Goal: Information Seeking & Learning: Learn about a topic

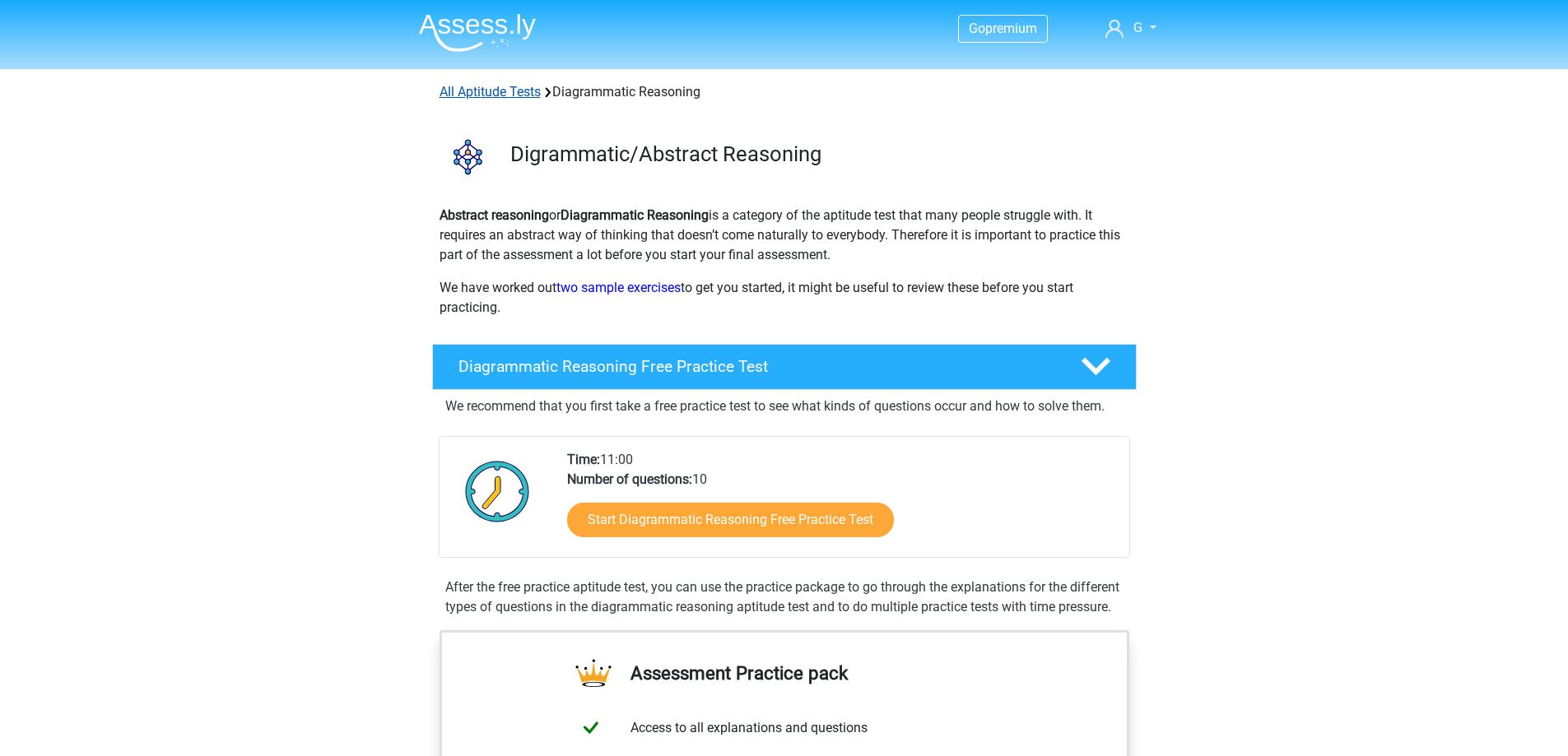
click at [474, 91] on link "All Aptitude Tests" at bounding box center [490, 92] width 101 height 15
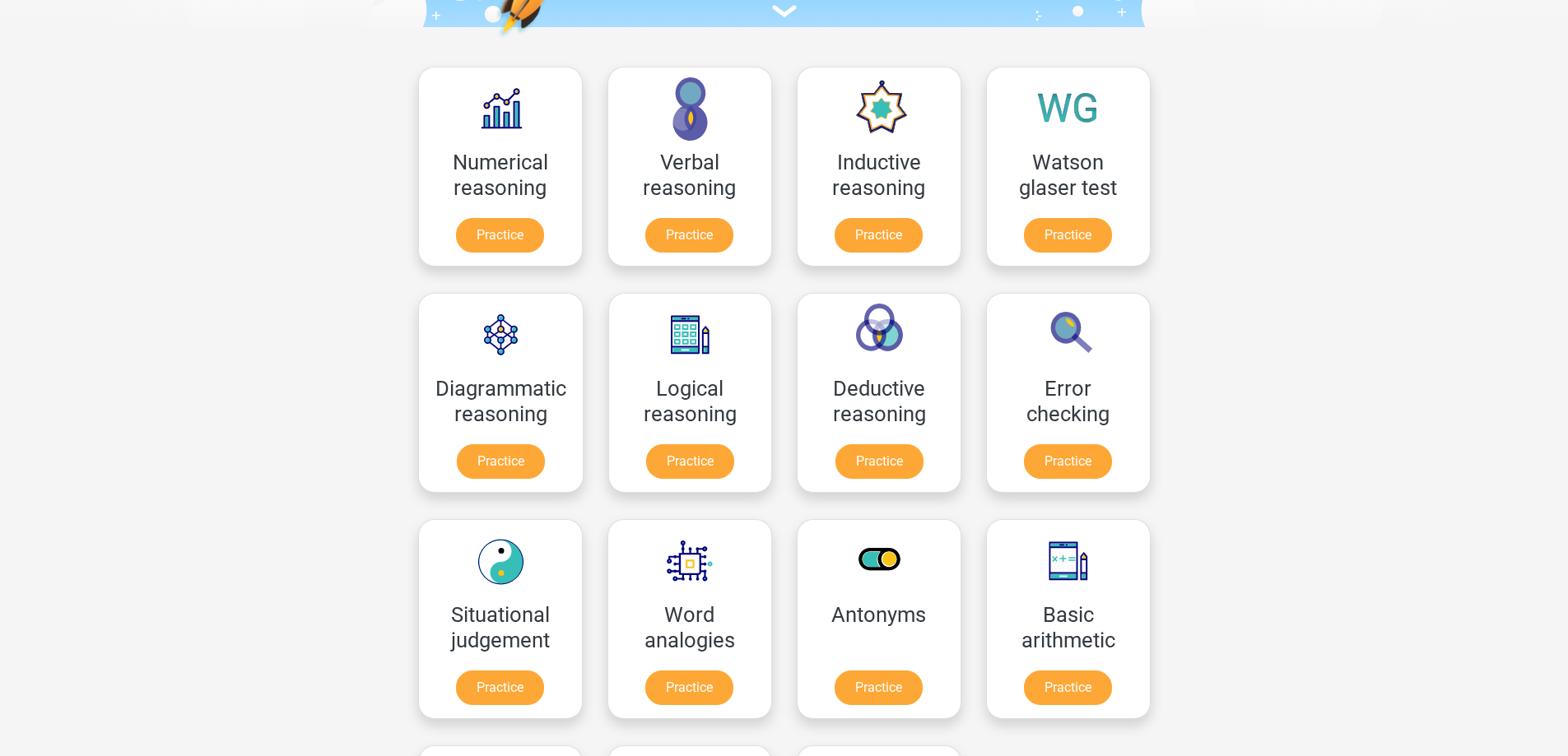
scroll to position [179, 0]
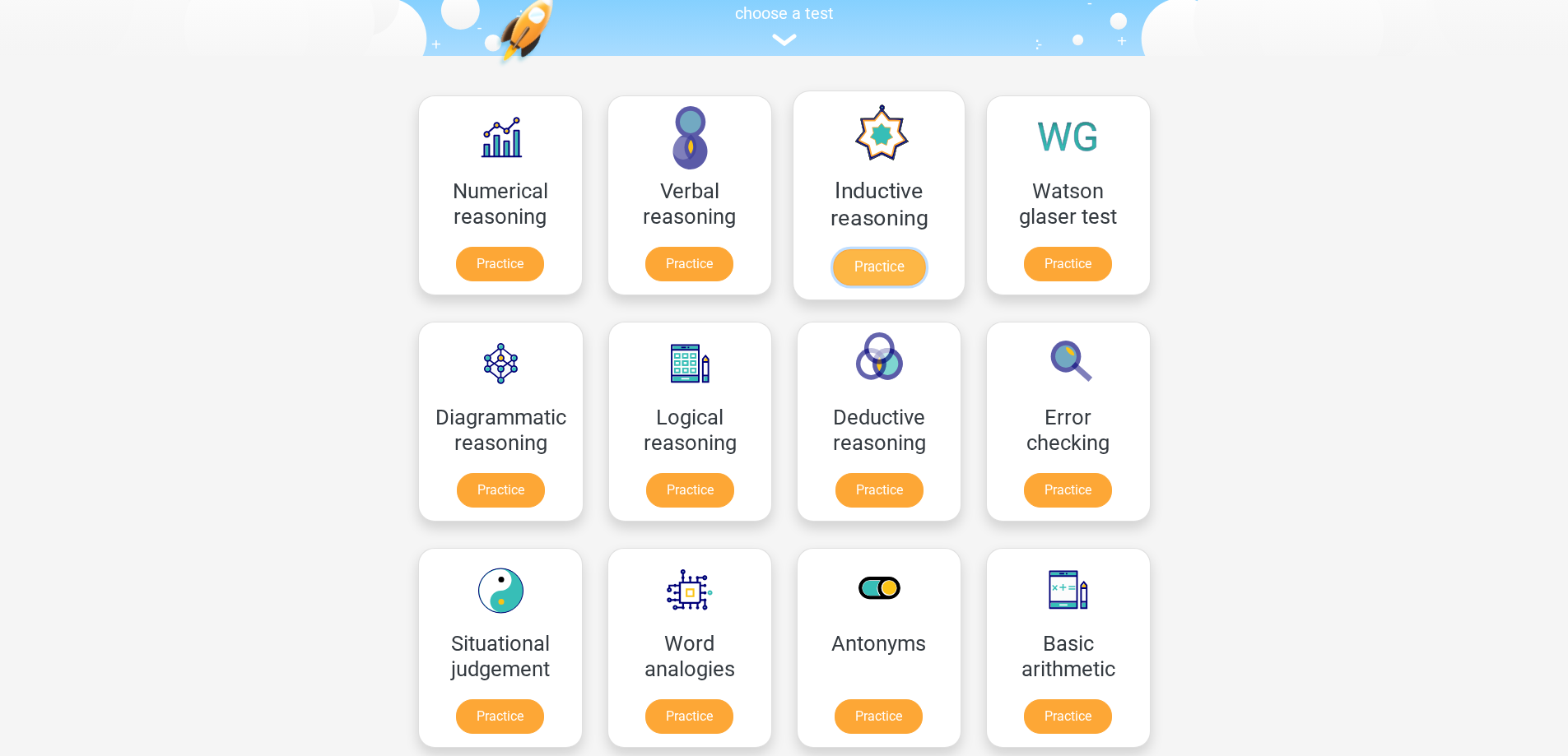
click at [895, 260] on link "Practice" at bounding box center [879, 268] width 92 height 36
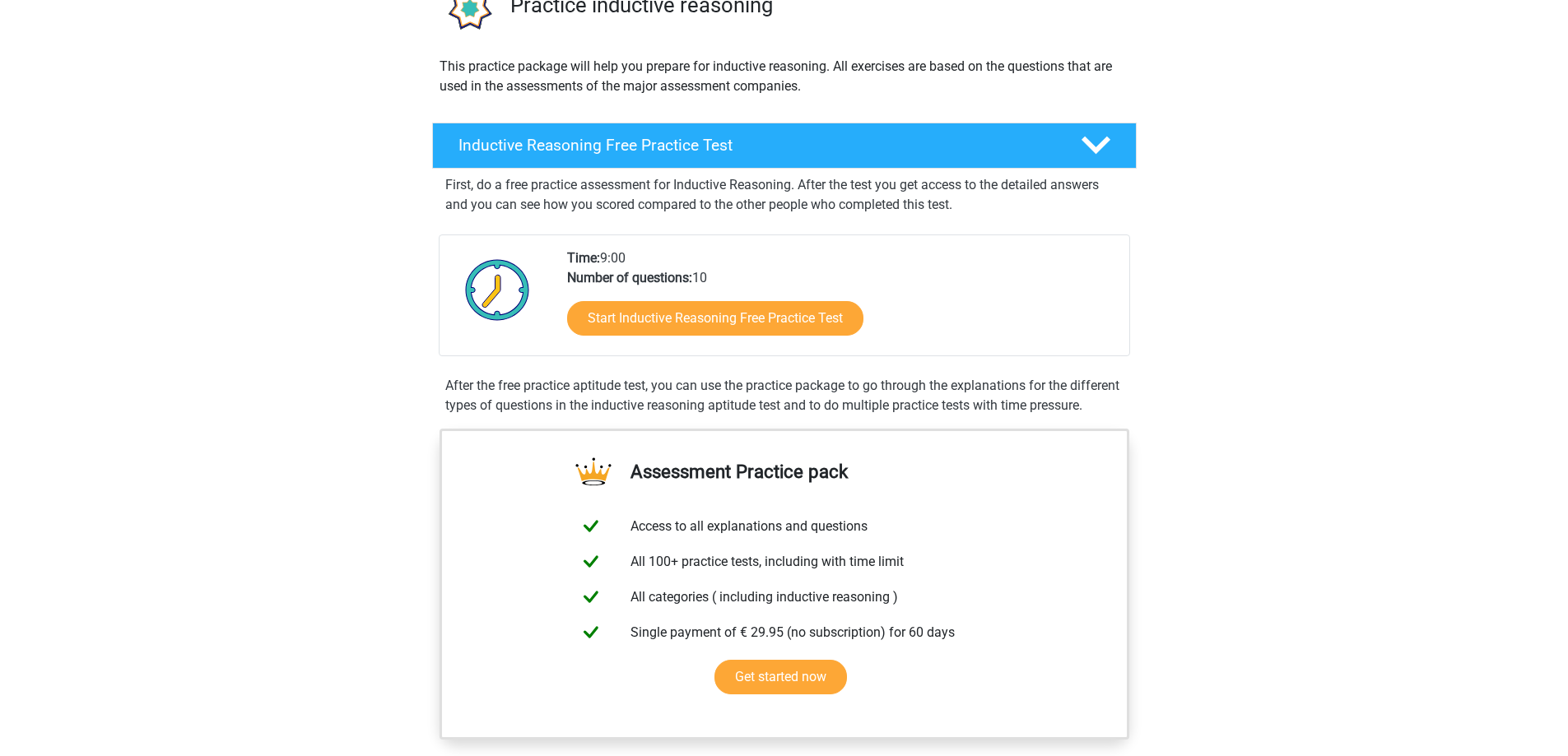
scroll to position [247, 0]
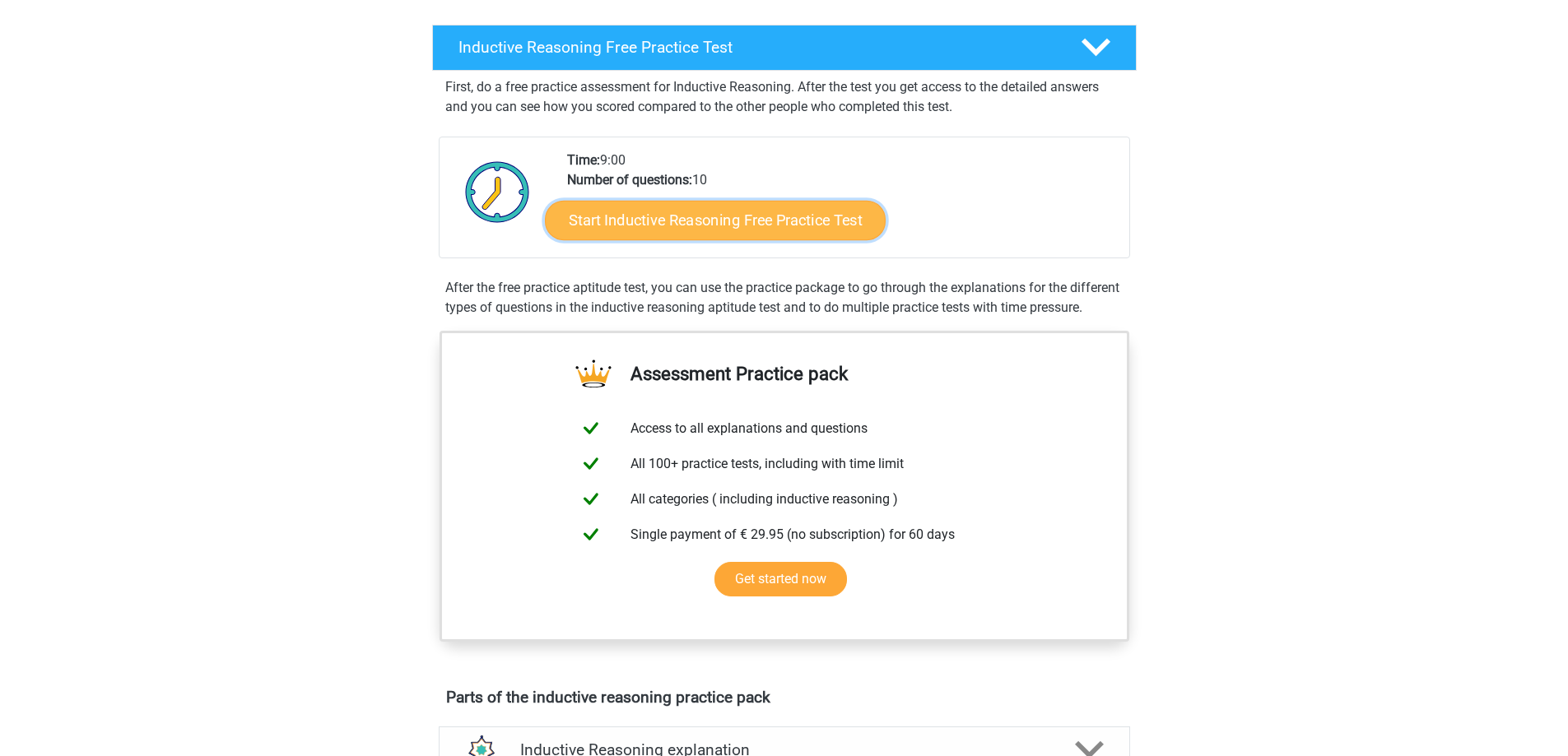
click at [774, 214] on link "Start Inductive Reasoning Free Practice Test" at bounding box center [715, 219] width 341 height 39
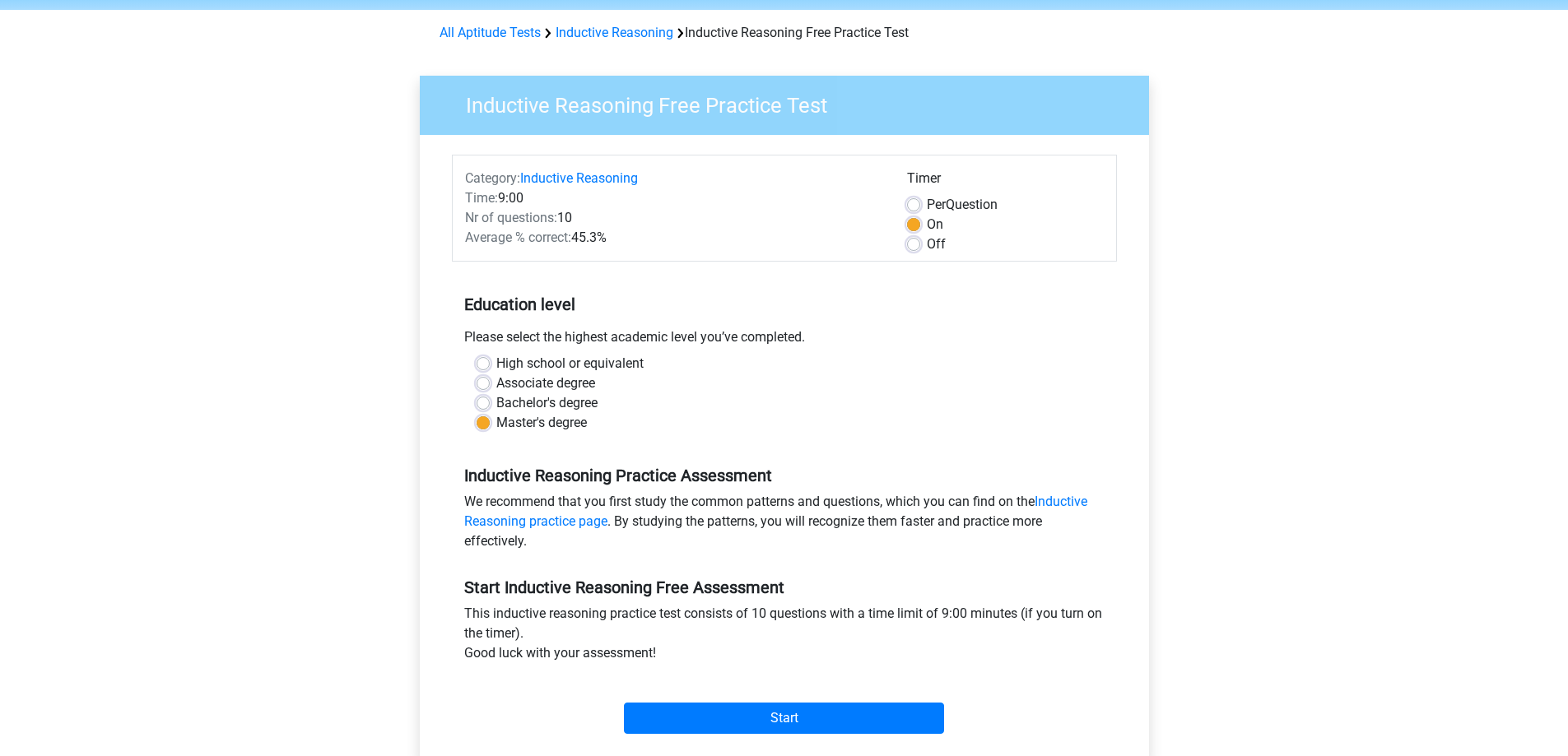
scroll to position [247, 0]
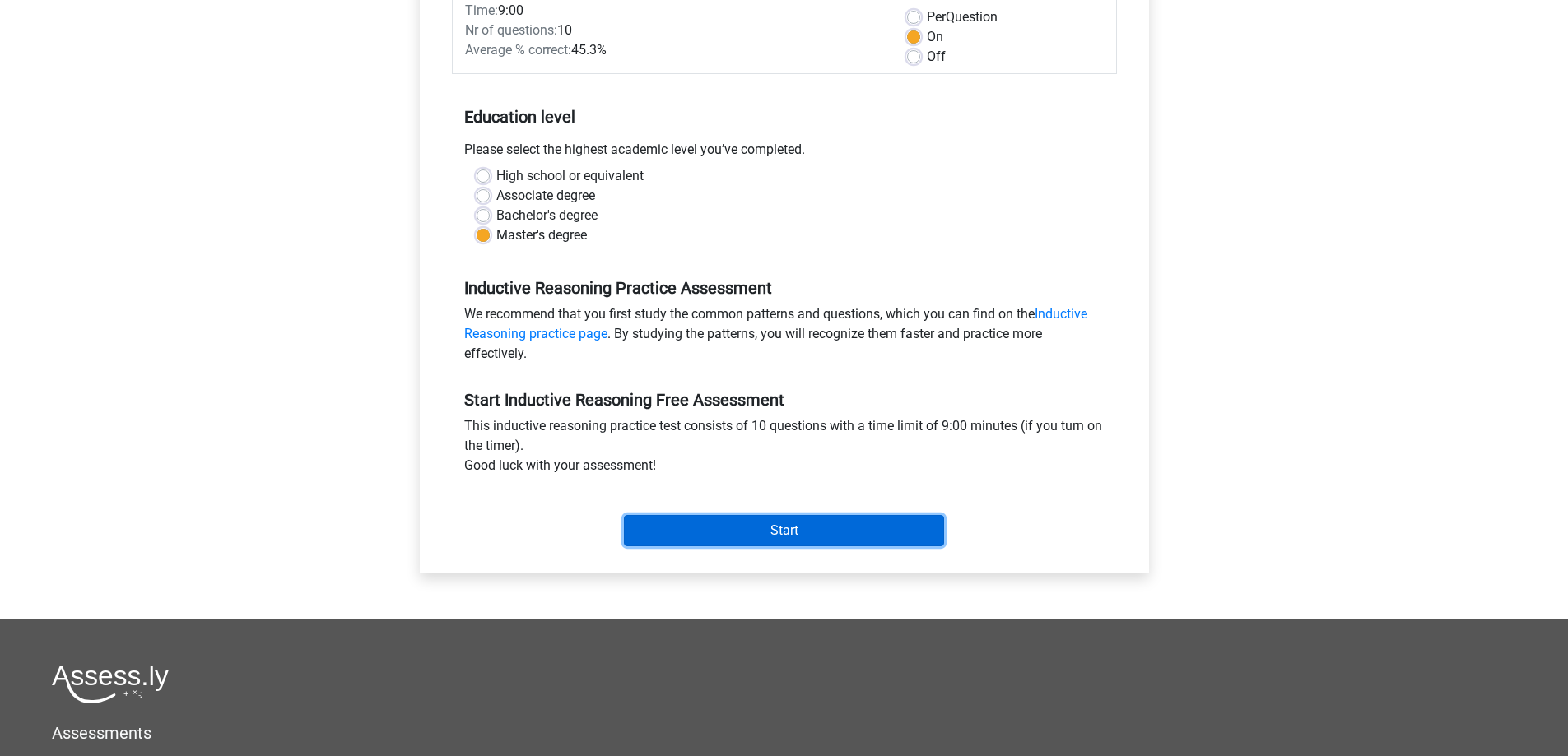
click at [761, 524] on input "Start" at bounding box center [784, 530] width 321 height 32
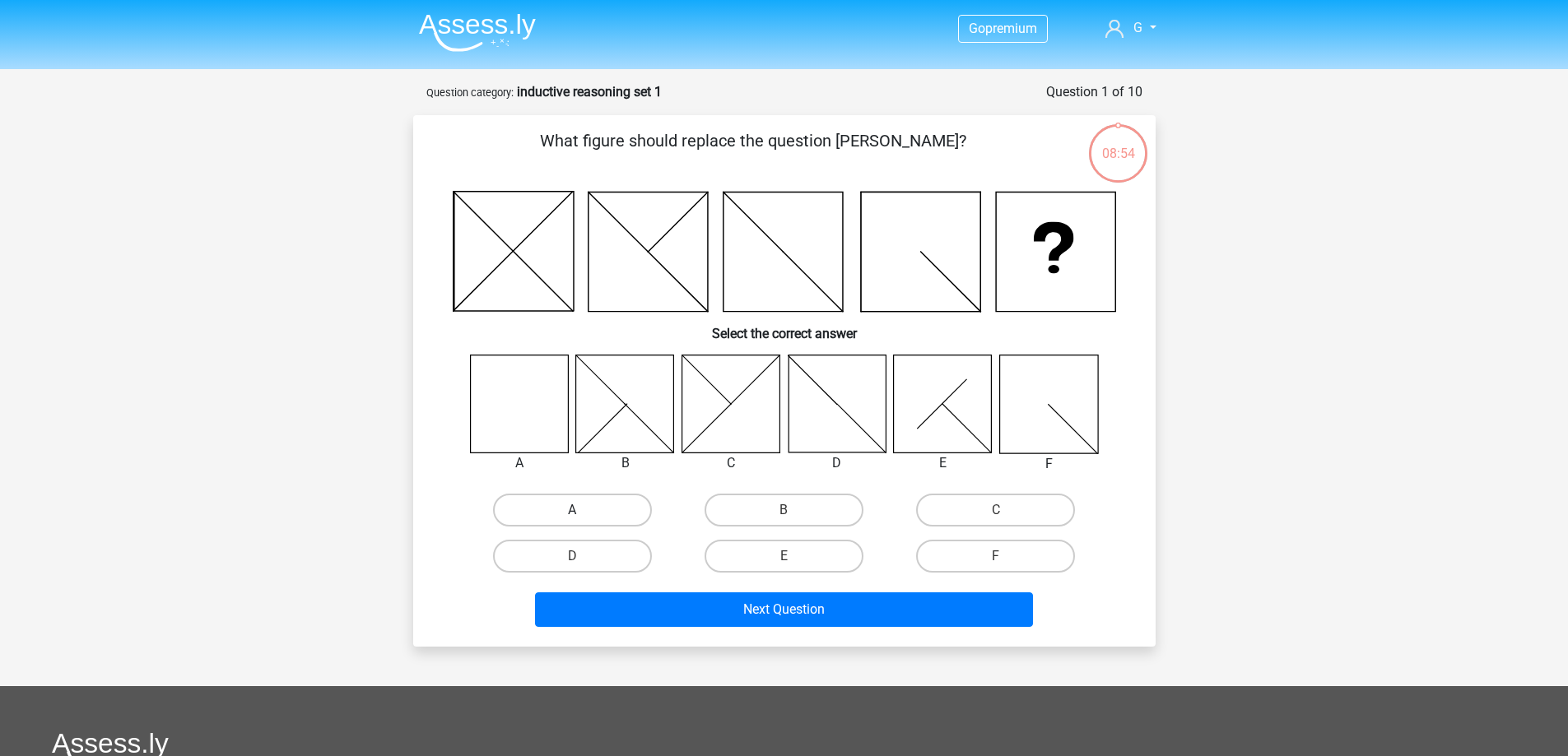
click at [555, 512] on label "A" at bounding box center [572, 510] width 159 height 33
click at [572, 512] on input "A" at bounding box center [577, 515] width 11 height 11
radio input "true"
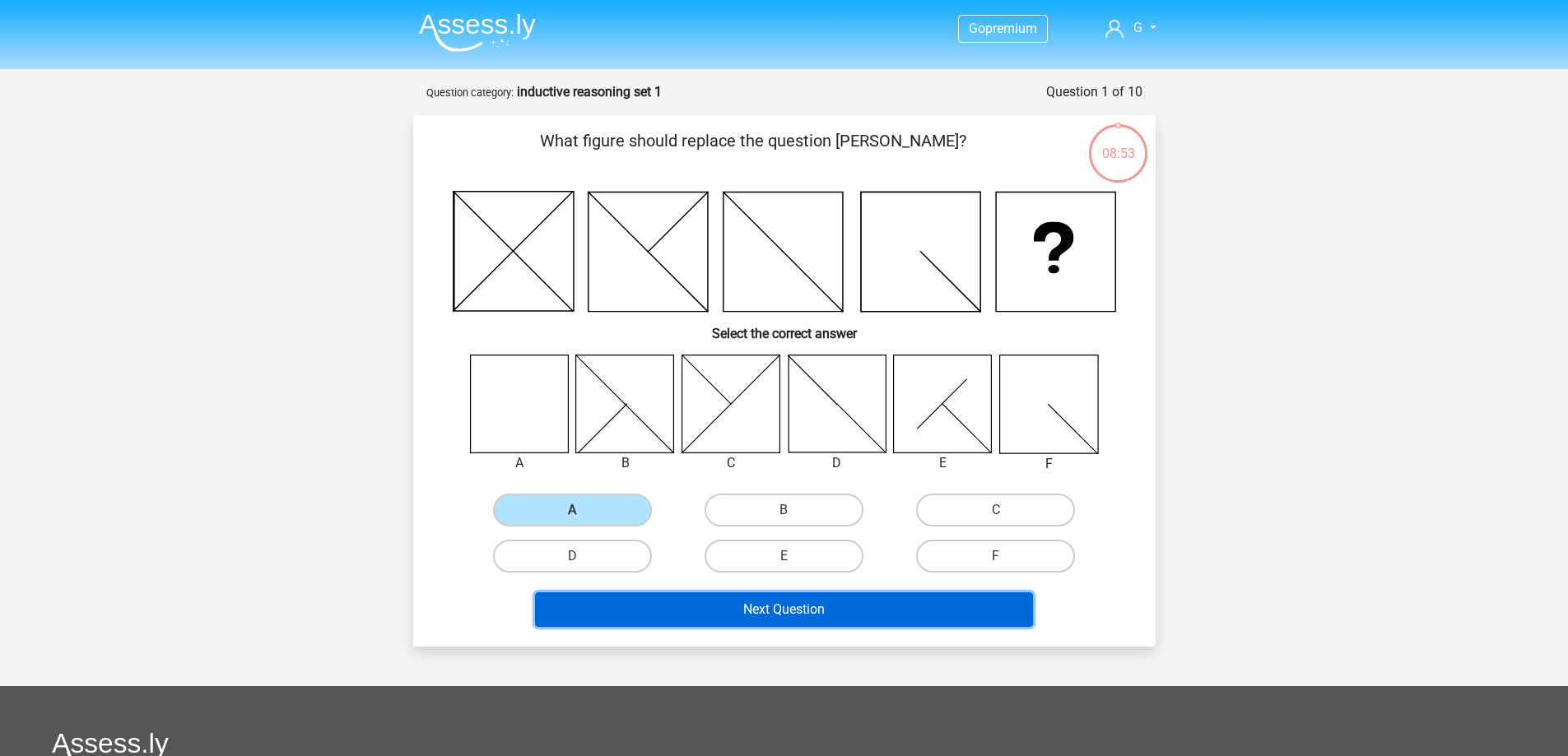
click at [763, 611] on button "Next Question" at bounding box center [784, 610] width 498 height 34
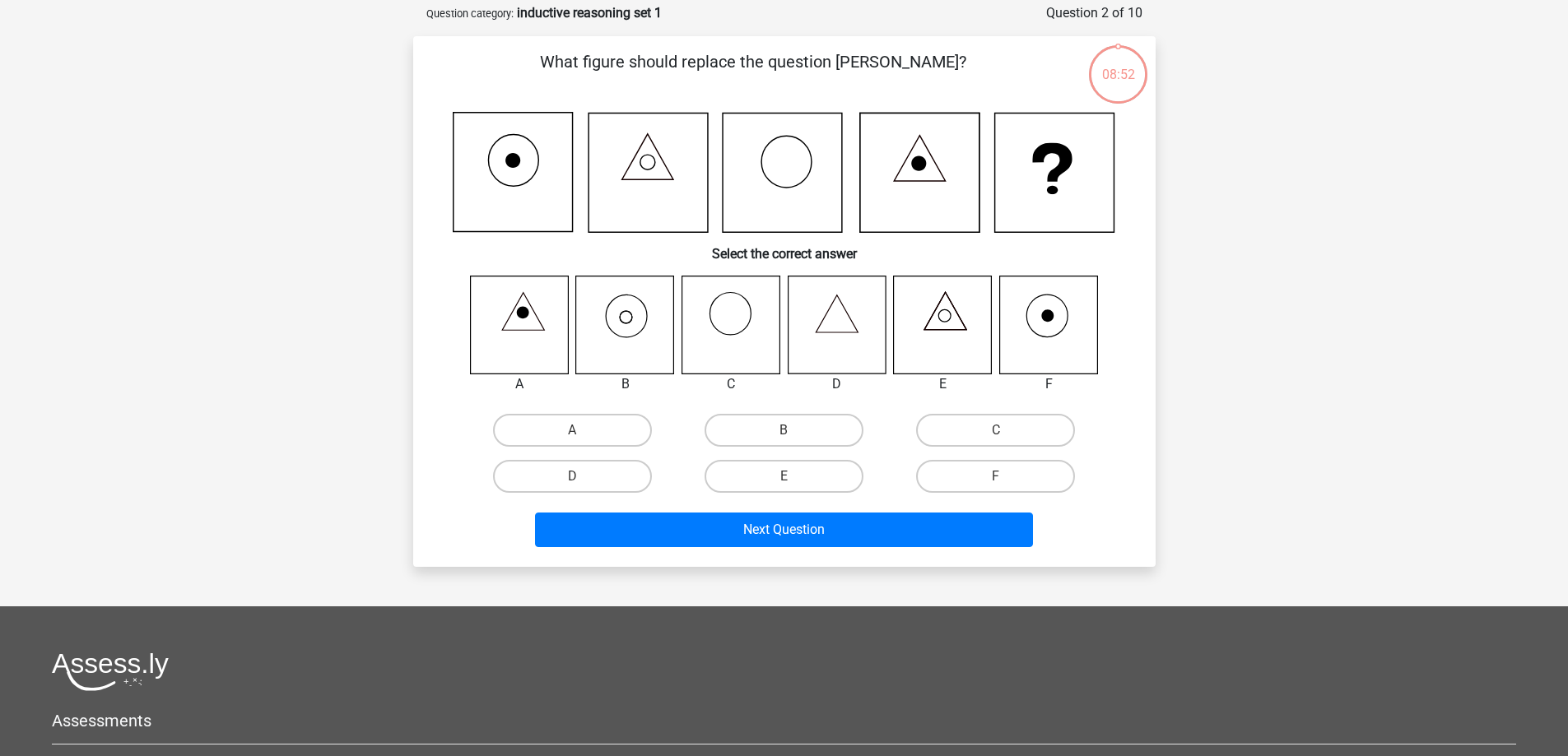
scroll to position [82, 0]
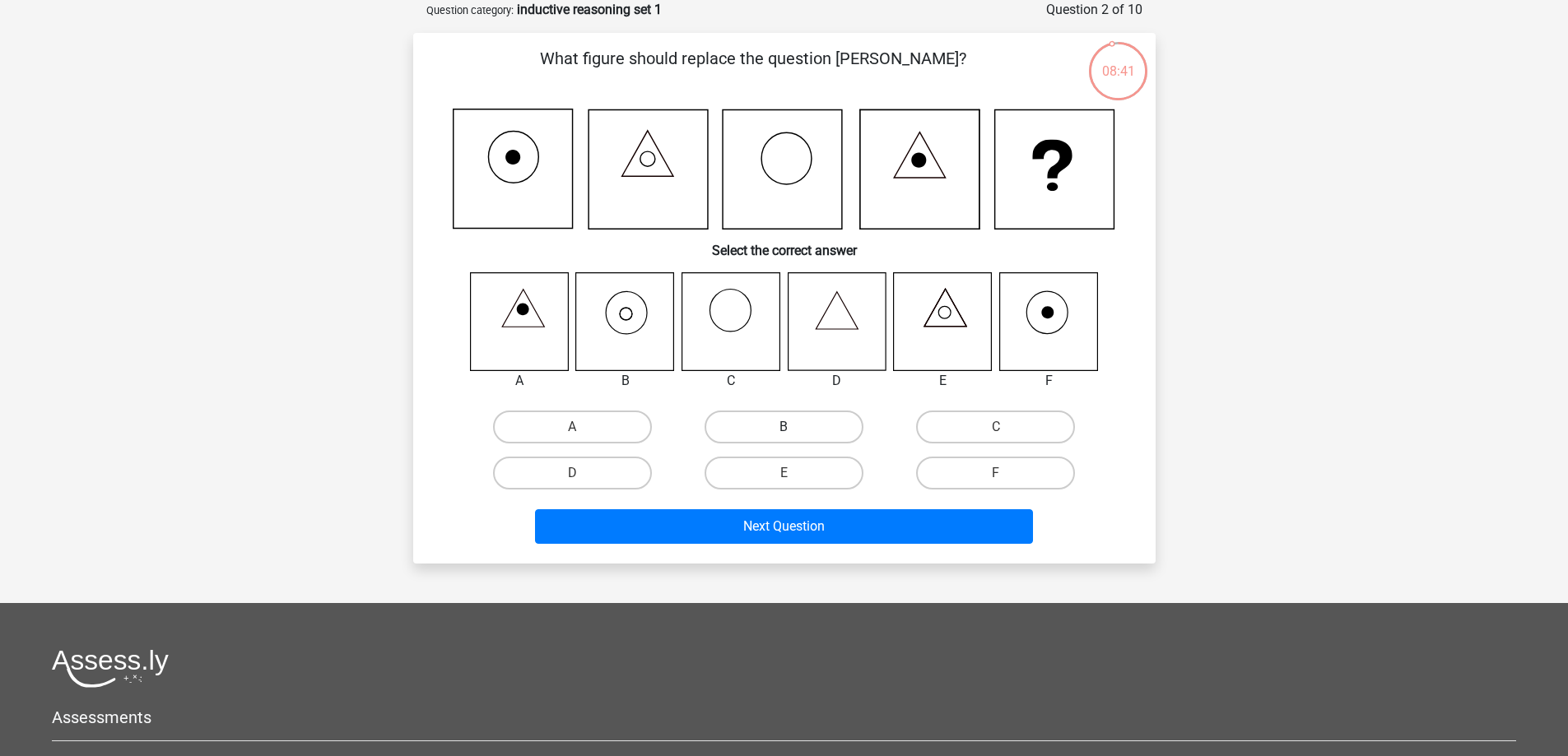
click at [808, 432] on label "B" at bounding box center [784, 427] width 159 height 33
click at [795, 432] on input "B" at bounding box center [789, 432] width 11 height 11
radio input "true"
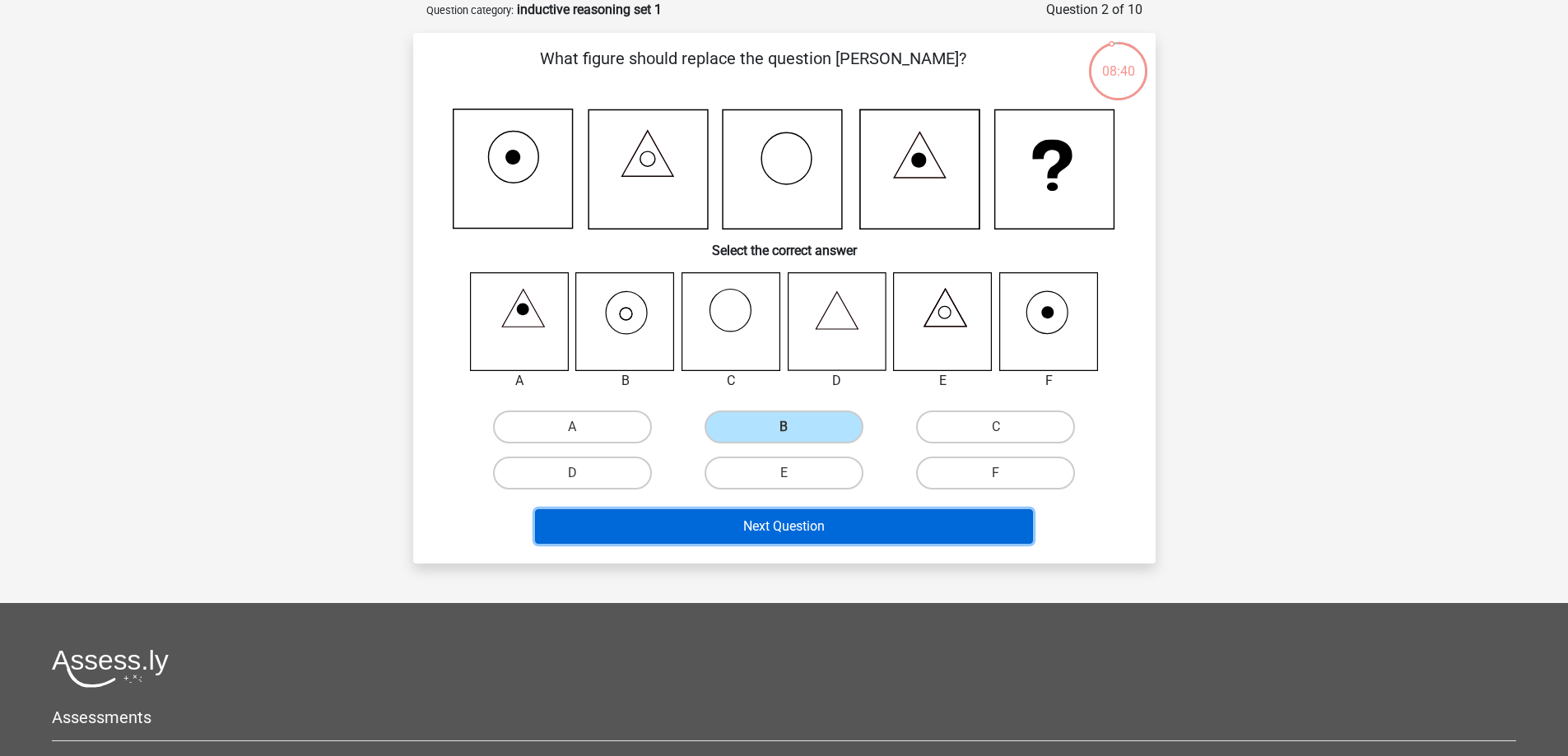
click at [807, 524] on button "Next Question" at bounding box center [784, 526] width 498 height 34
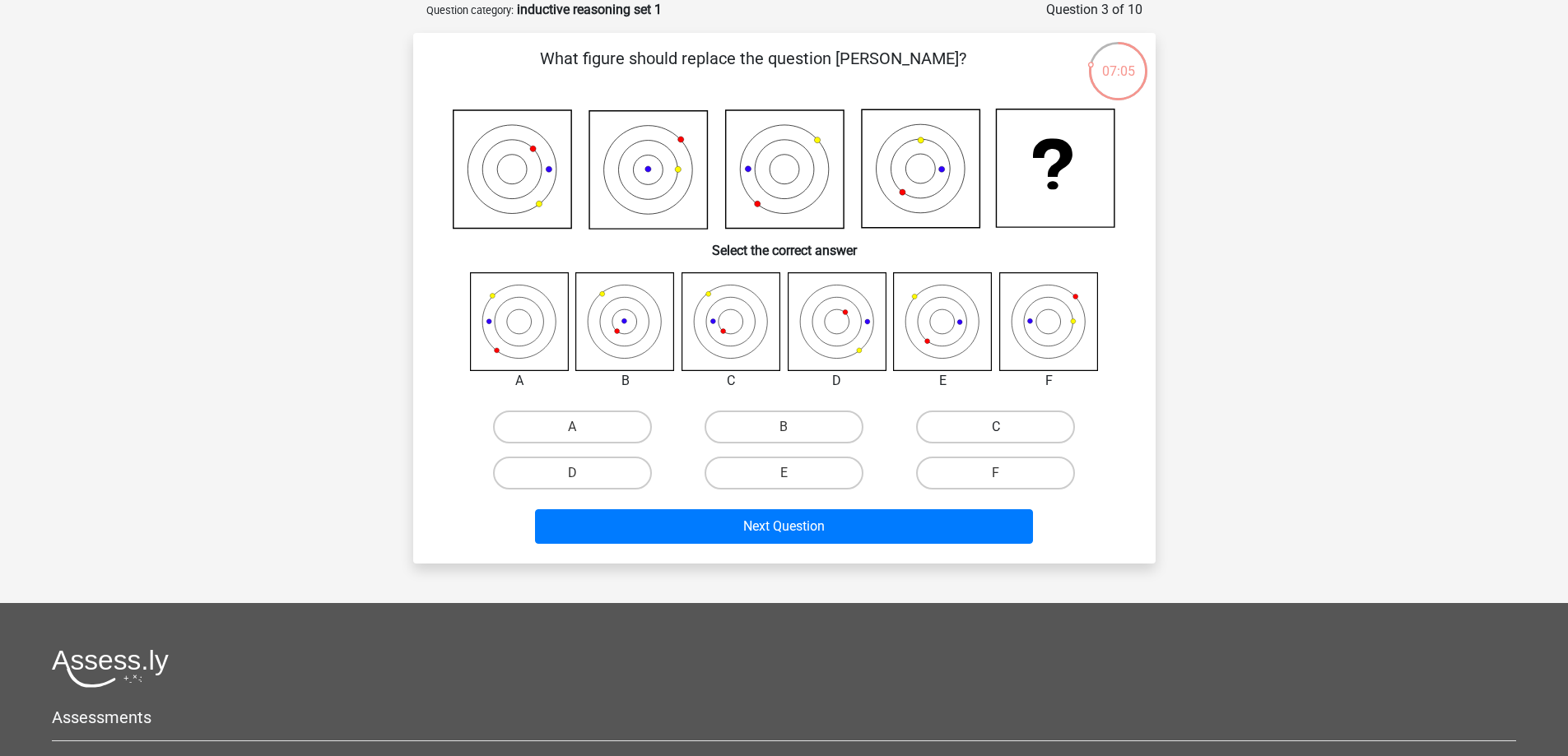
click at [1018, 427] on label "C" at bounding box center [996, 427] width 159 height 33
click at [1007, 427] on input "C" at bounding box center [1001, 432] width 11 height 11
radio input "true"
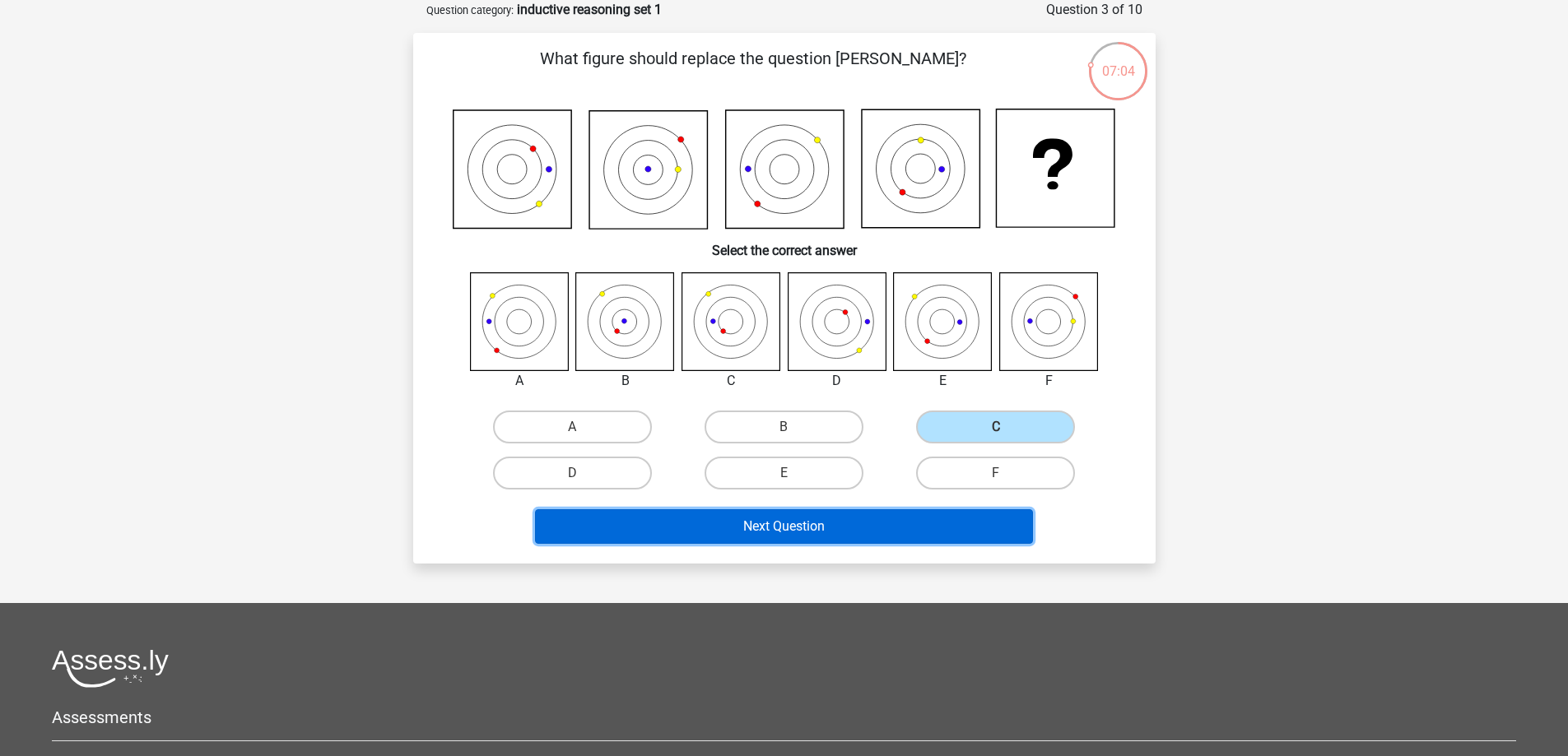
click at [919, 522] on button "Next Question" at bounding box center [784, 526] width 498 height 34
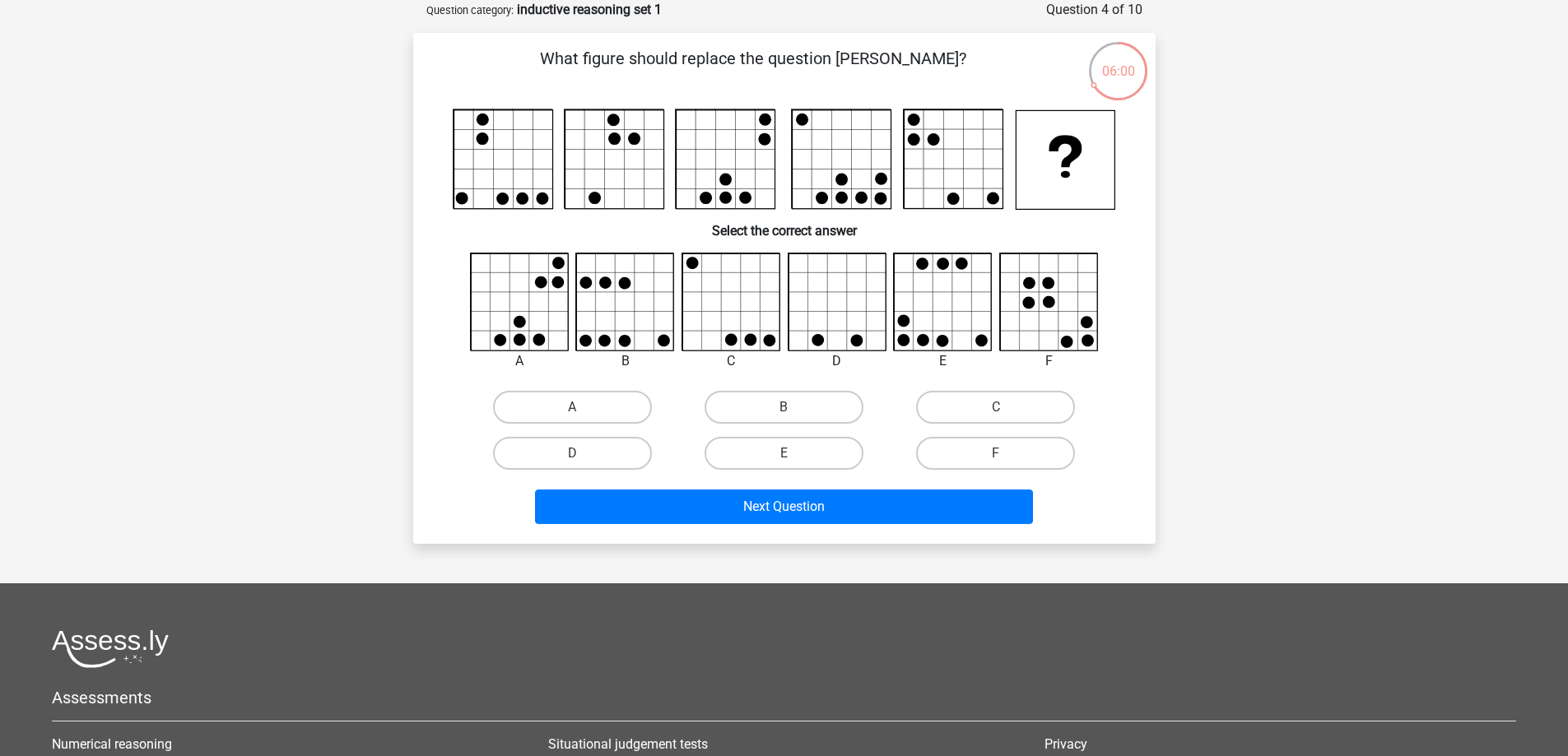
click at [791, 461] on input "E" at bounding box center [789, 458] width 11 height 11
radio input "true"
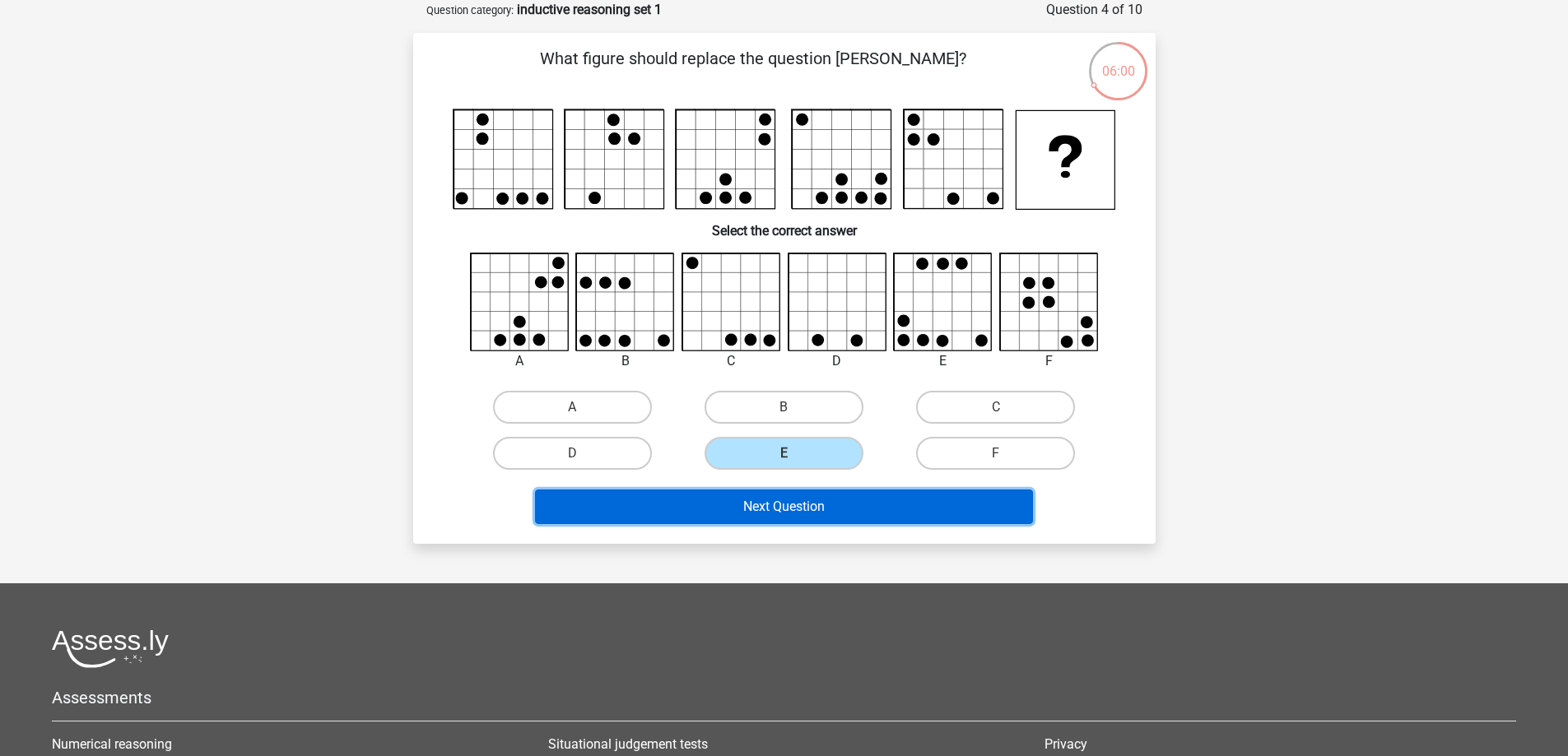
click at [833, 505] on button "Next Question" at bounding box center [784, 507] width 498 height 34
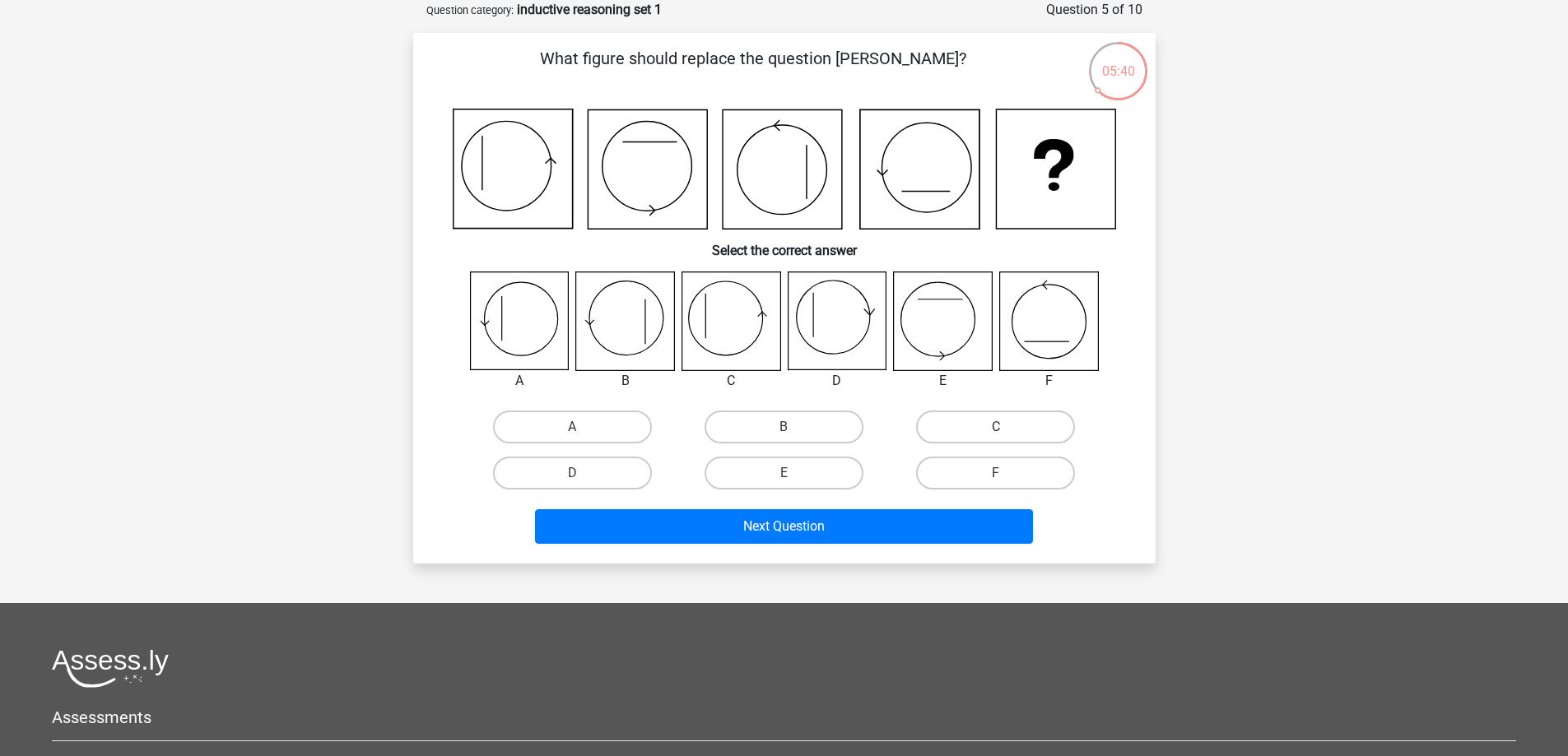
click at [957, 427] on label "C" at bounding box center [996, 427] width 159 height 33
click at [997, 427] on input "C" at bounding box center [1001, 432] width 11 height 11
radio input "true"
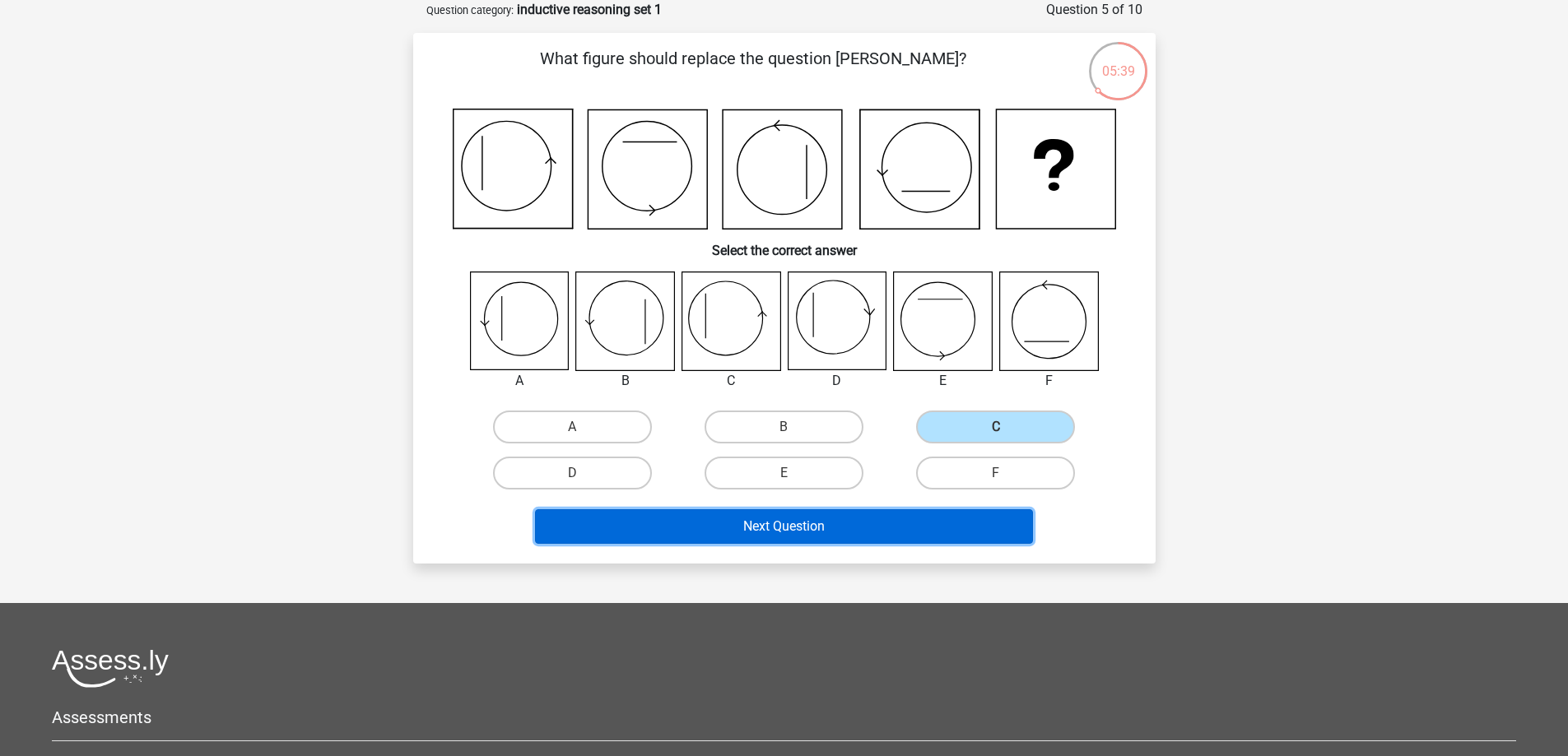
click at [867, 523] on button "Next Question" at bounding box center [784, 526] width 498 height 34
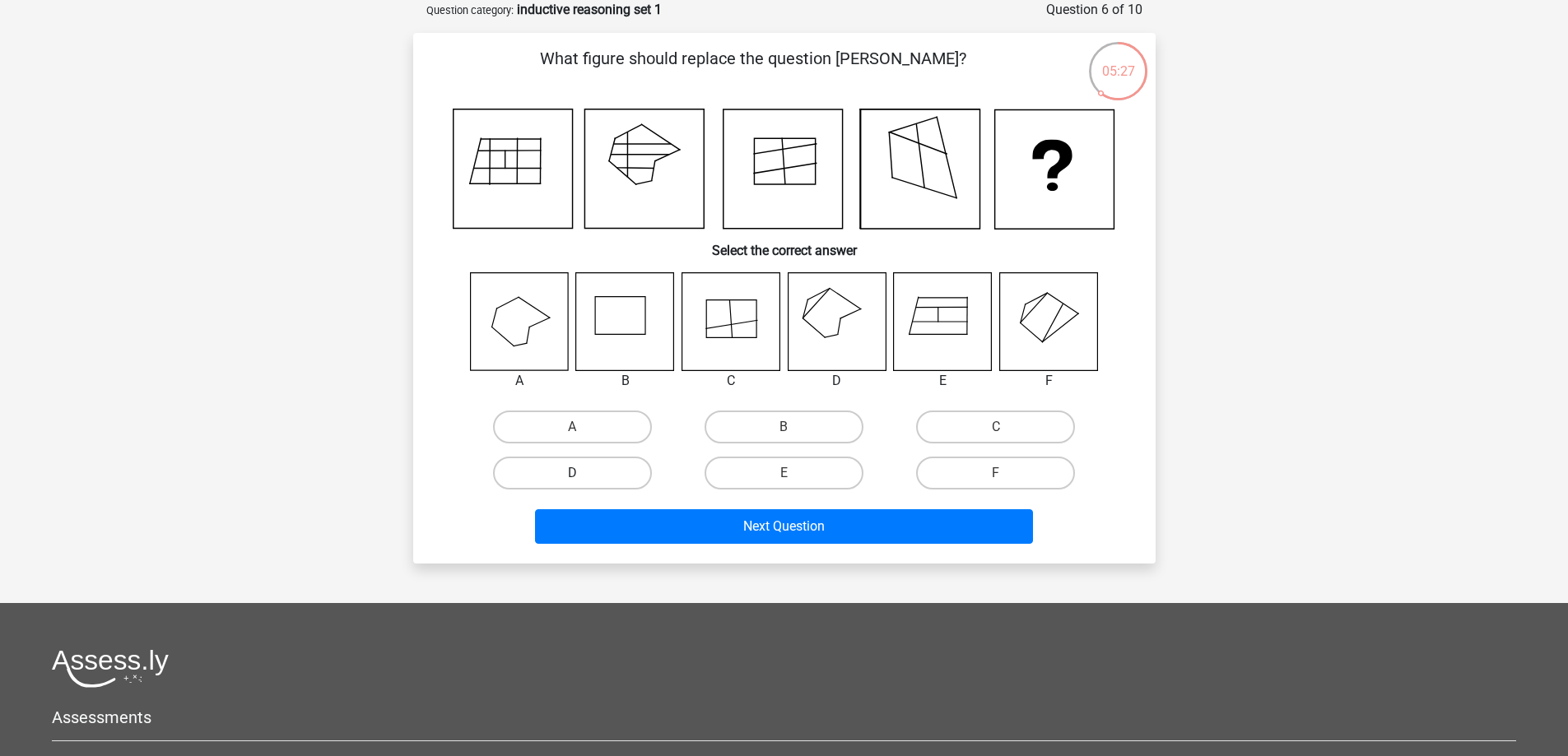
click at [613, 479] on label "D" at bounding box center [572, 473] width 159 height 33
click at [583, 479] on input "D" at bounding box center [577, 478] width 11 height 11
radio input "true"
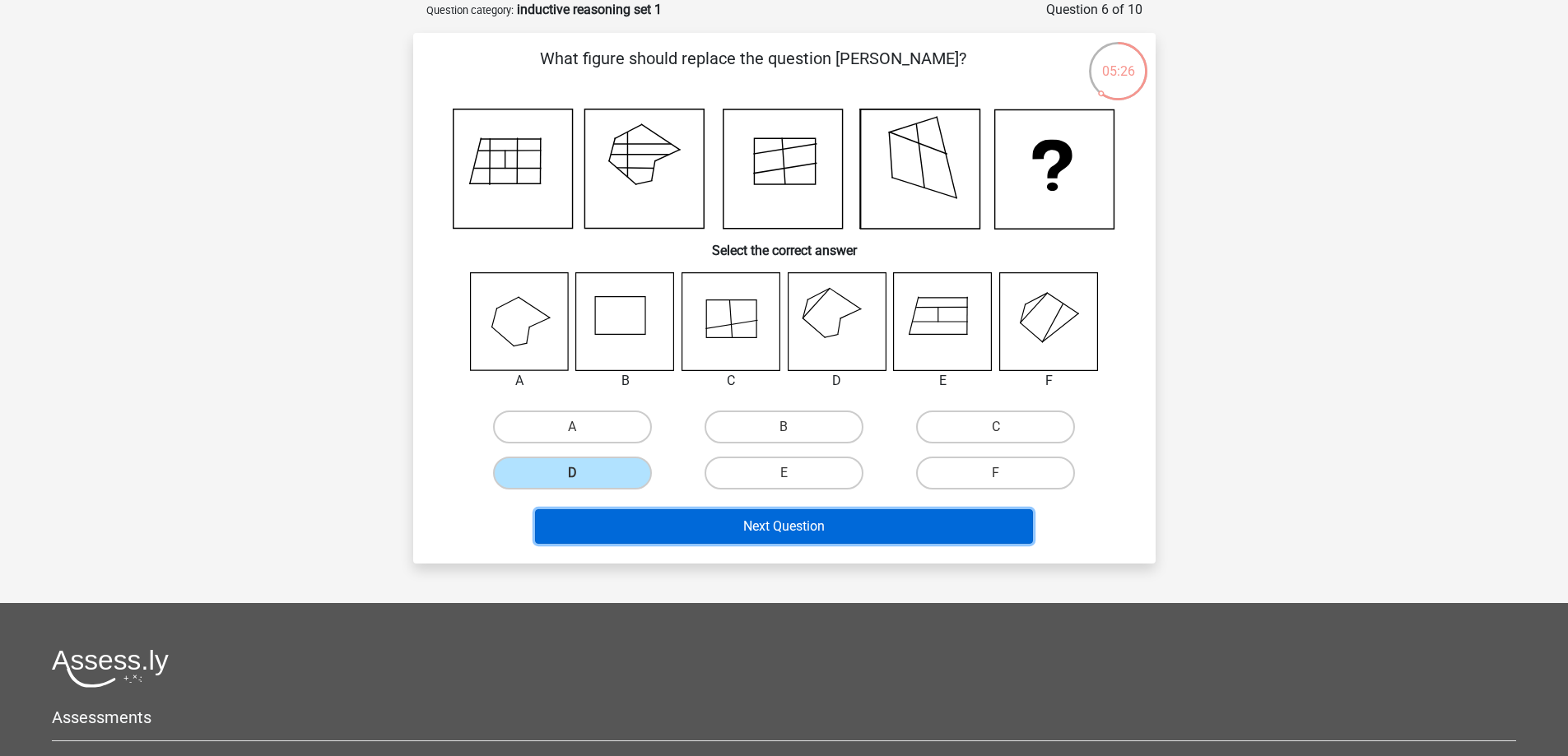
click at [727, 527] on button "Next Question" at bounding box center [784, 526] width 498 height 34
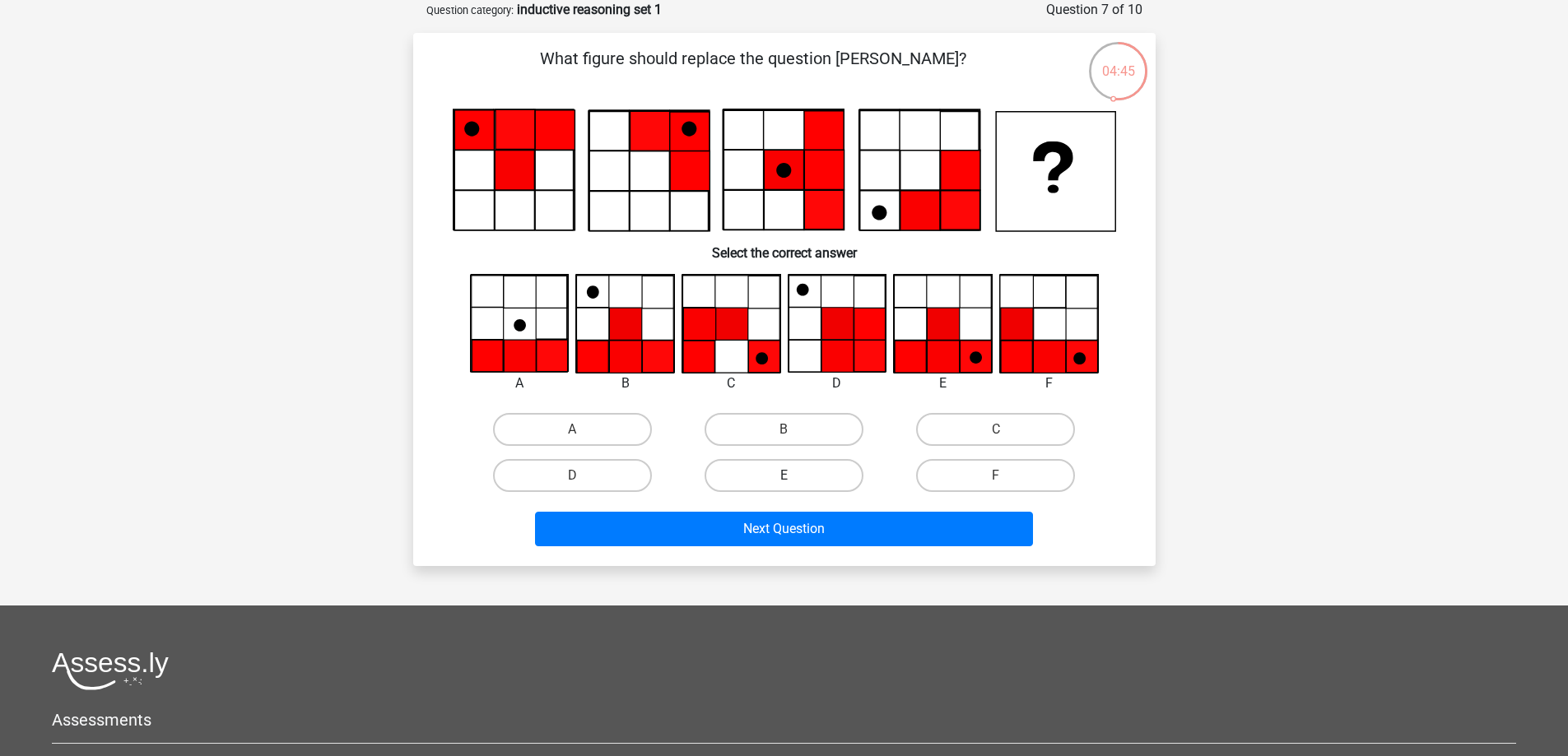
click at [769, 468] on label "E" at bounding box center [784, 476] width 159 height 33
click at [784, 476] on input "E" at bounding box center [789, 480] width 11 height 11
radio input "true"
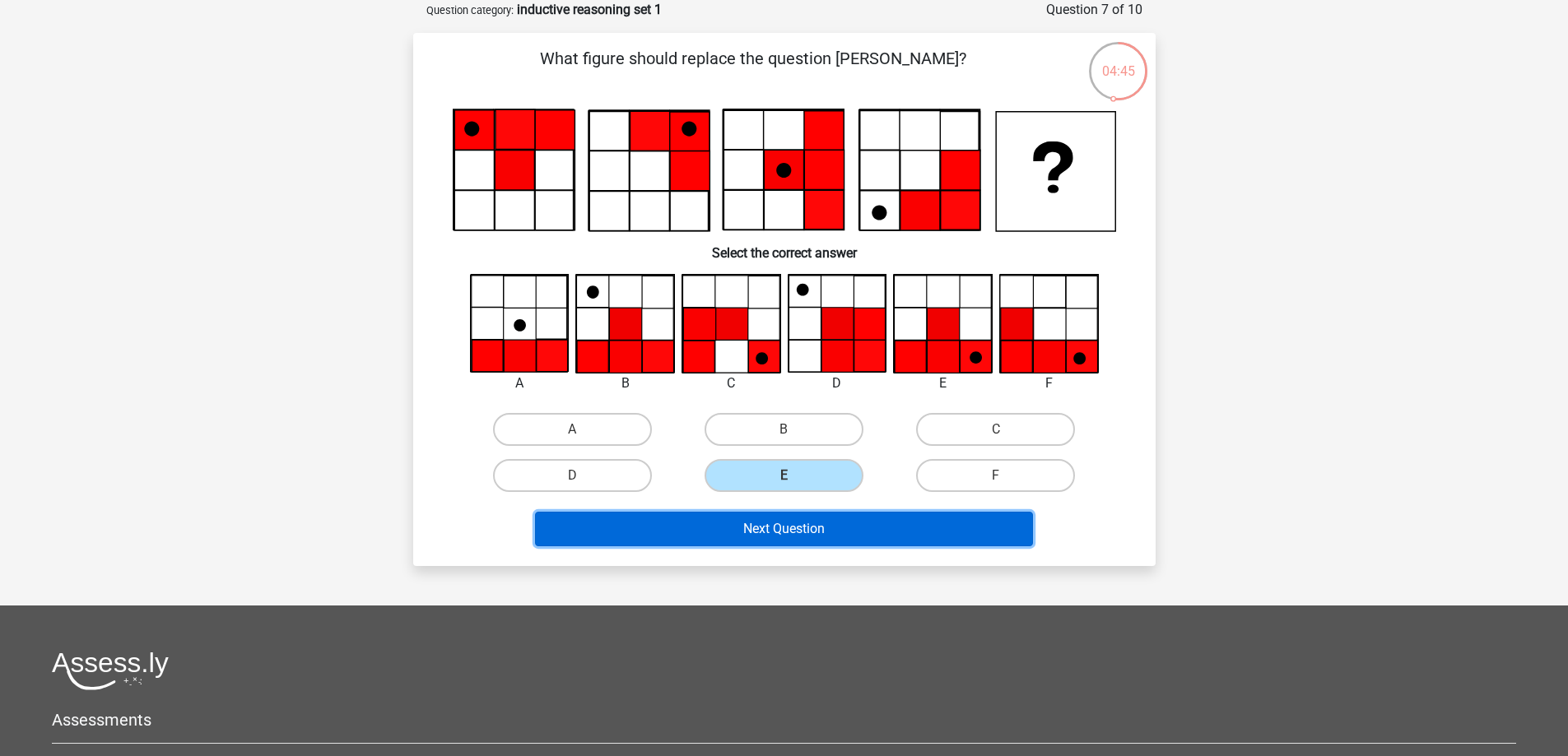
click at [792, 529] on button "Next Question" at bounding box center [784, 529] width 498 height 34
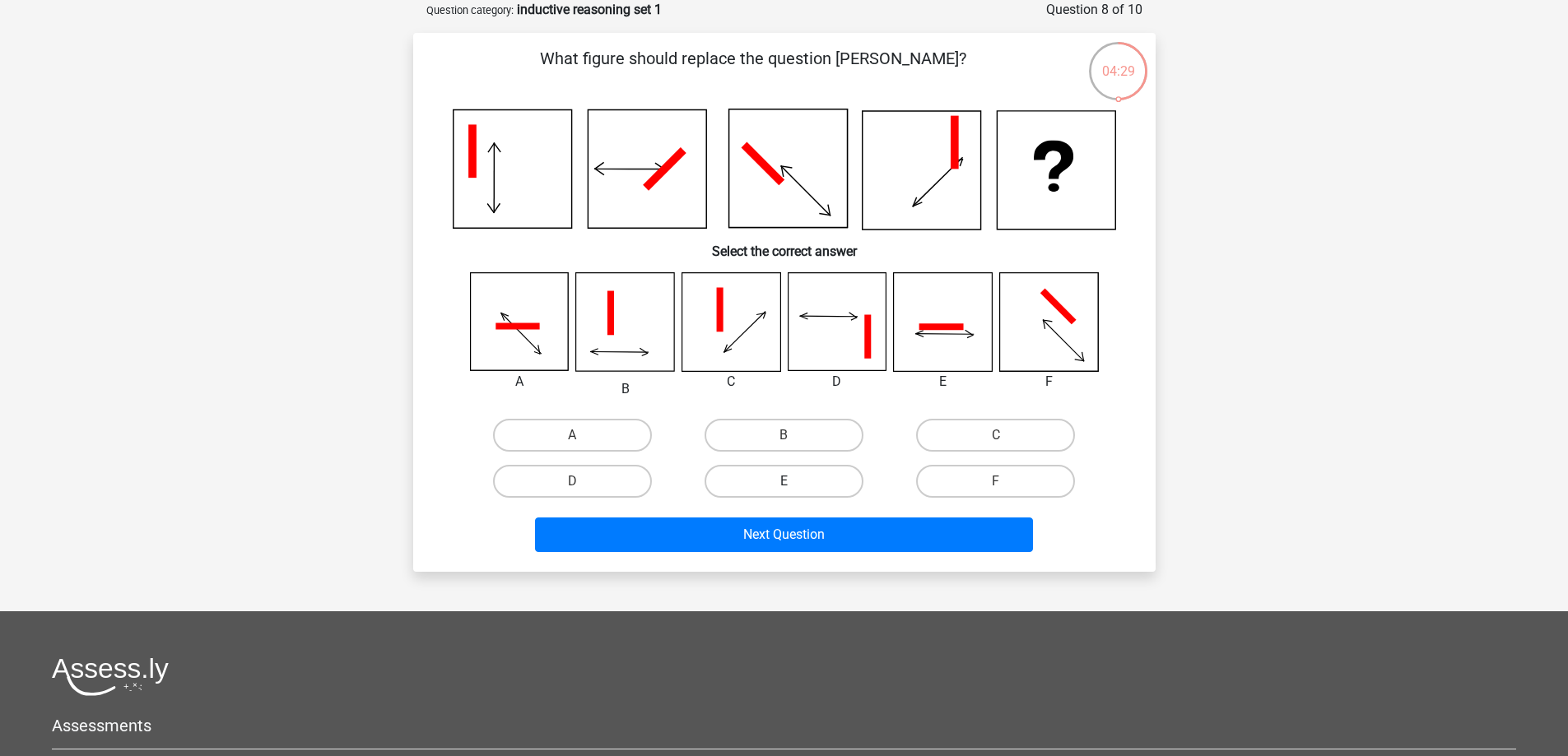
click at [735, 473] on label "E" at bounding box center [784, 481] width 159 height 33
click at [784, 481] on input "E" at bounding box center [789, 486] width 11 height 11
radio input "true"
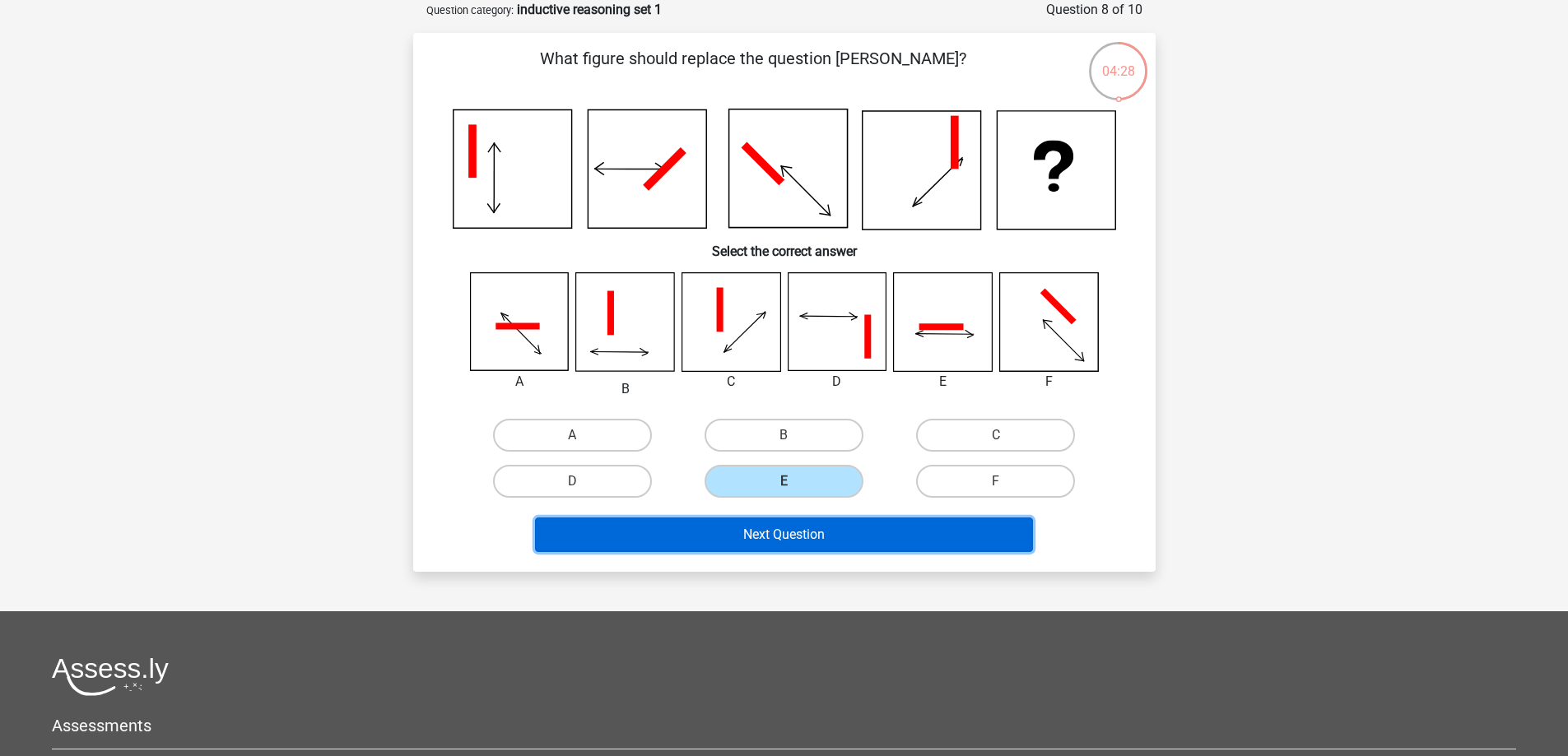
click at [781, 532] on button "Next Question" at bounding box center [784, 535] width 498 height 34
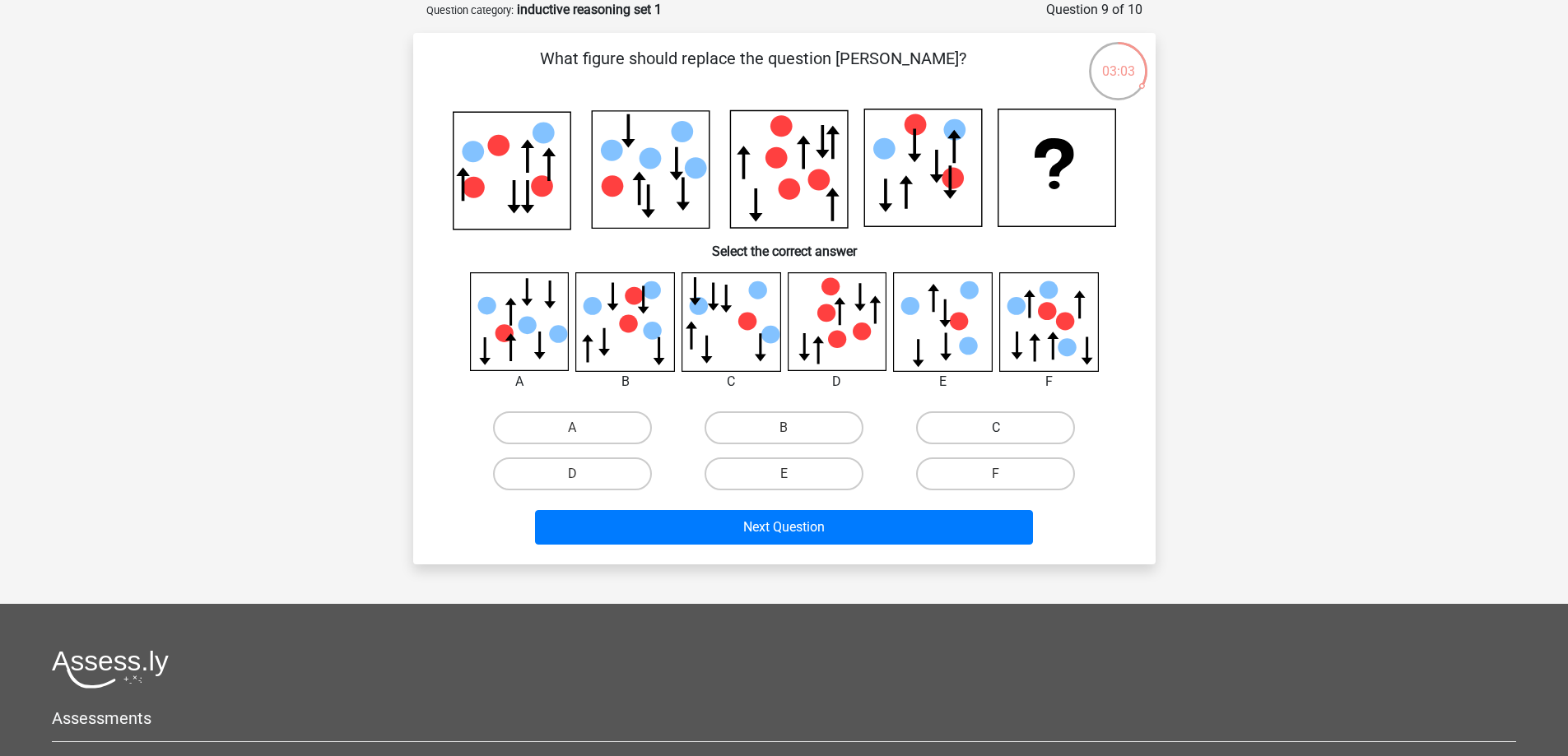
click at [993, 431] on label "C" at bounding box center [996, 428] width 159 height 33
click at [997, 431] on input "C" at bounding box center [1001, 433] width 11 height 11
radio input "true"
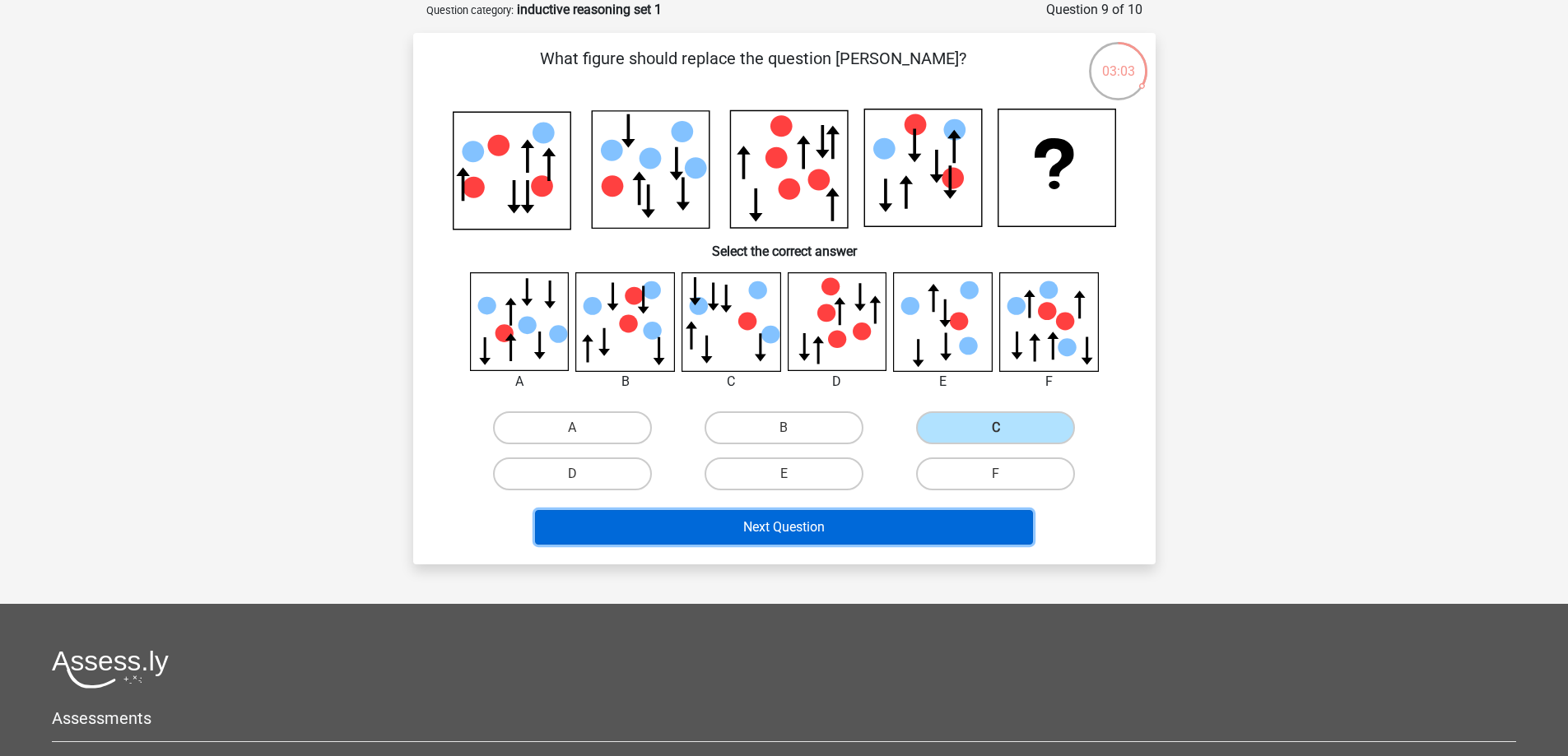
click at [916, 523] on button "Next Question" at bounding box center [784, 527] width 498 height 34
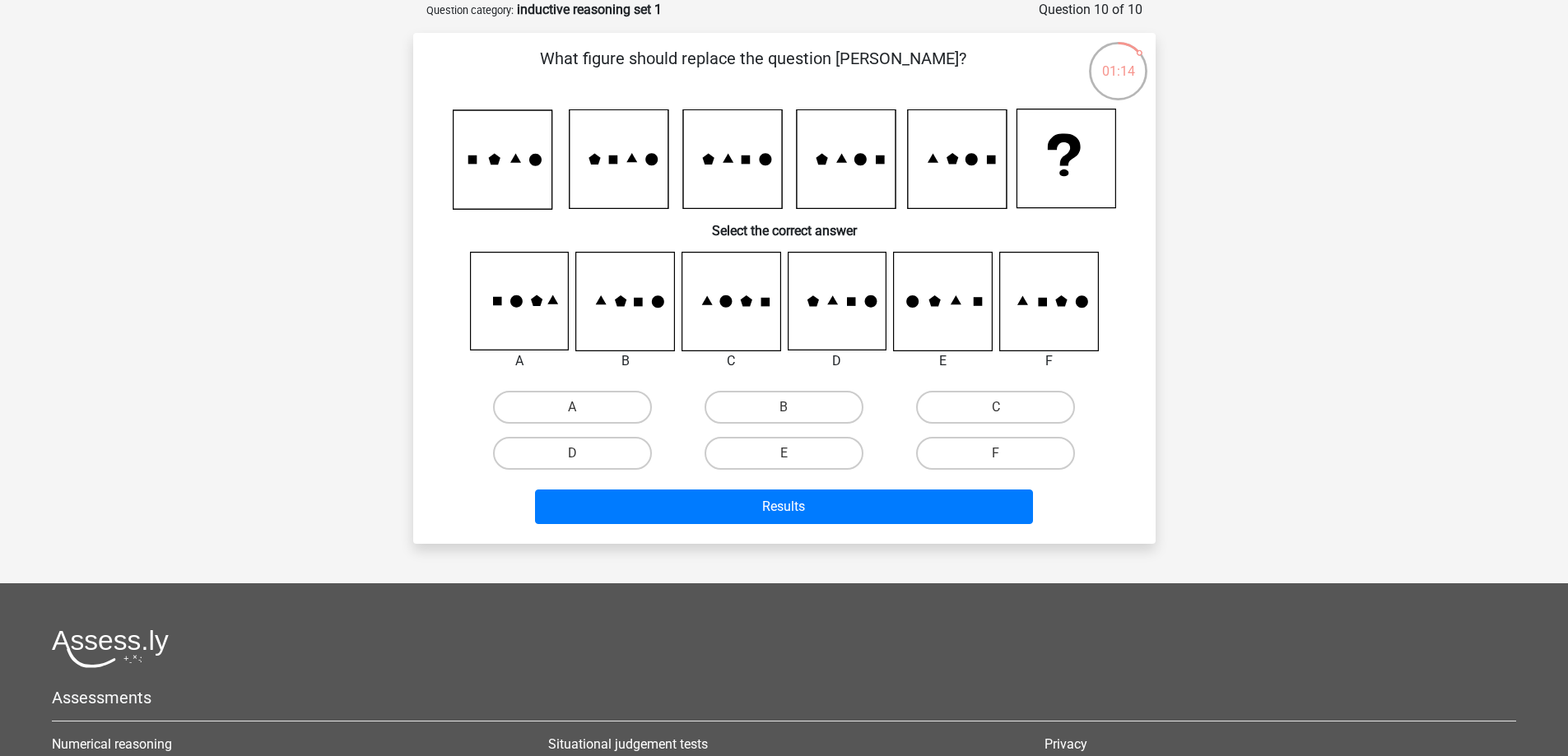
click at [785, 410] on input "B" at bounding box center [789, 412] width 11 height 11
radio input "true"
click at [785, 403] on label "B" at bounding box center [784, 408] width 159 height 33
click at [785, 408] on input "B" at bounding box center [789, 412] width 11 height 11
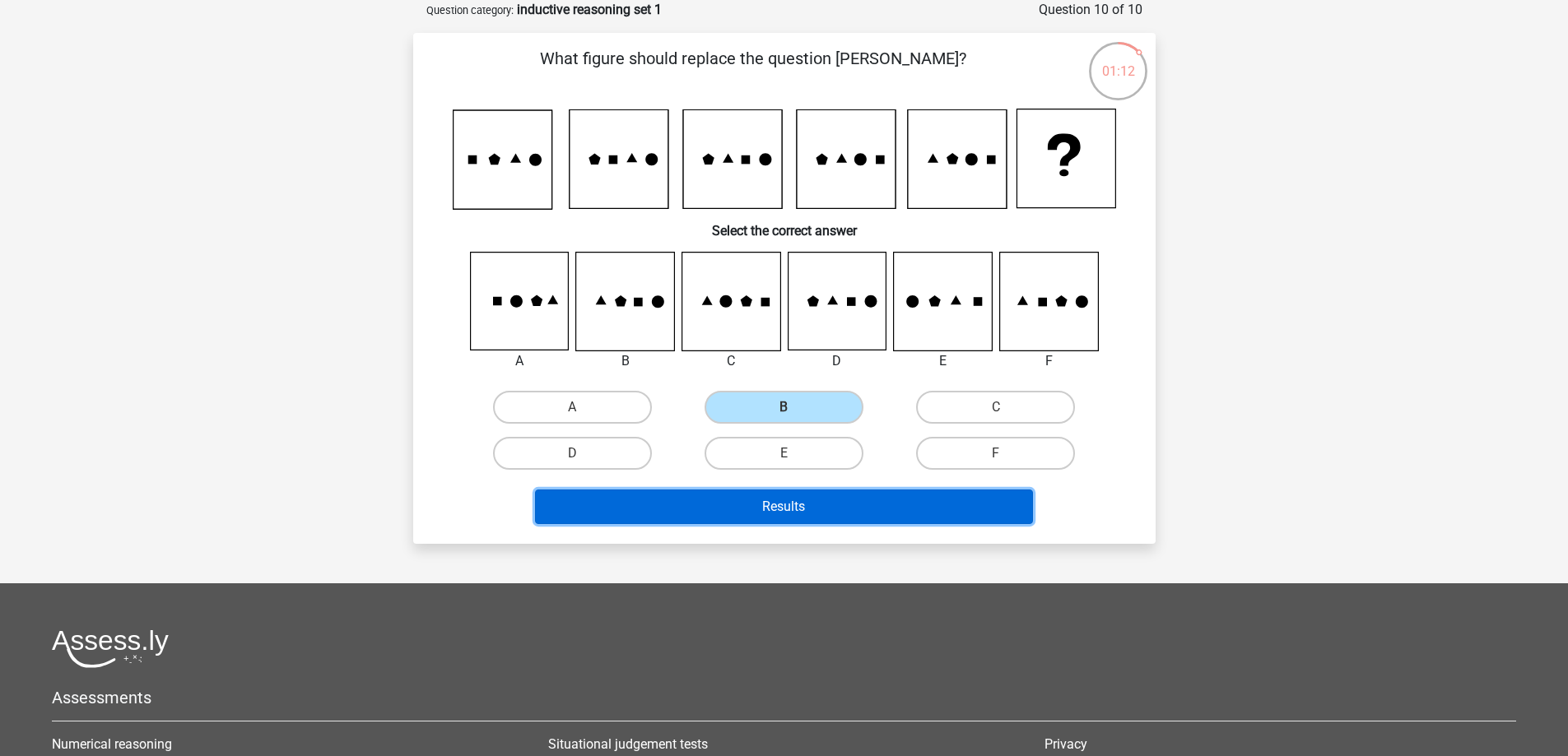
click at [845, 507] on button "Results" at bounding box center [784, 507] width 498 height 34
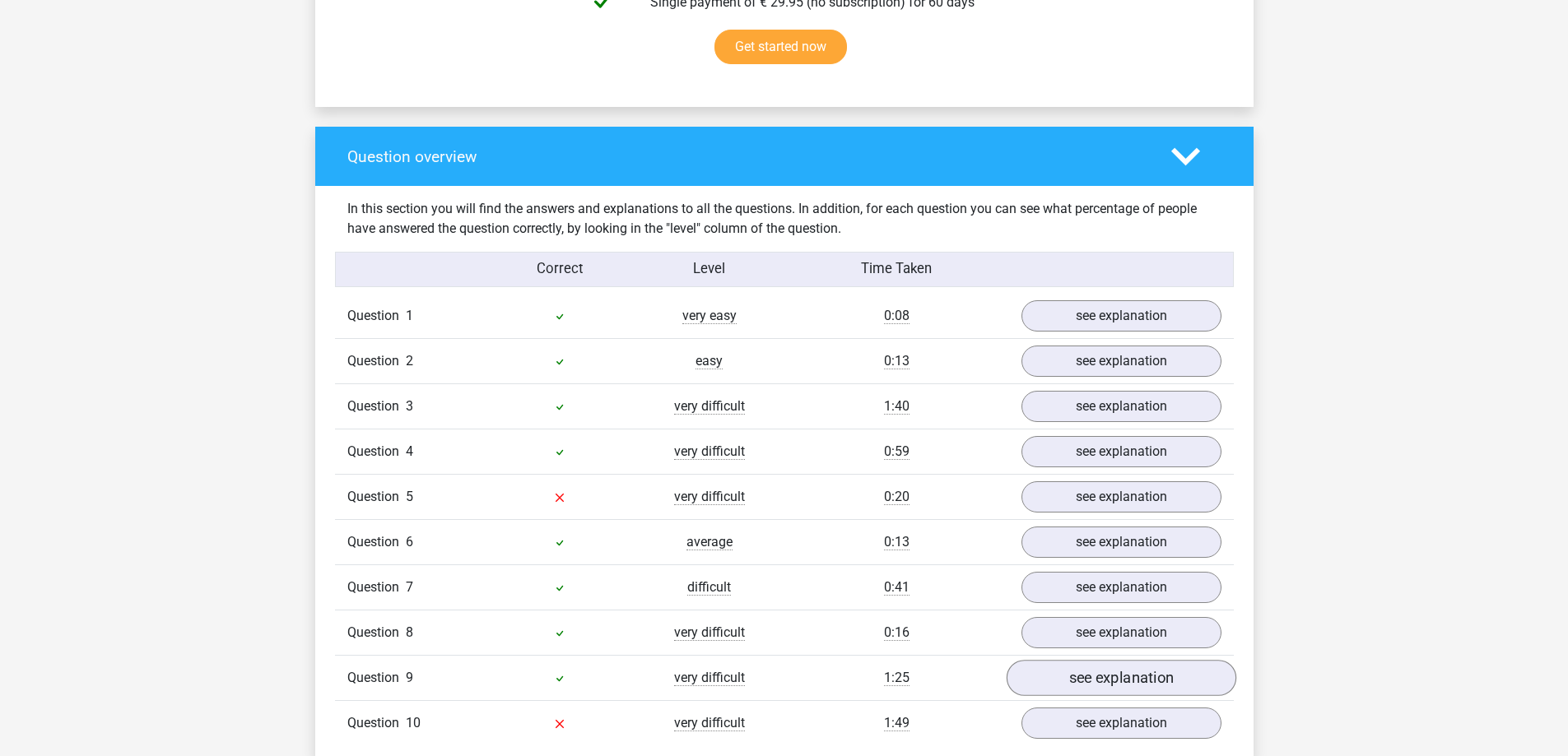
scroll to position [1317, 0]
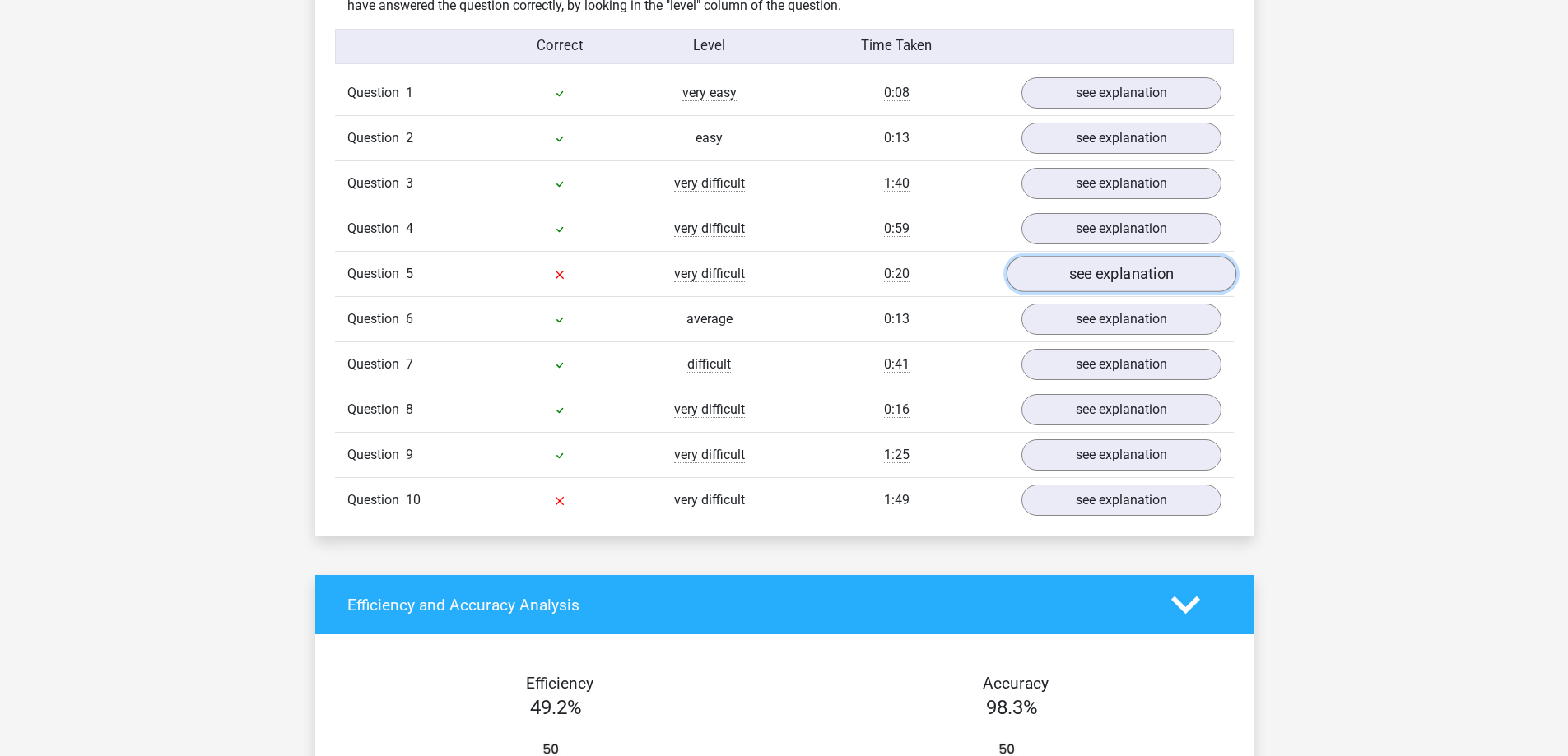
click at [1042, 267] on link "see explanation" at bounding box center [1121, 275] width 230 height 36
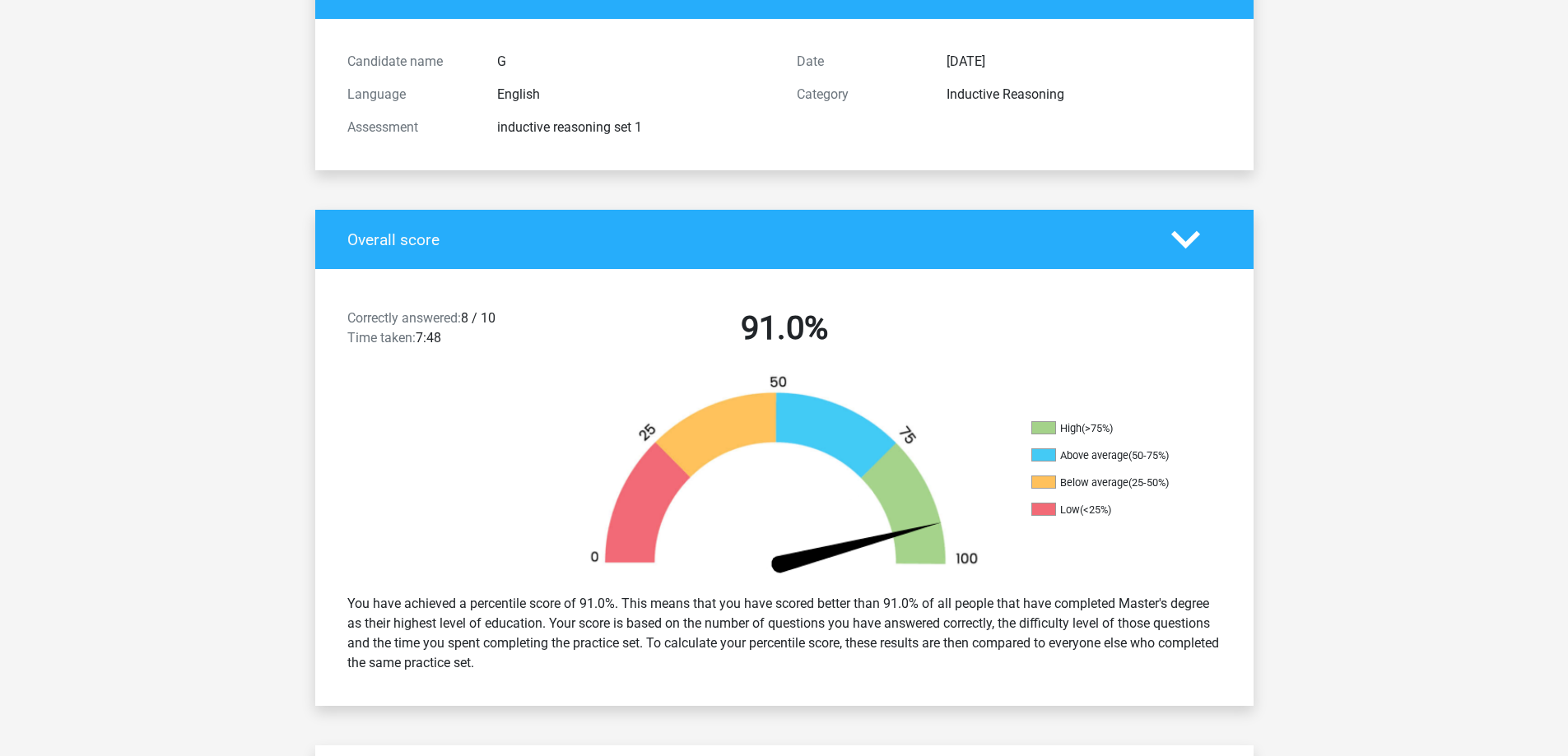
scroll to position [0, 0]
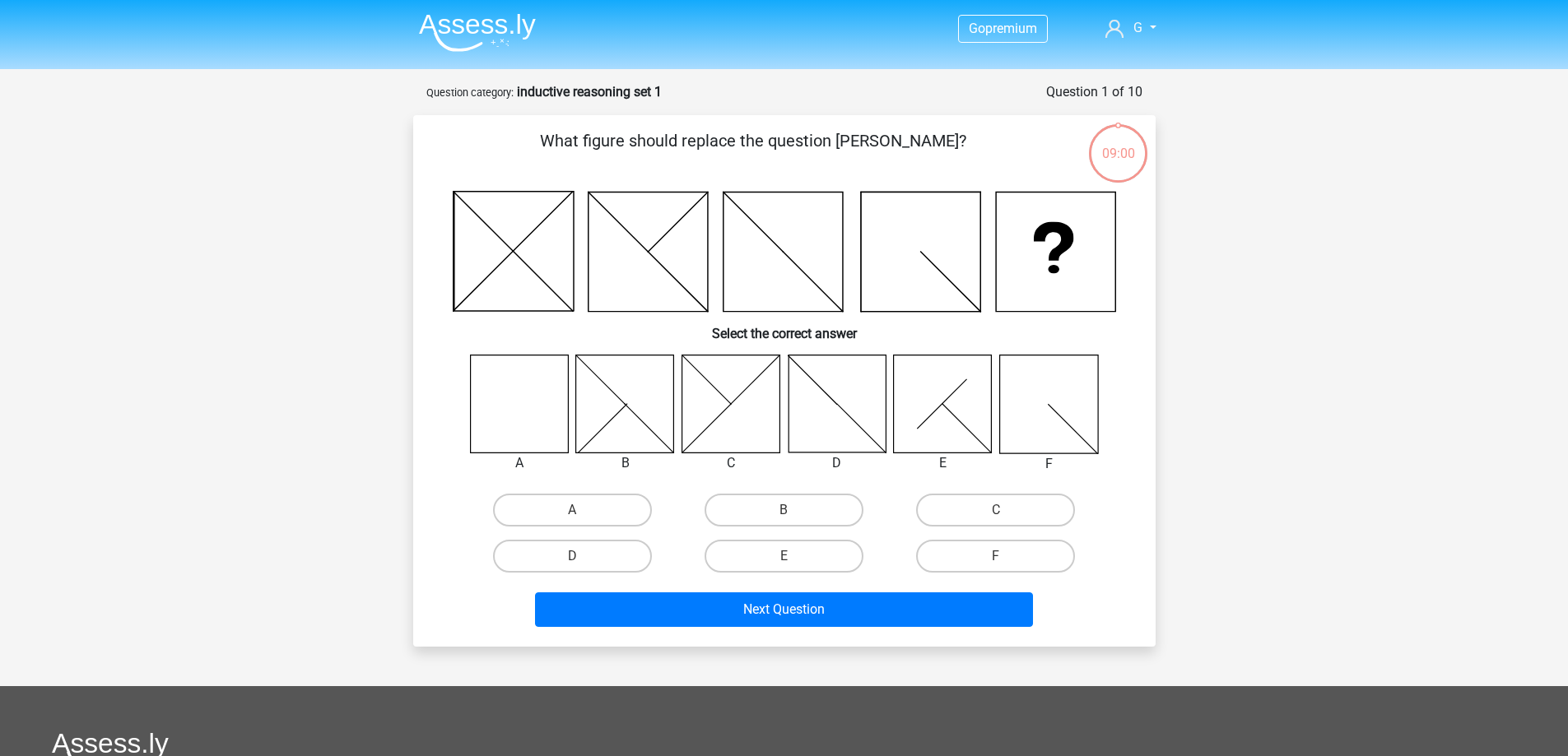
scroll to position [82, 0]
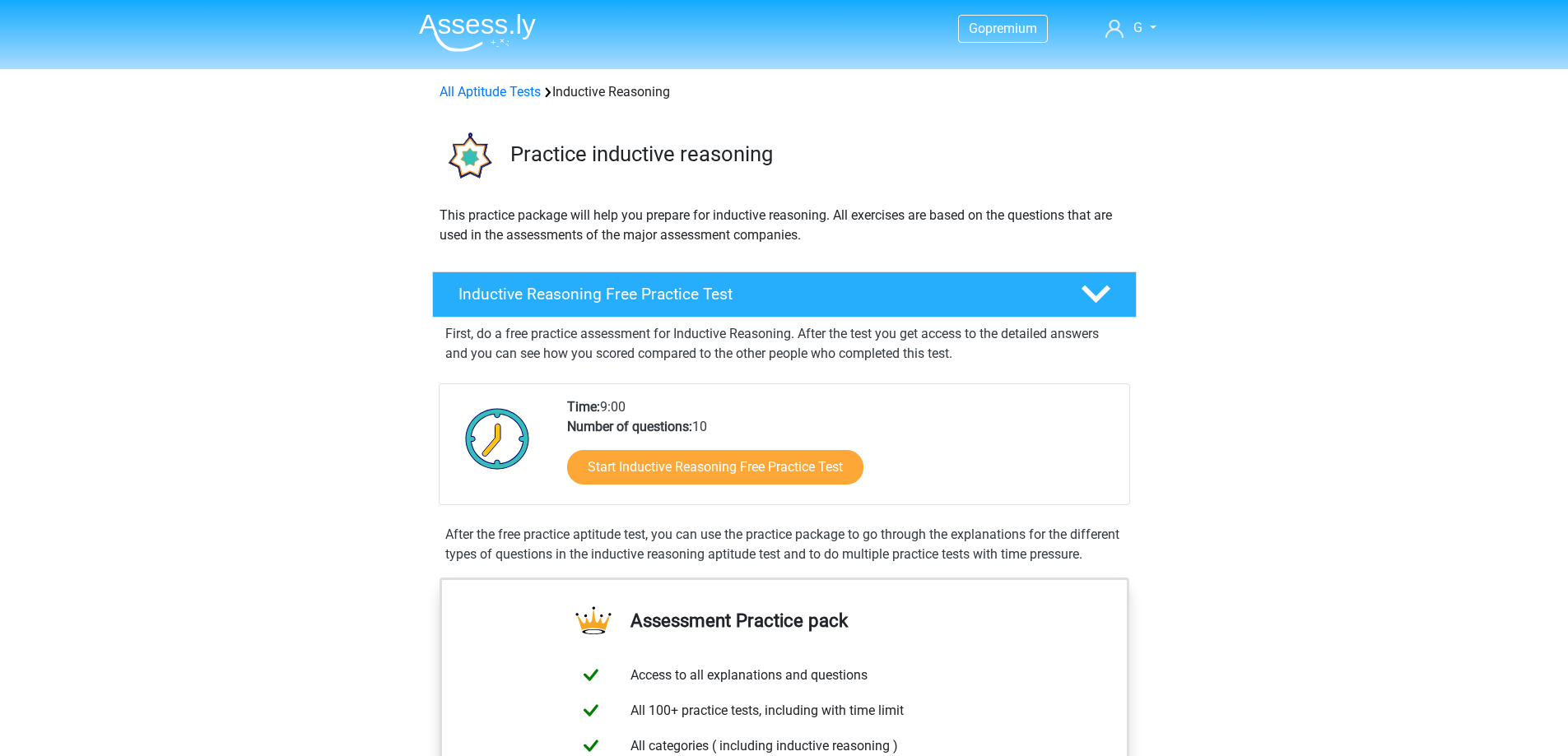
scroll to position [247, 0]
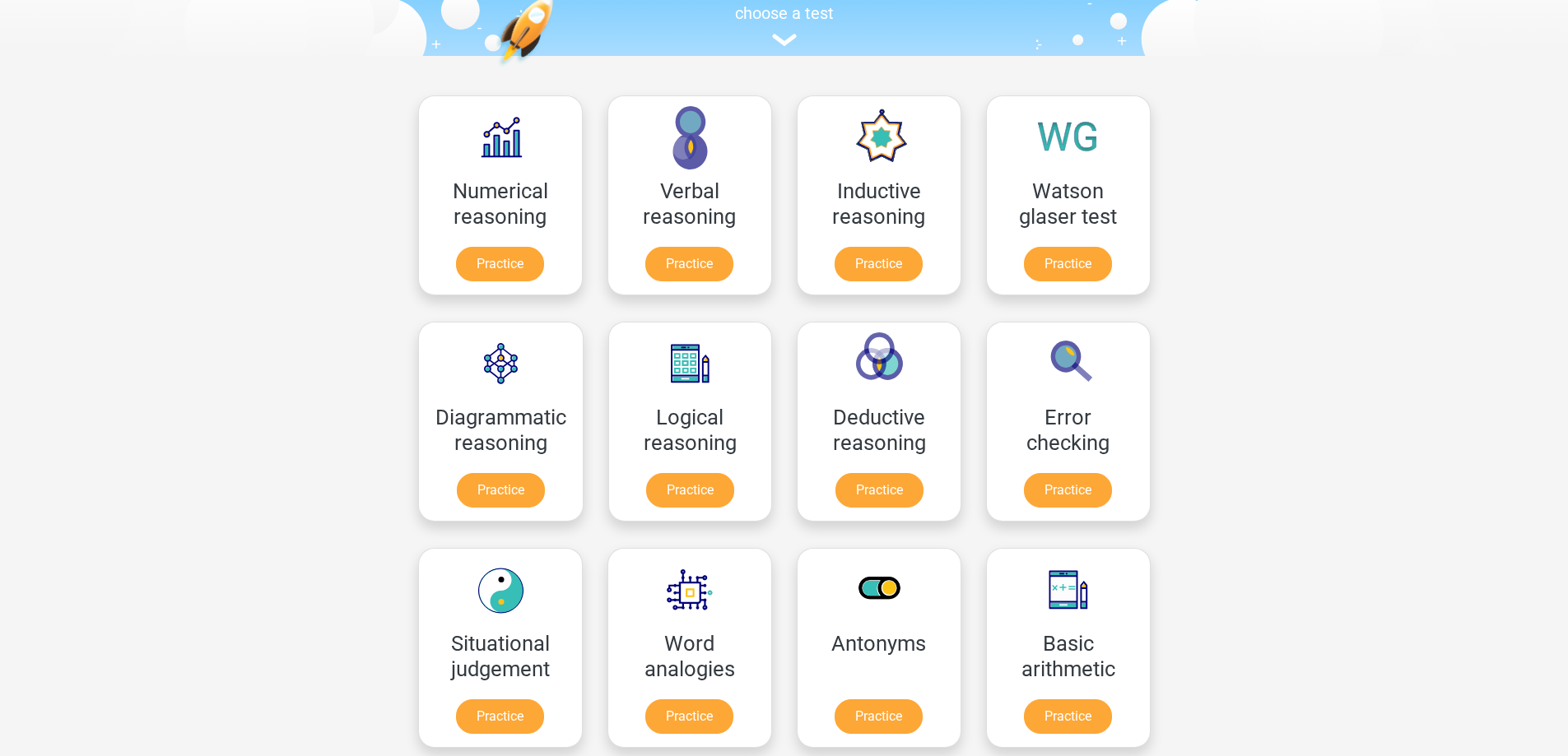
scroll to position [179, 0]
click at [510, 476] on link "Practice" at bounding box center [501, 494] width 92 height 36
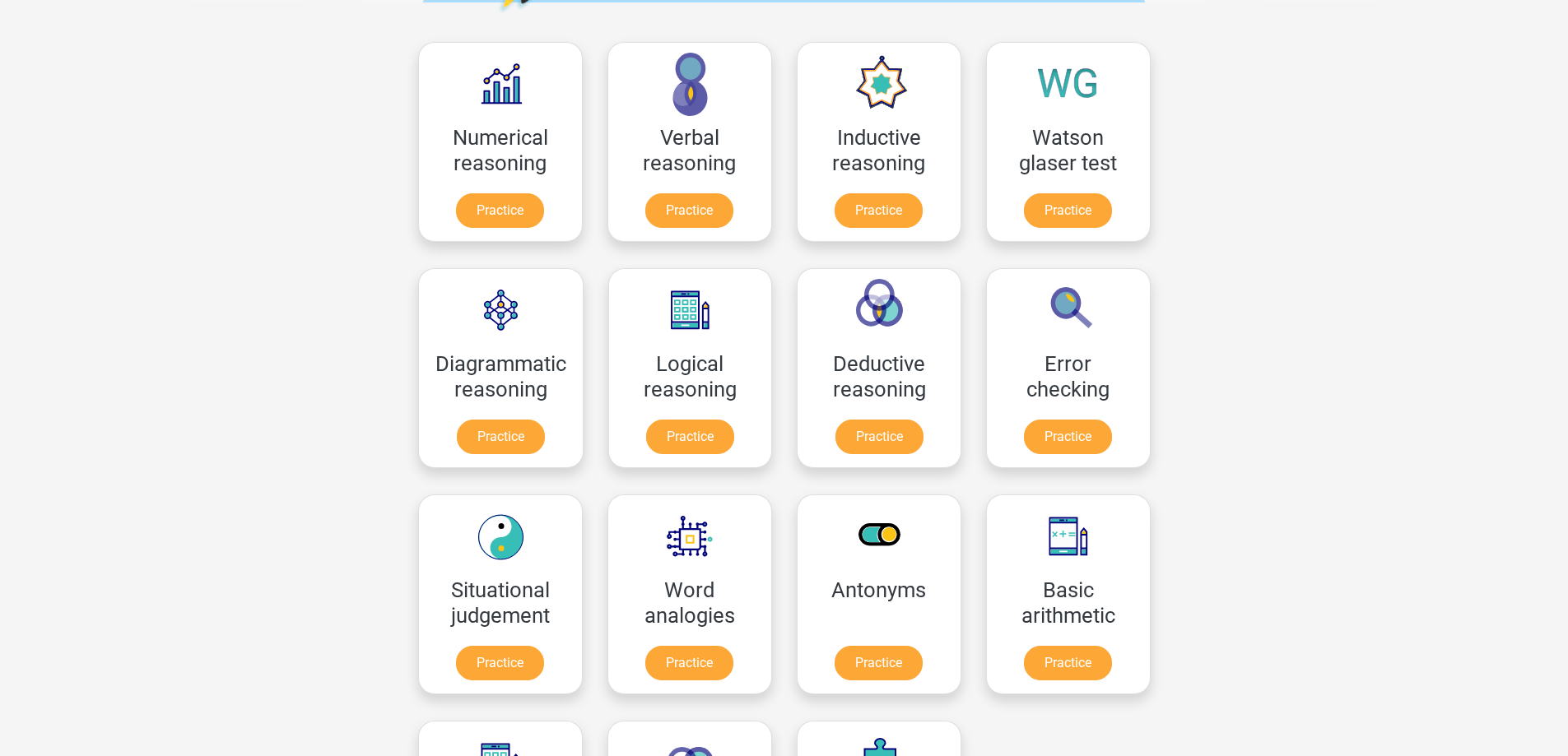
scroll to position [261, 0]
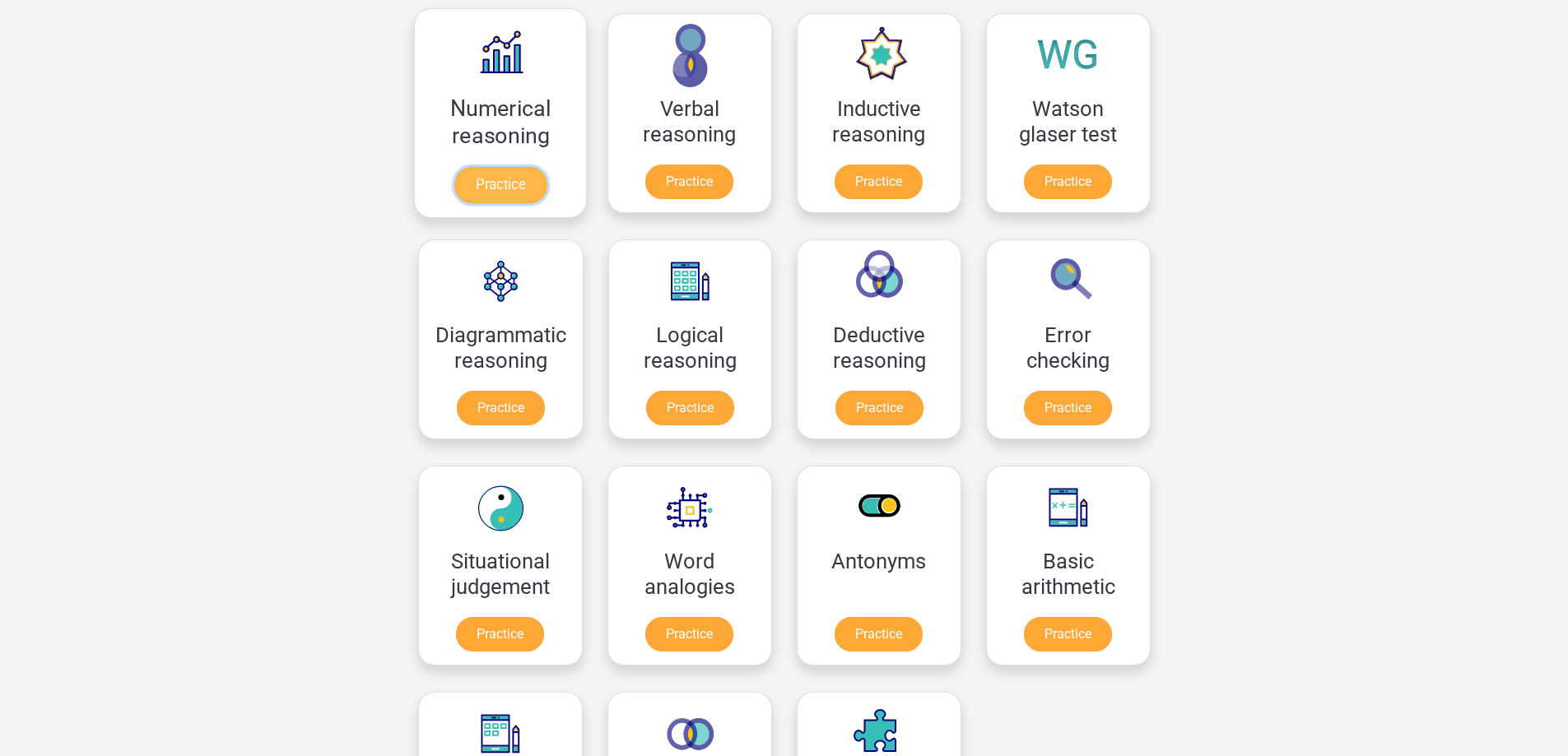
click at [485, 167] on link "Practice" at bounding box center [500, 186] width 92 height 36
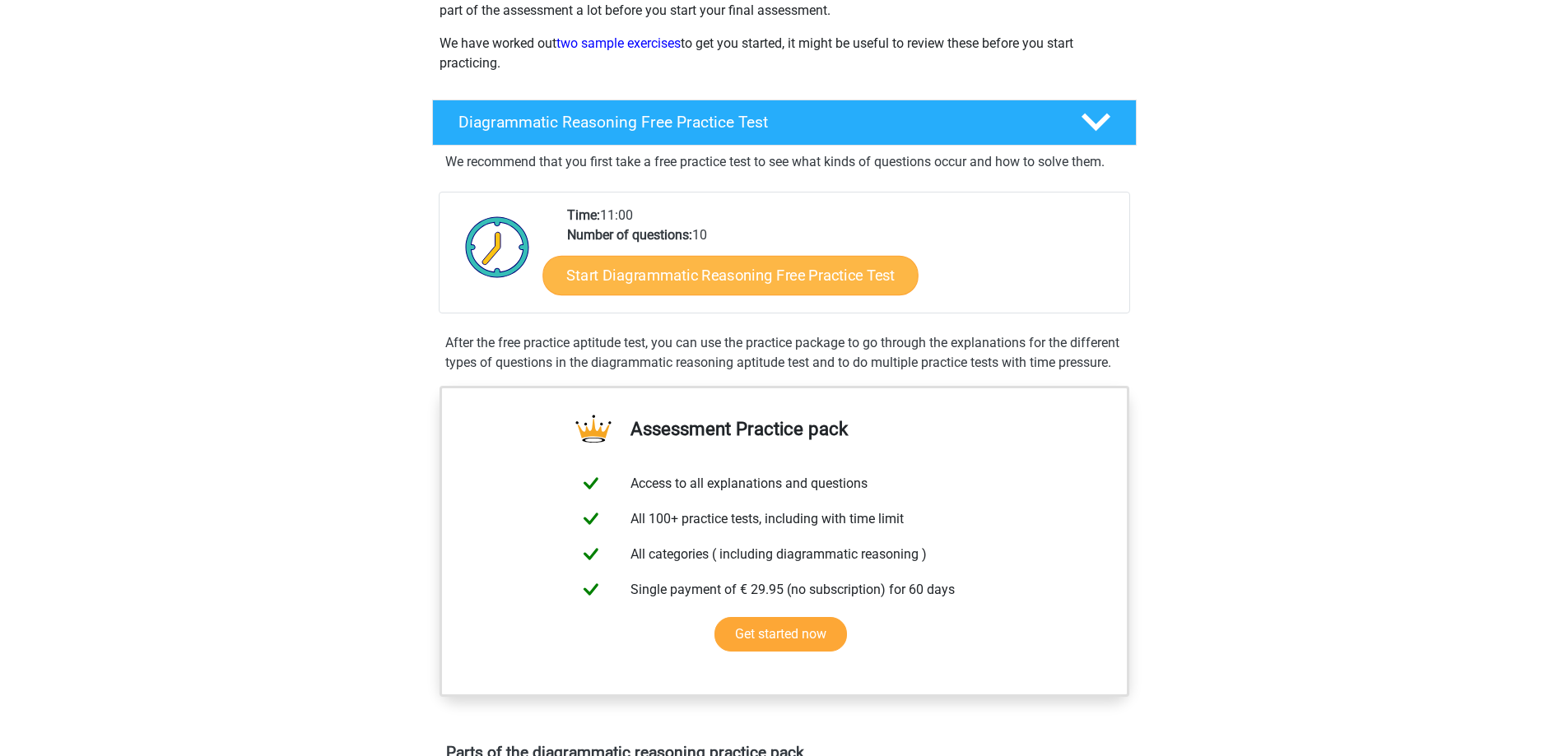
scroll to position [247, 0]
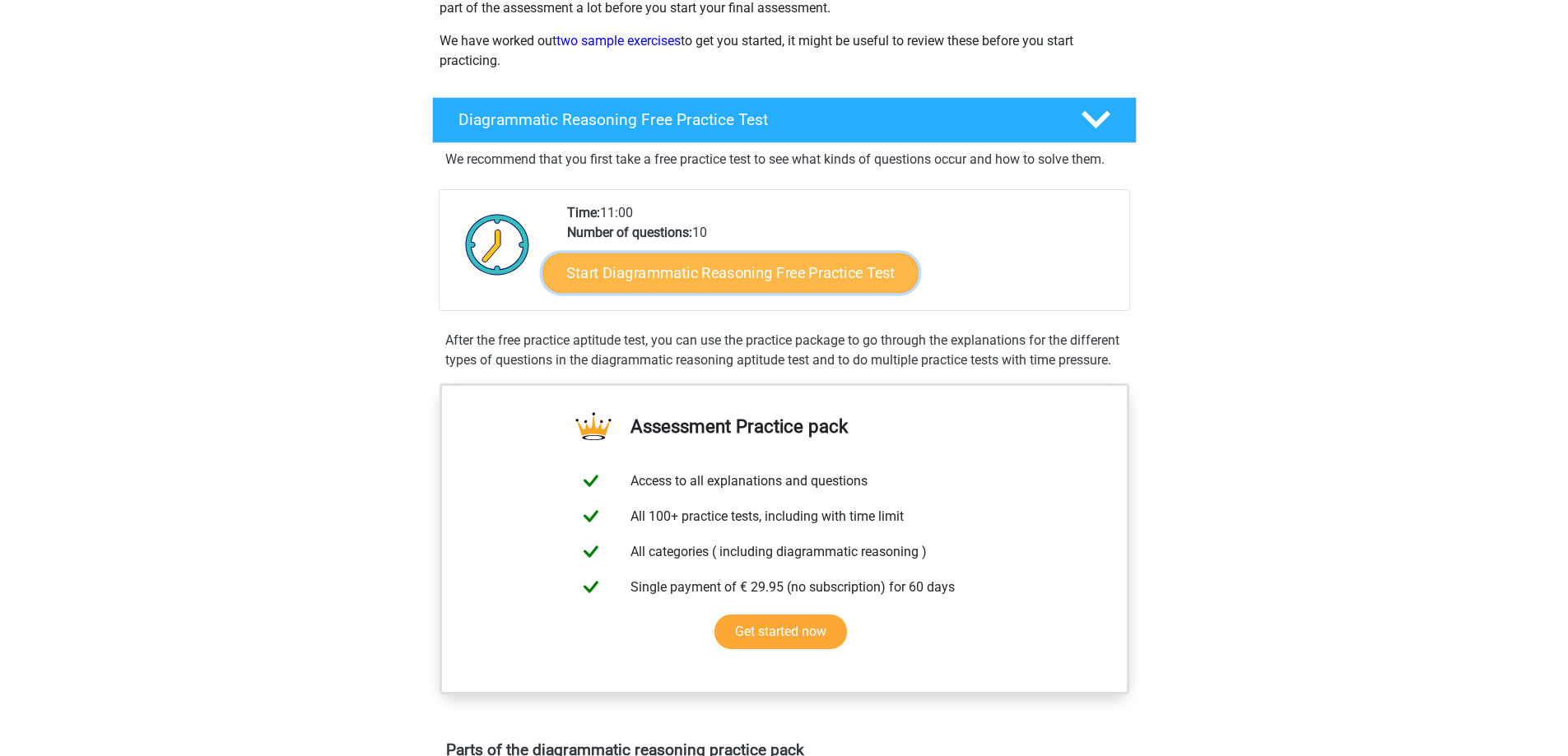
click at [779, 274] on link "Start Diagrammatic Reasoning Free Practice Test" at bounding box center [730, 272] width 376 height 39
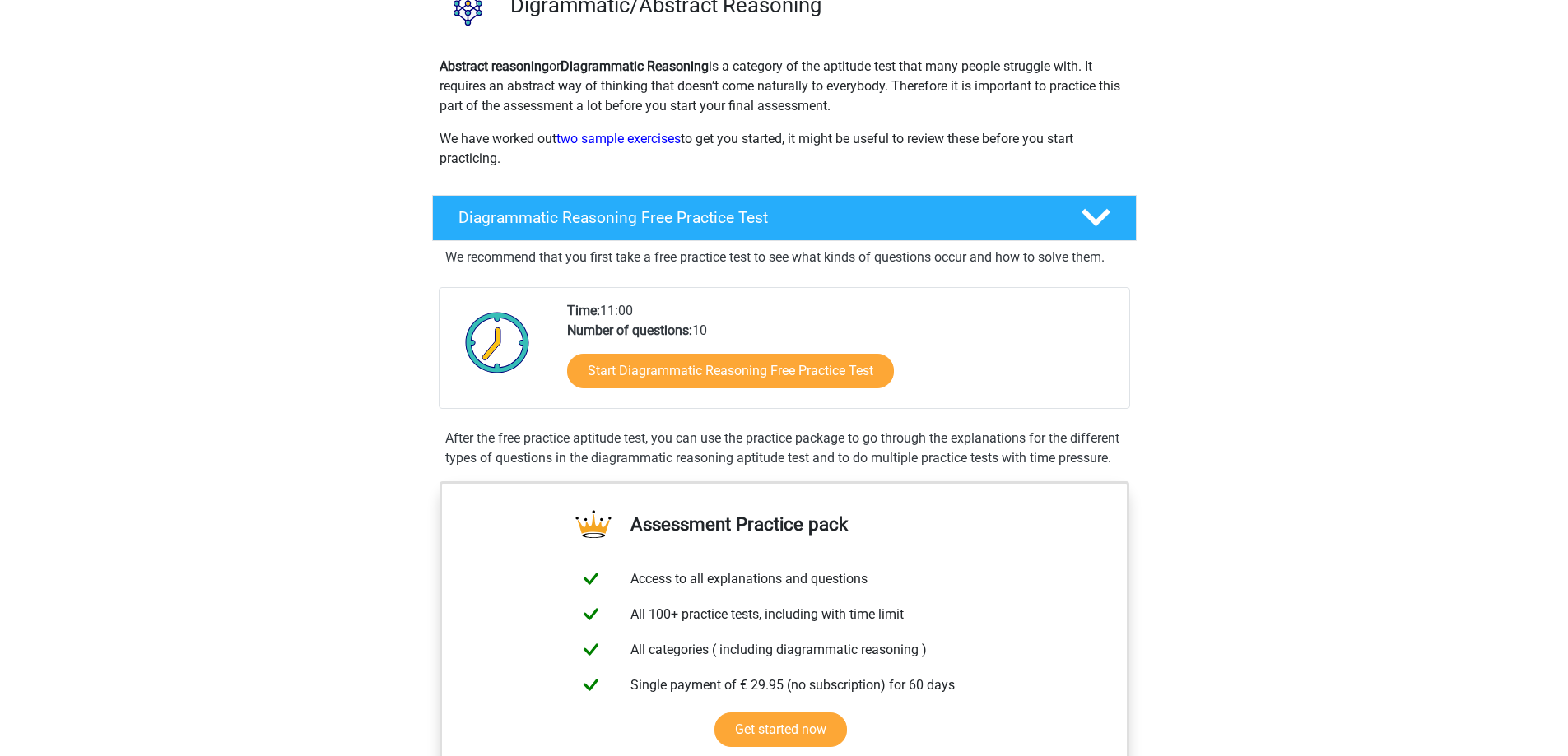
scroll to position [0, 0]
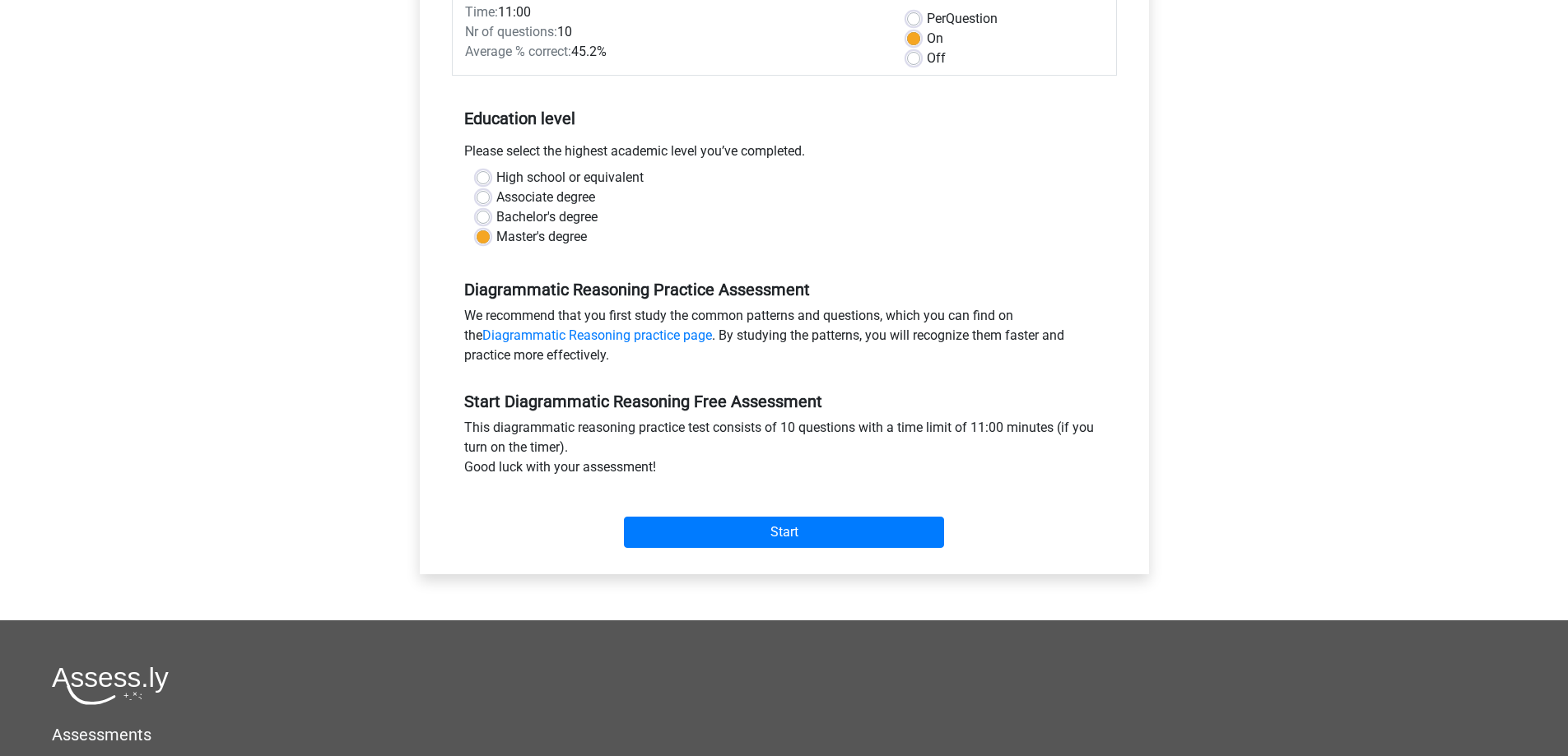
scroll to position [247, 0]
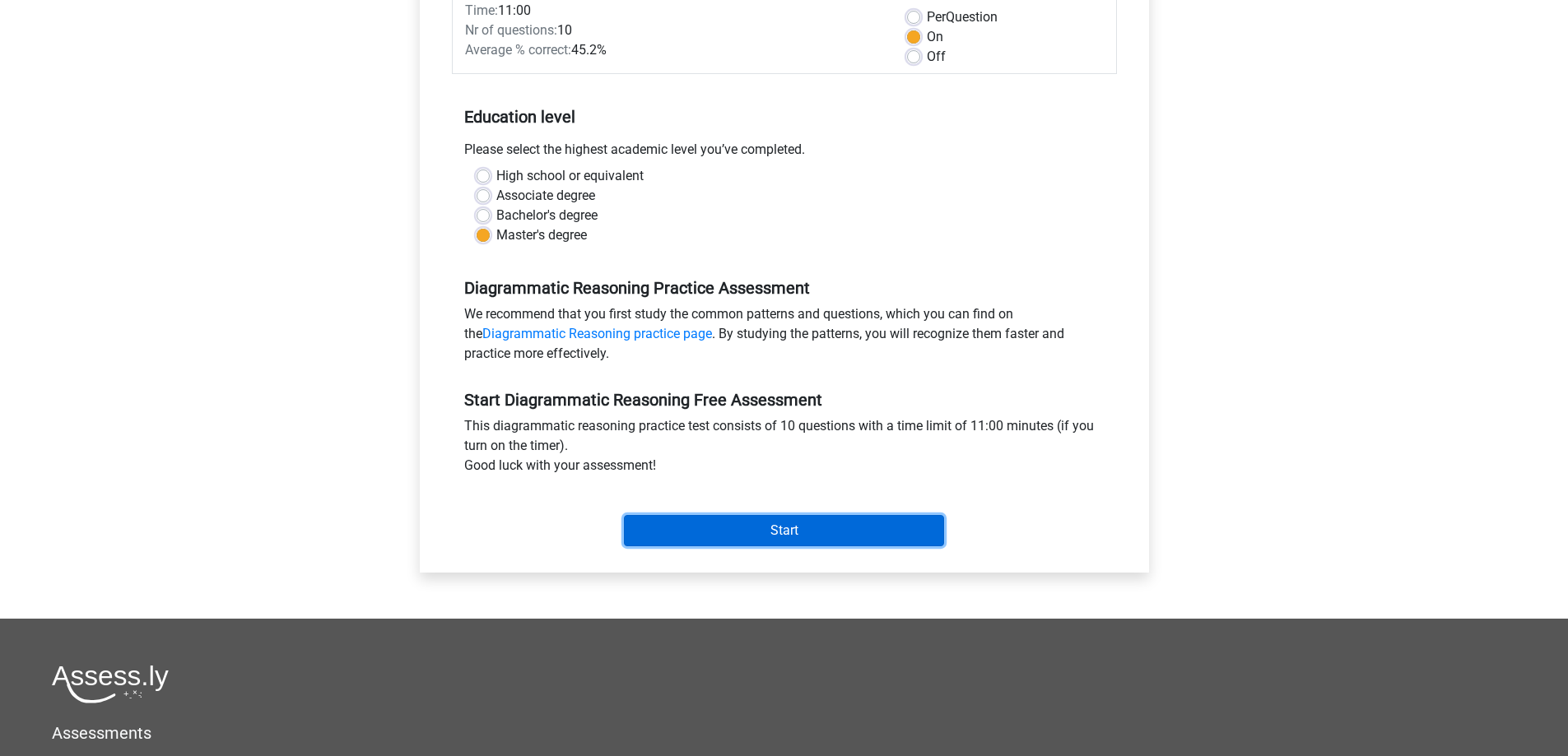
click at [840, 538] on input "Start" at bounding box center [784, 530] width 321 height 32
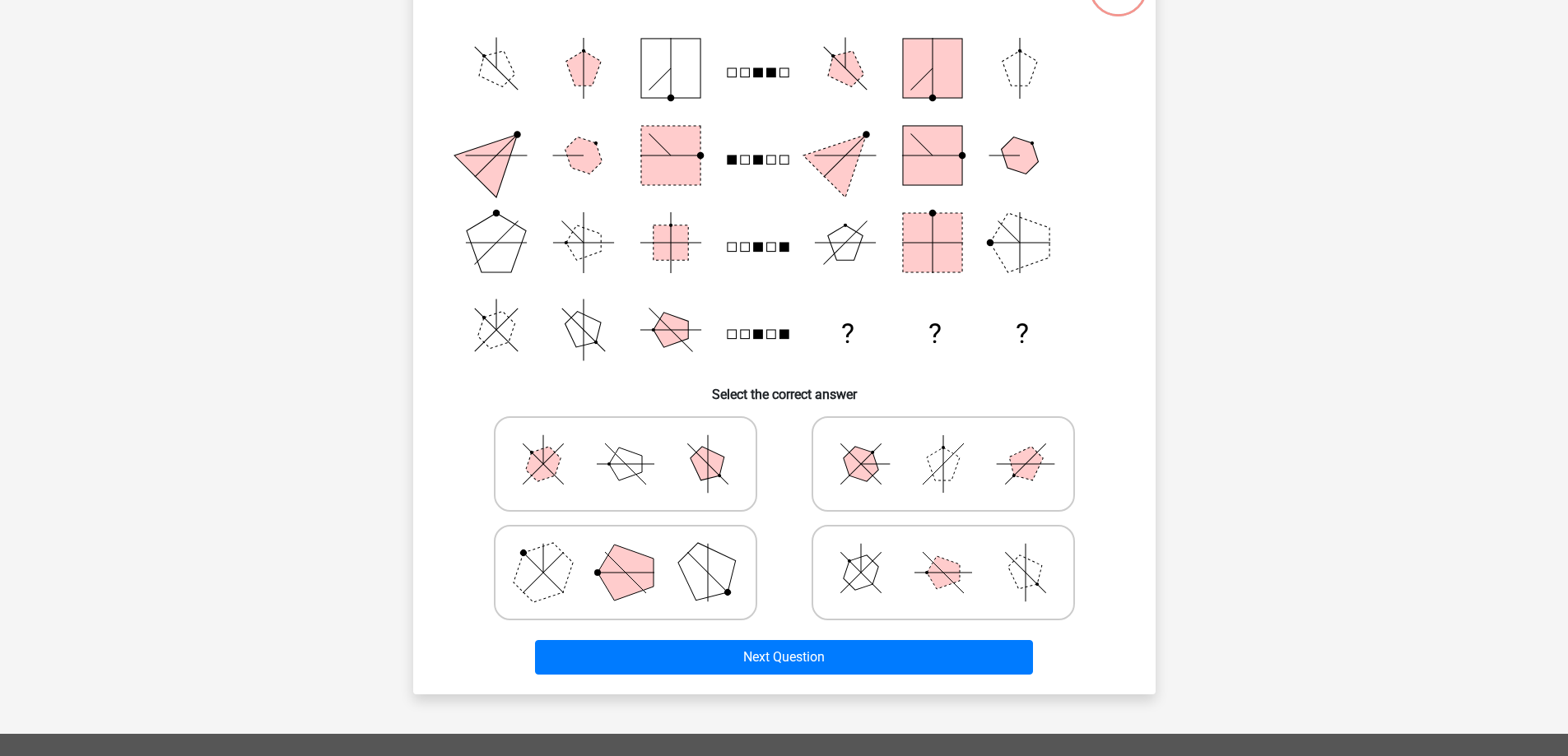
scroll to position [247, 0]
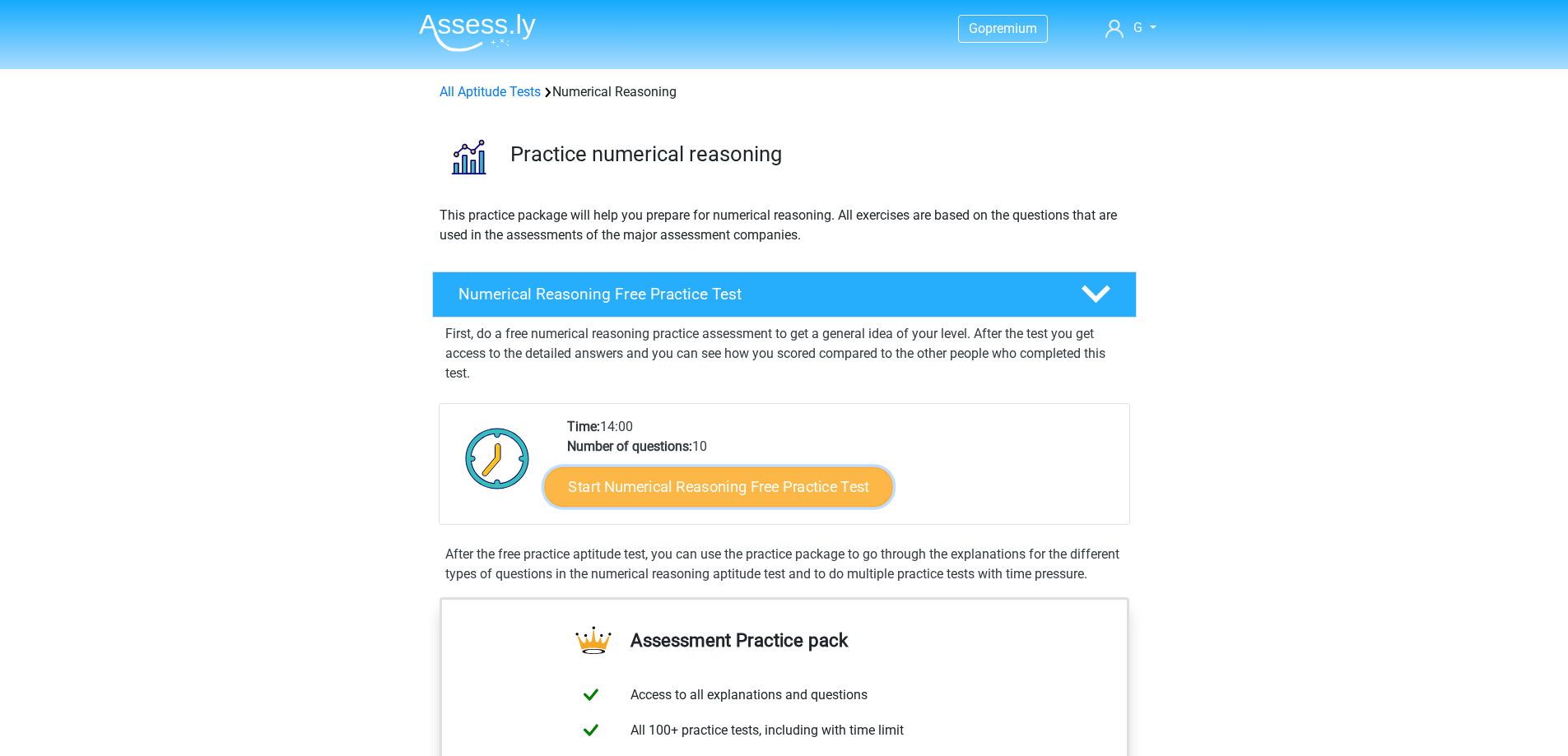
click at [742, 496] on link "Start Numerical Reasoning Free Practice Test" at bounding box center [718, 486] width 348 height 39
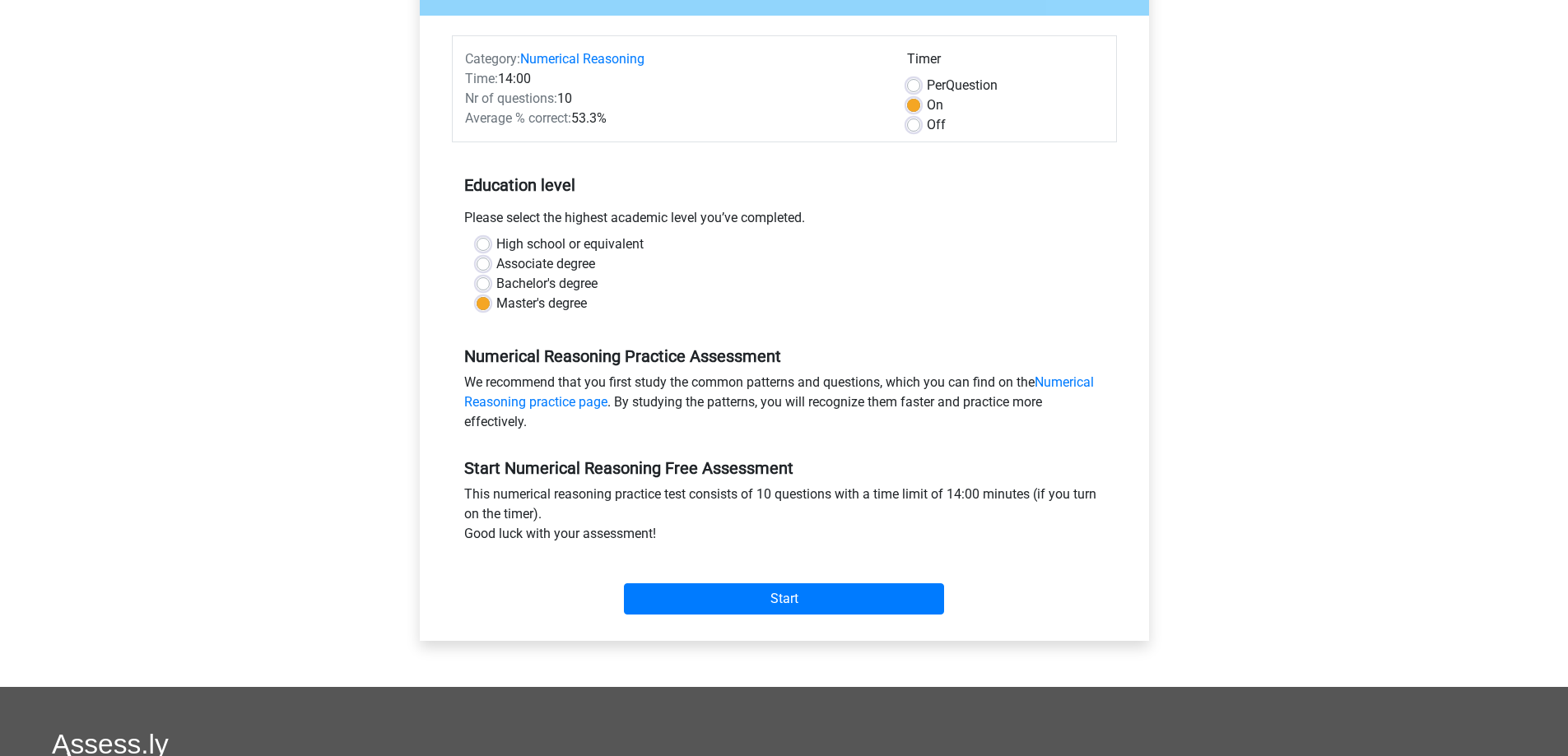
scroll to position [329, 0]
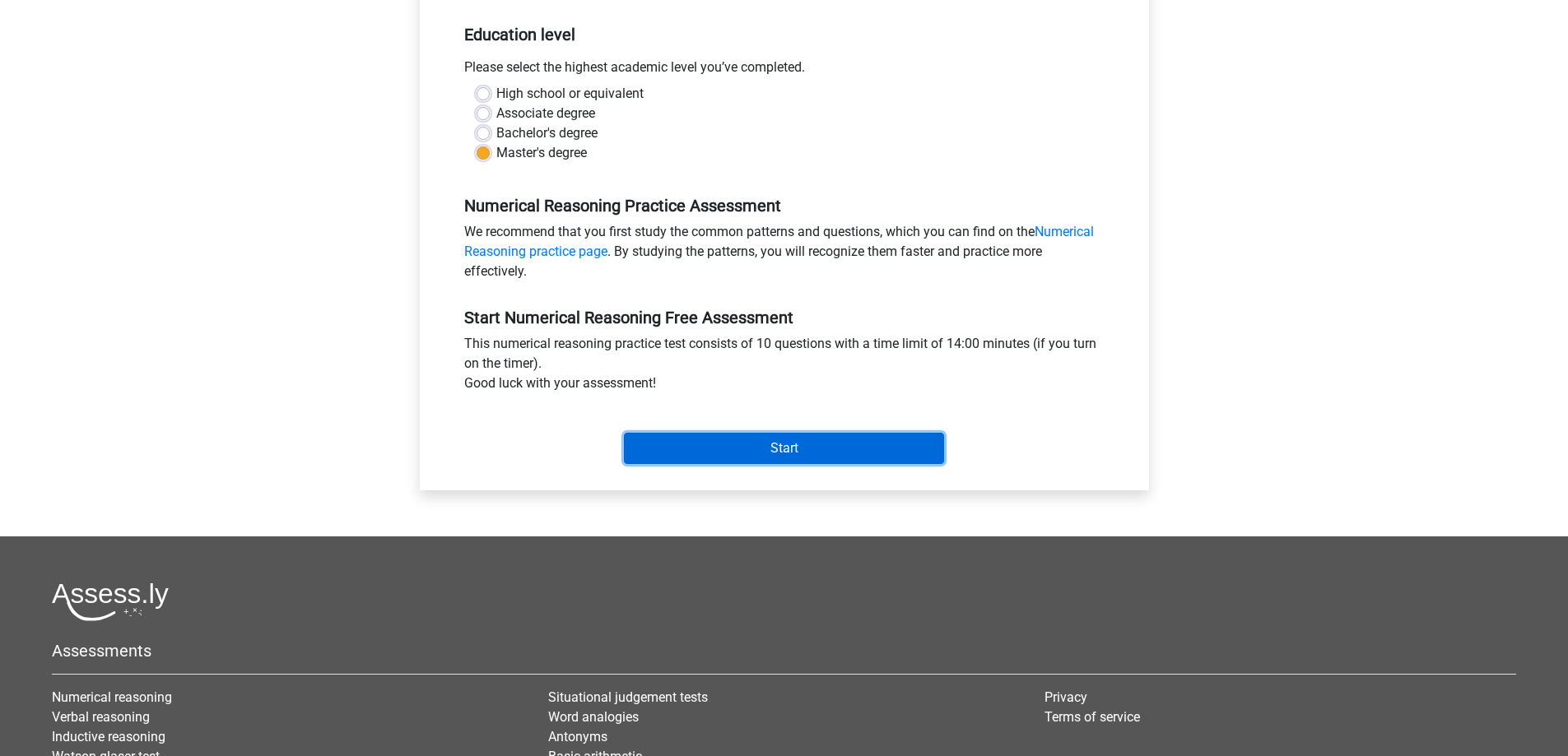
click at [836, 452] on input "Start" at bounding box center [784, 448] width 321 height 32
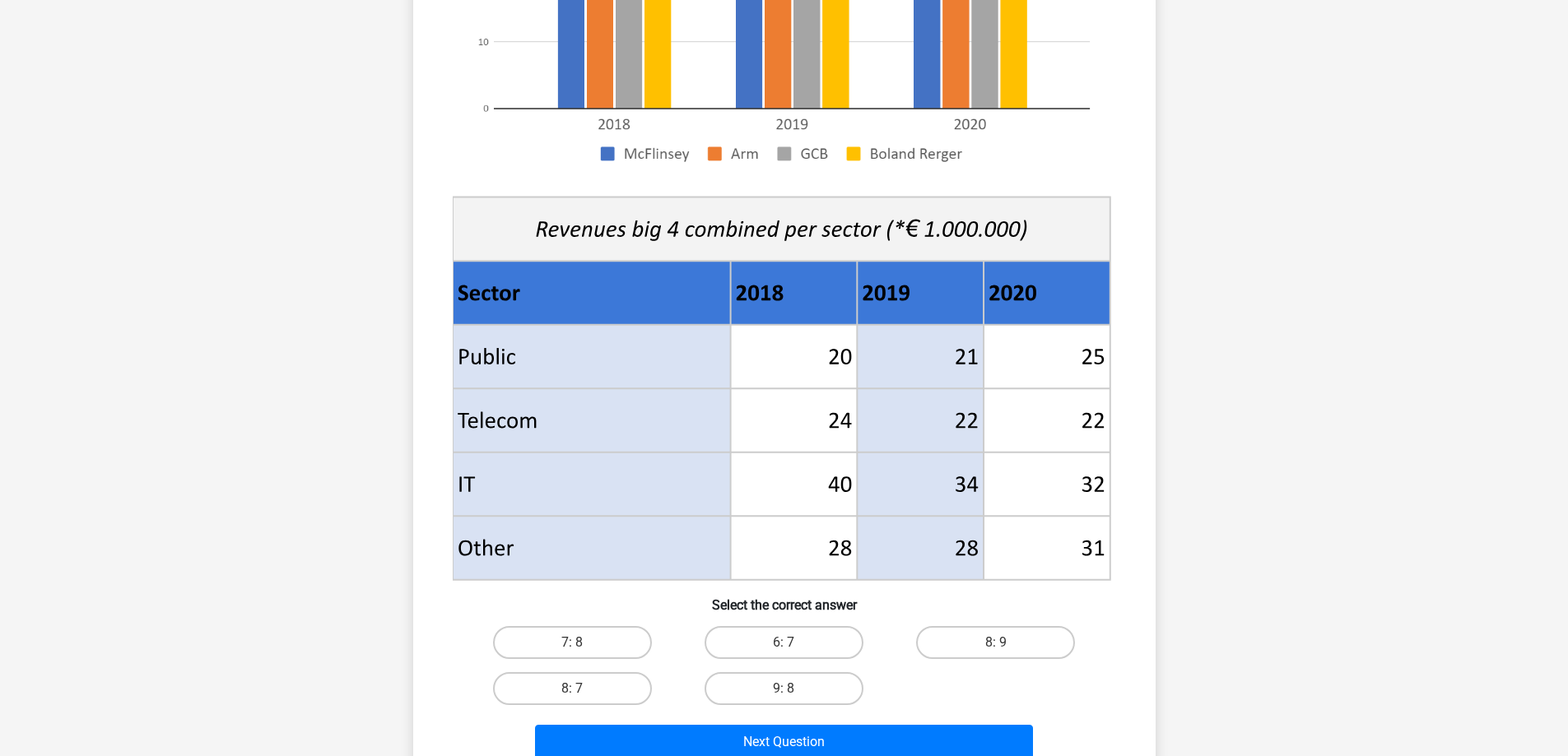
scroll to position [411, 0]
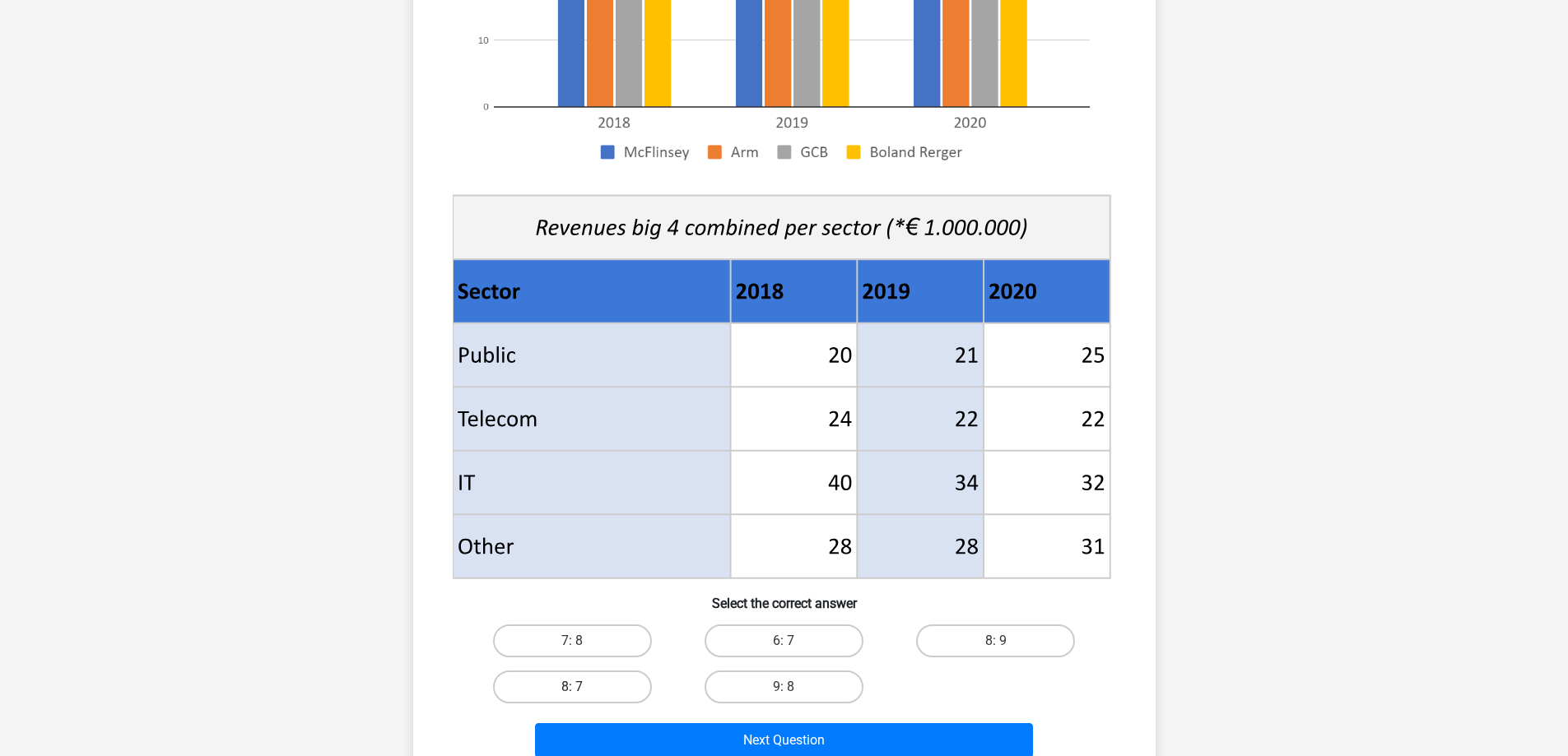
click at [598, 700] on label "8: 7" at bounding box center [572, 687] width 159 height 33
click at [583, 698] on input "8: 7" at bounding box center [577, 692] width 11 height 11
radio input "true"
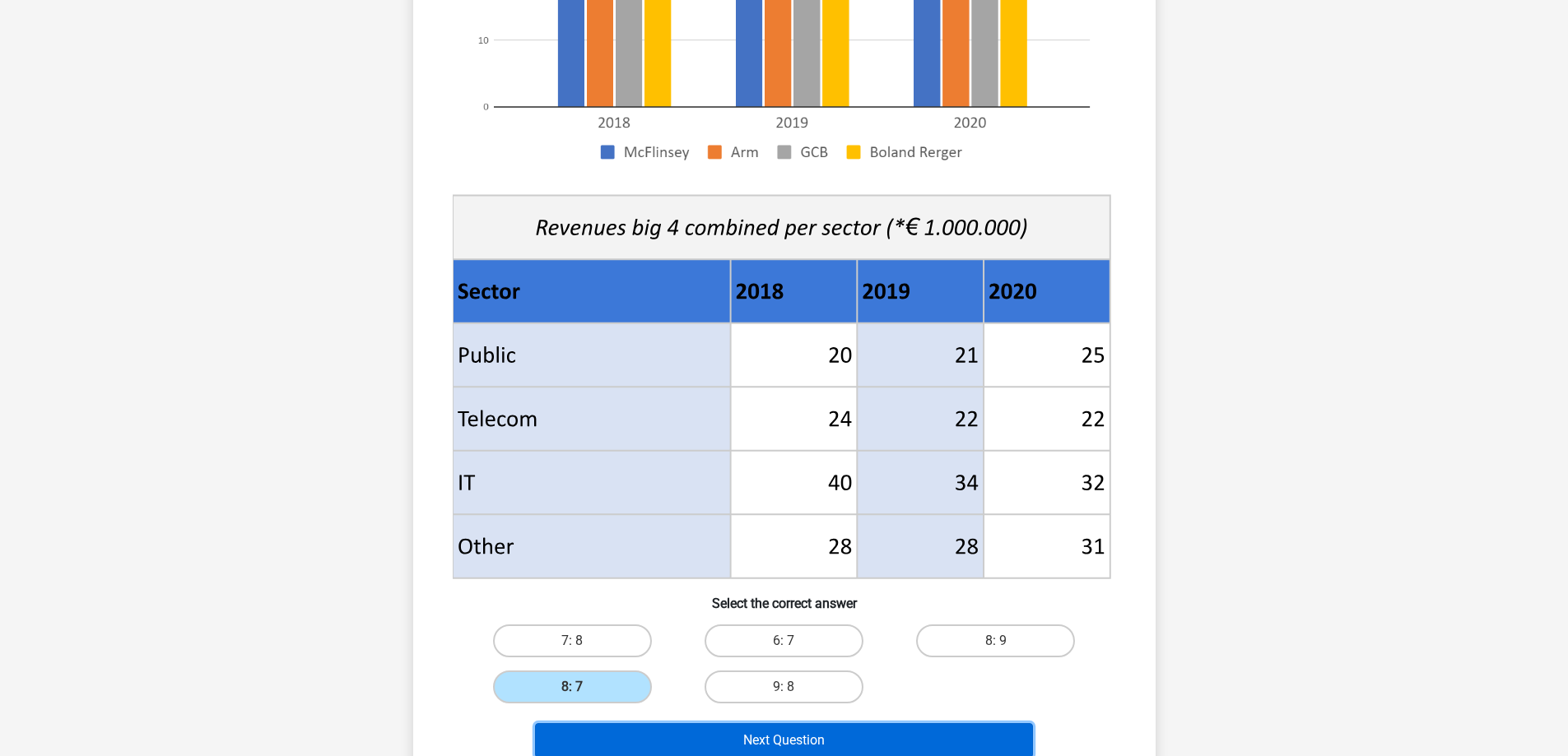
click at [738, 734] on button "Next Question" at bounding box center [784, 741] width 498 height 34
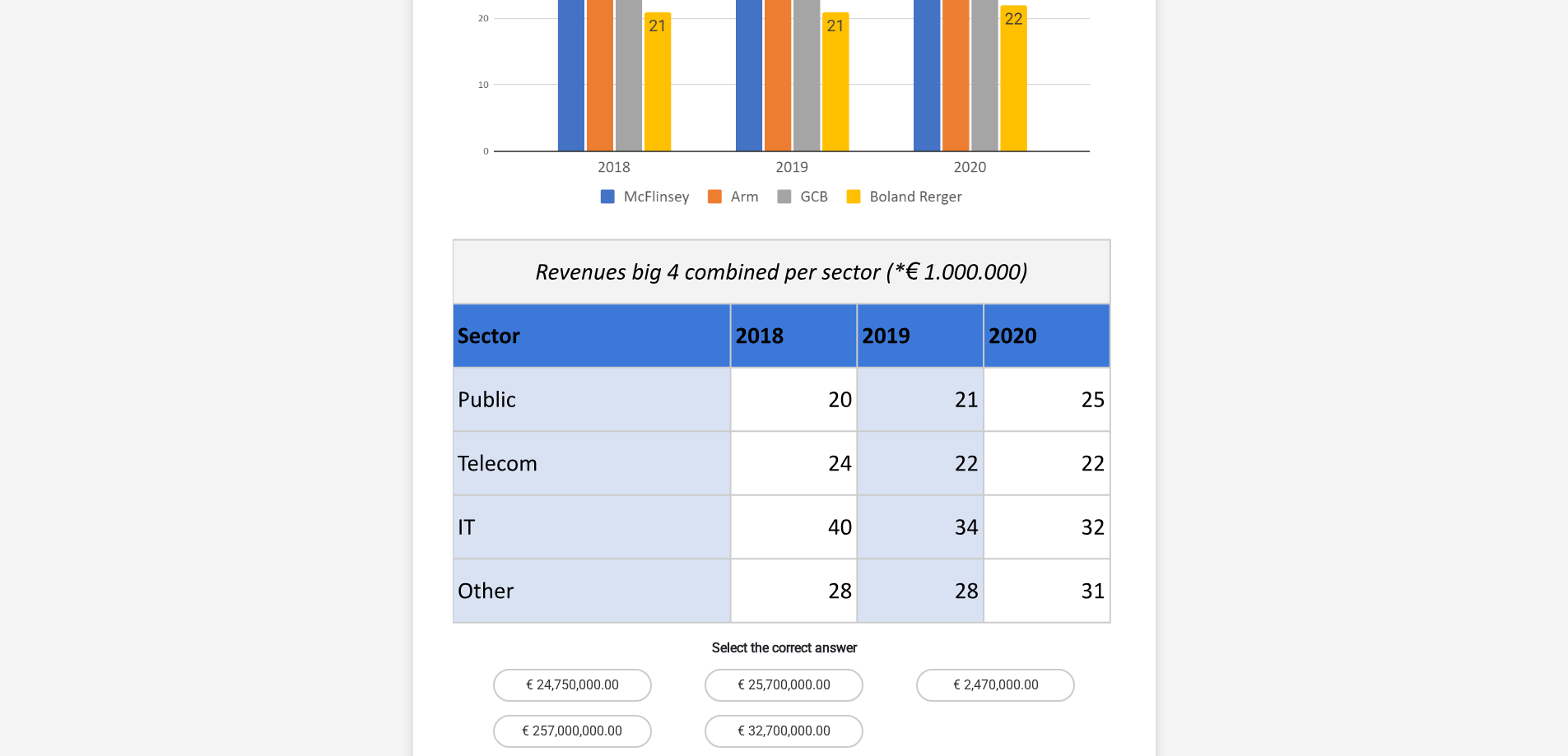
scroll to position [494, 0]
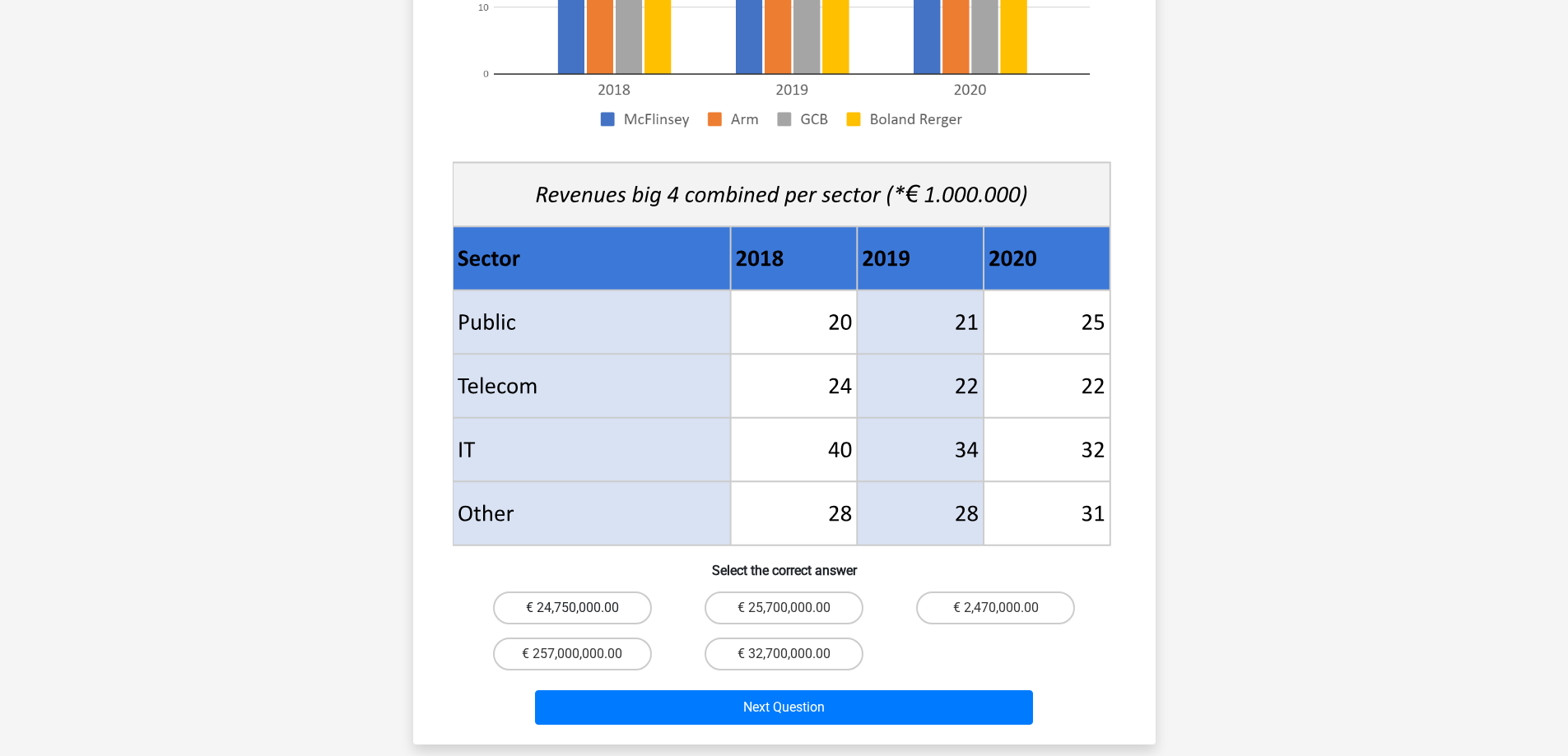
click at [613, 591] on label "€ 24,750,000.00" at bounding box center [572, 608] width 159 height 33
click at [583, 609] on input "€ 24,750,000.00" at bounding box center [577, 613] width 11 height 11
radio input "true"
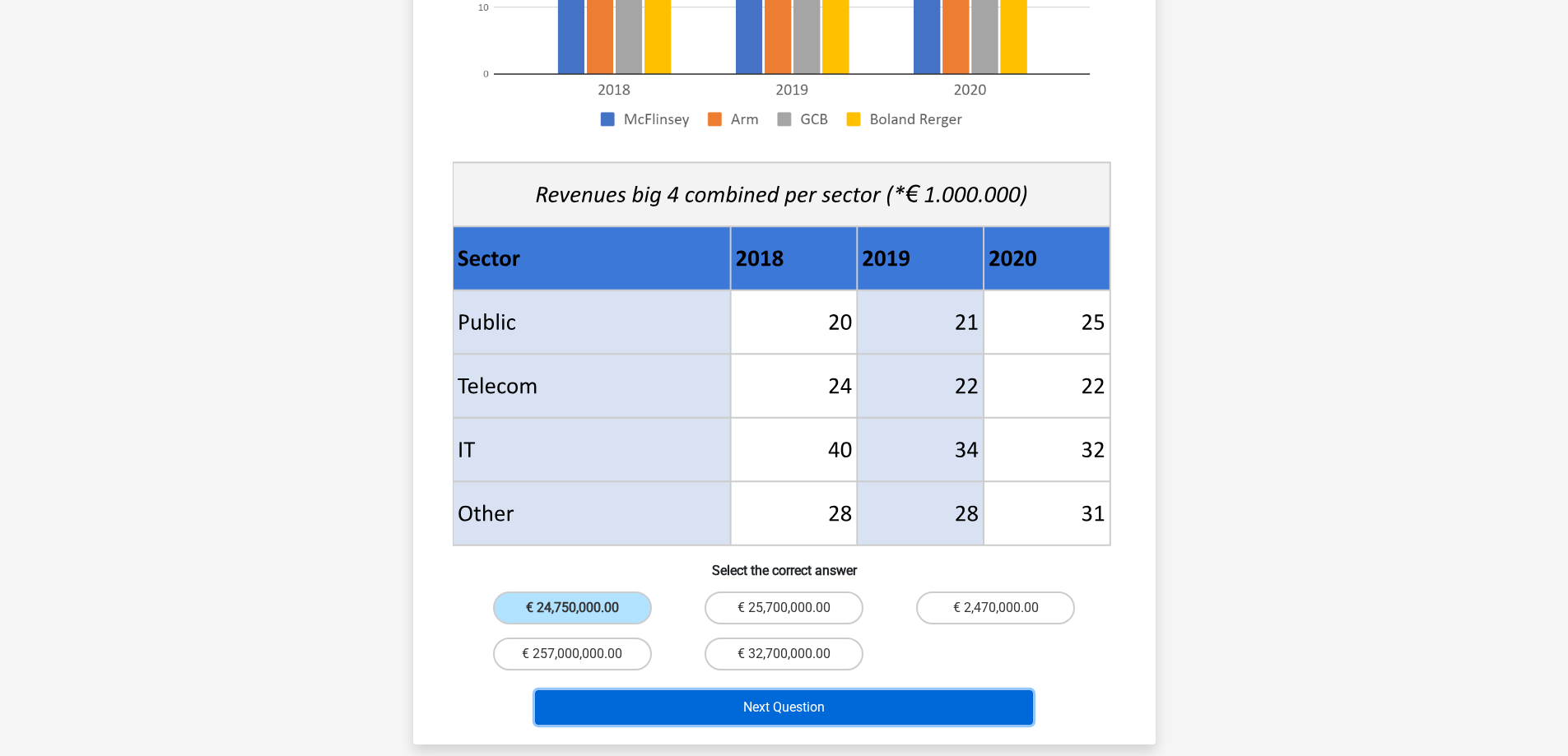
click at [815, 691] on button "Next Question" at bounding box center [784, 708] width 498 height 34
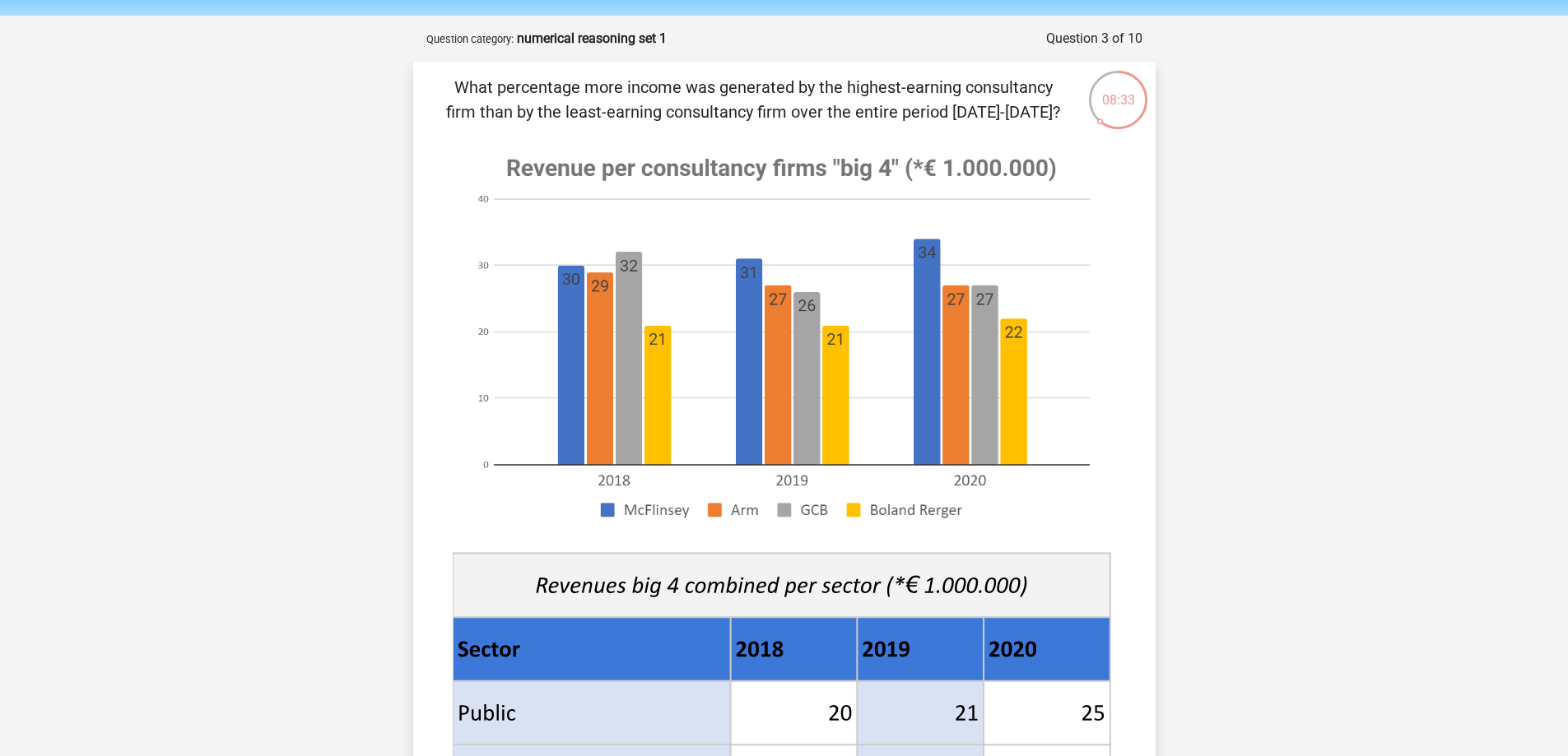
scroll to position [82, 0]
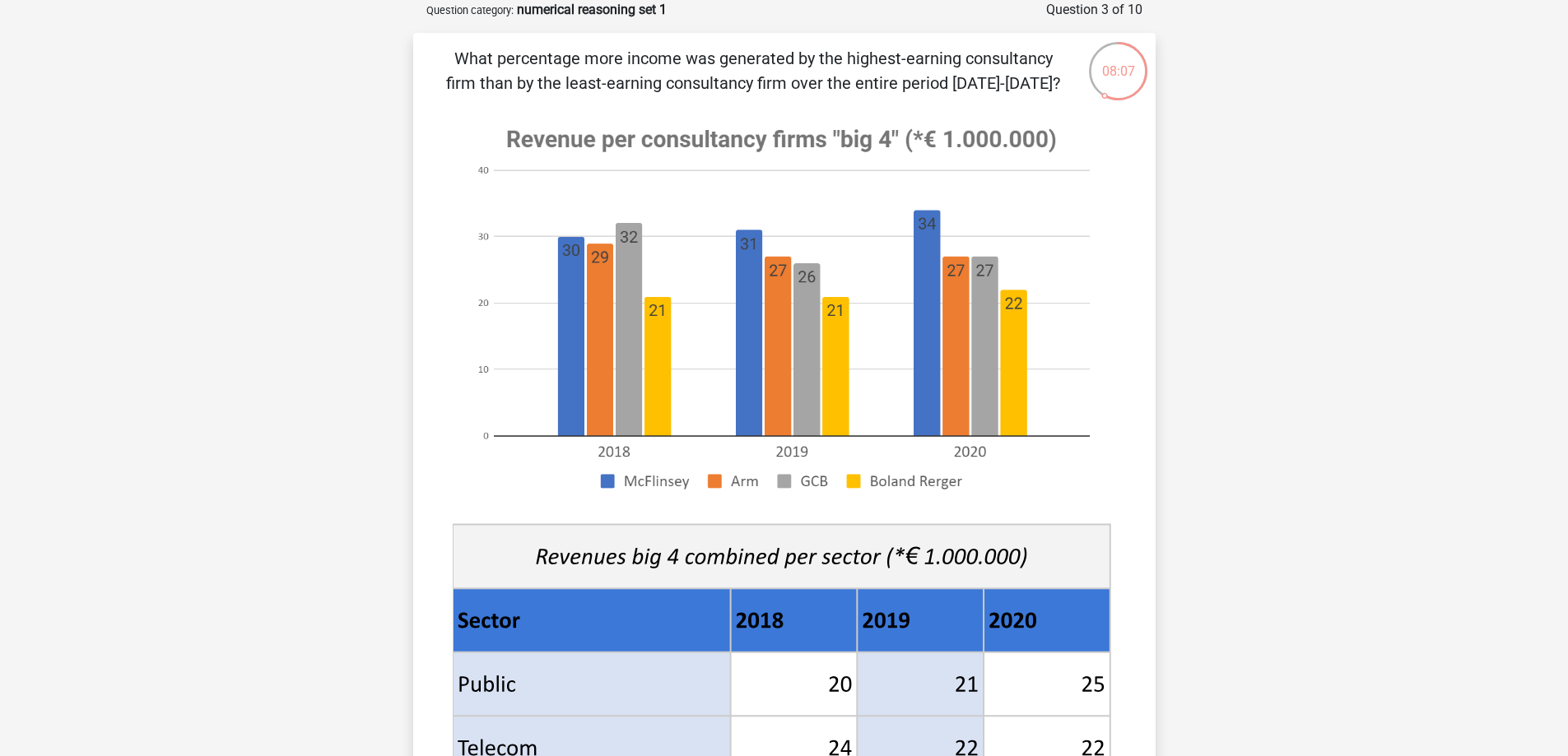
drag, startPoint x: 747, startPoint y: 86, endPoint x: 1015, endPoint y: 108, distance: 268.9
click at [1015, 110] on div "What percentage more income was generated by the highest-earning consultancy fi…" at bounding box center [785, 569] width 729 height 1048
click at [1015, 85] on p "What percentage more income was generated by the highest-earning consultancy fi…" at bounding box center [753, 71] width 628 height 50
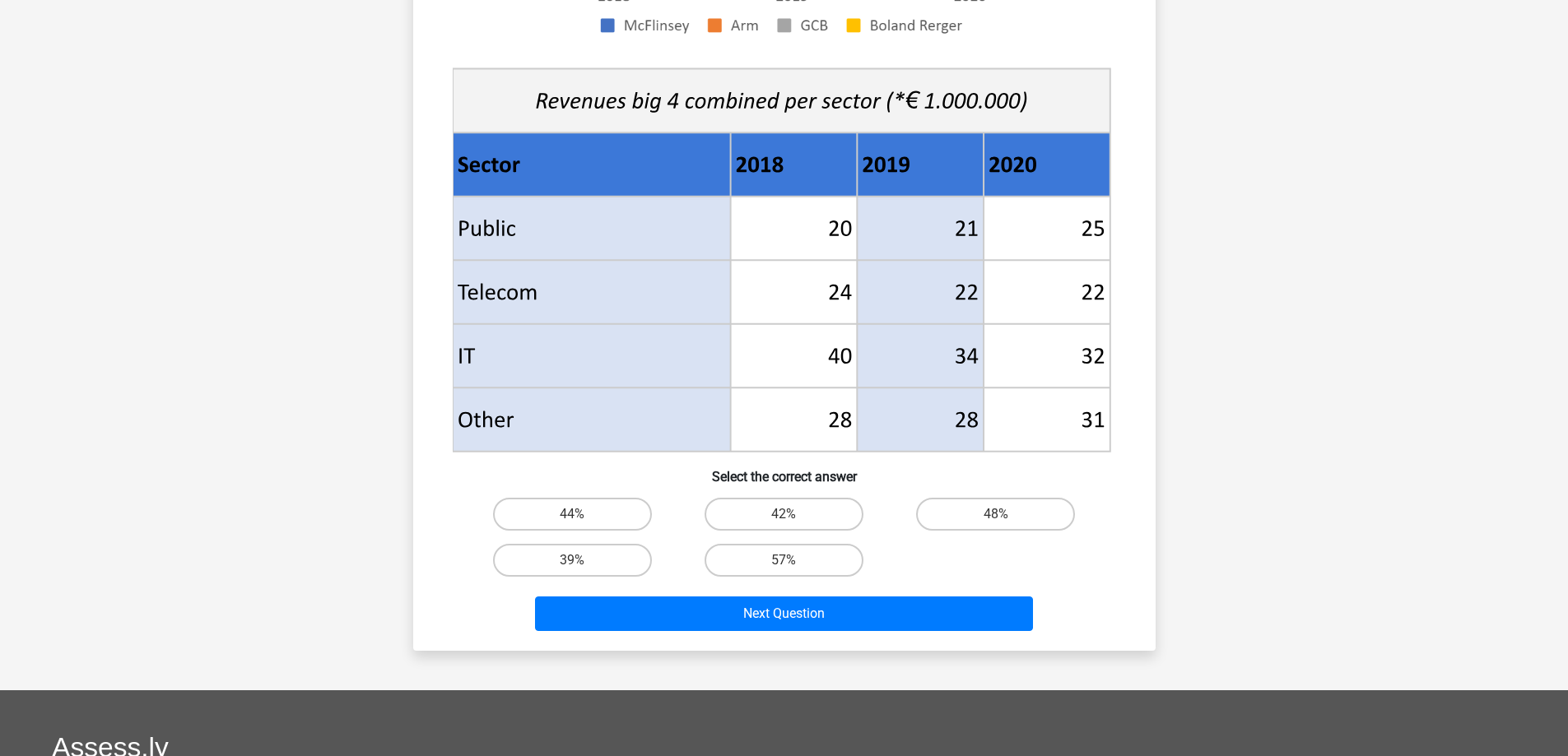
scroll to position [576, 0]
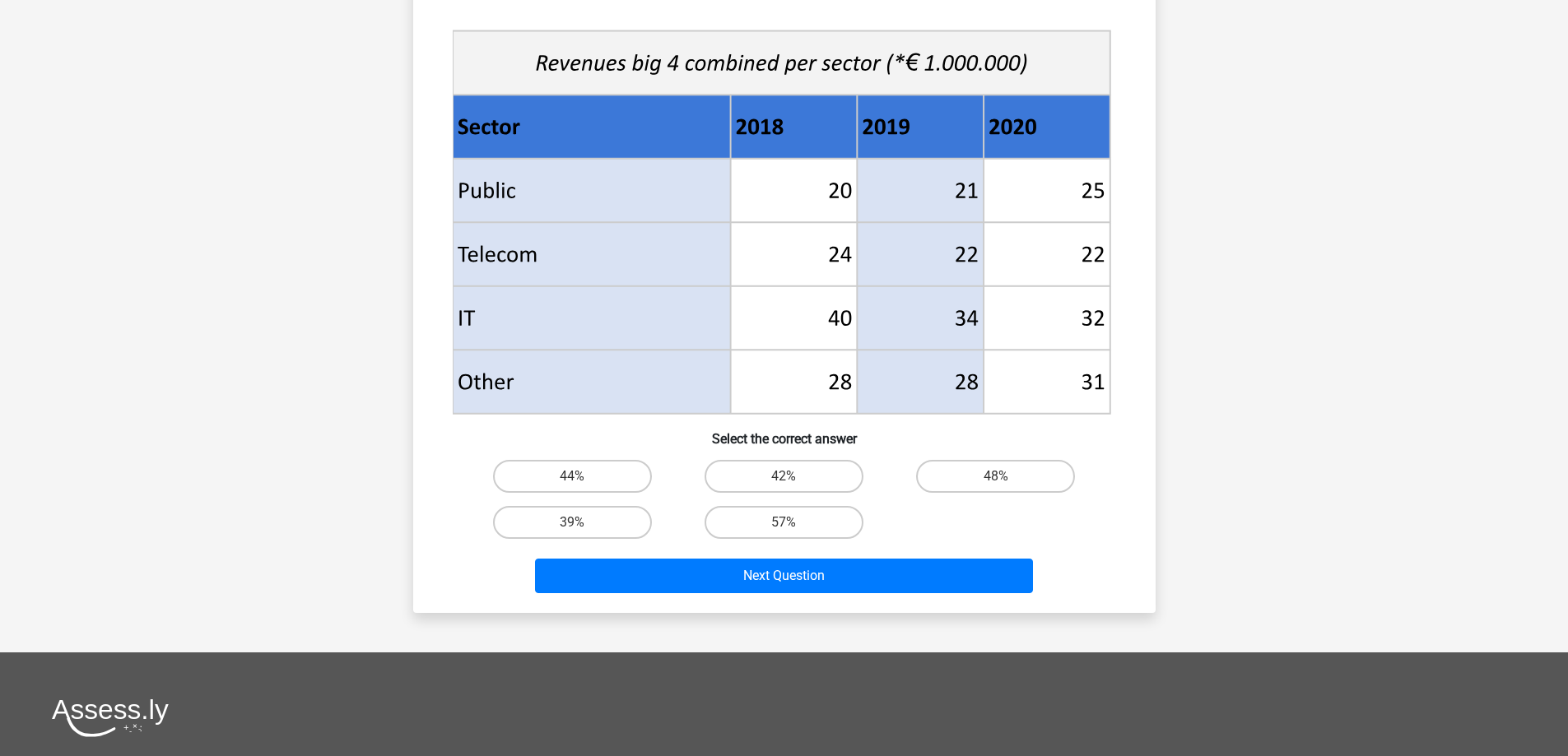
drag, startPoint x: 488, startPoint y: 66, endPoint x: 968, endPoint y: 350, distance: 557.7
click at [950, 346] on g at bounding box center [784, 15] width 664 height 803
click at [1338, 385] on div "Go premium G [EMAIL_ADDRESS][DOMAIN_NAME]" at bounding box center [784, 256] width 1568 height 1663
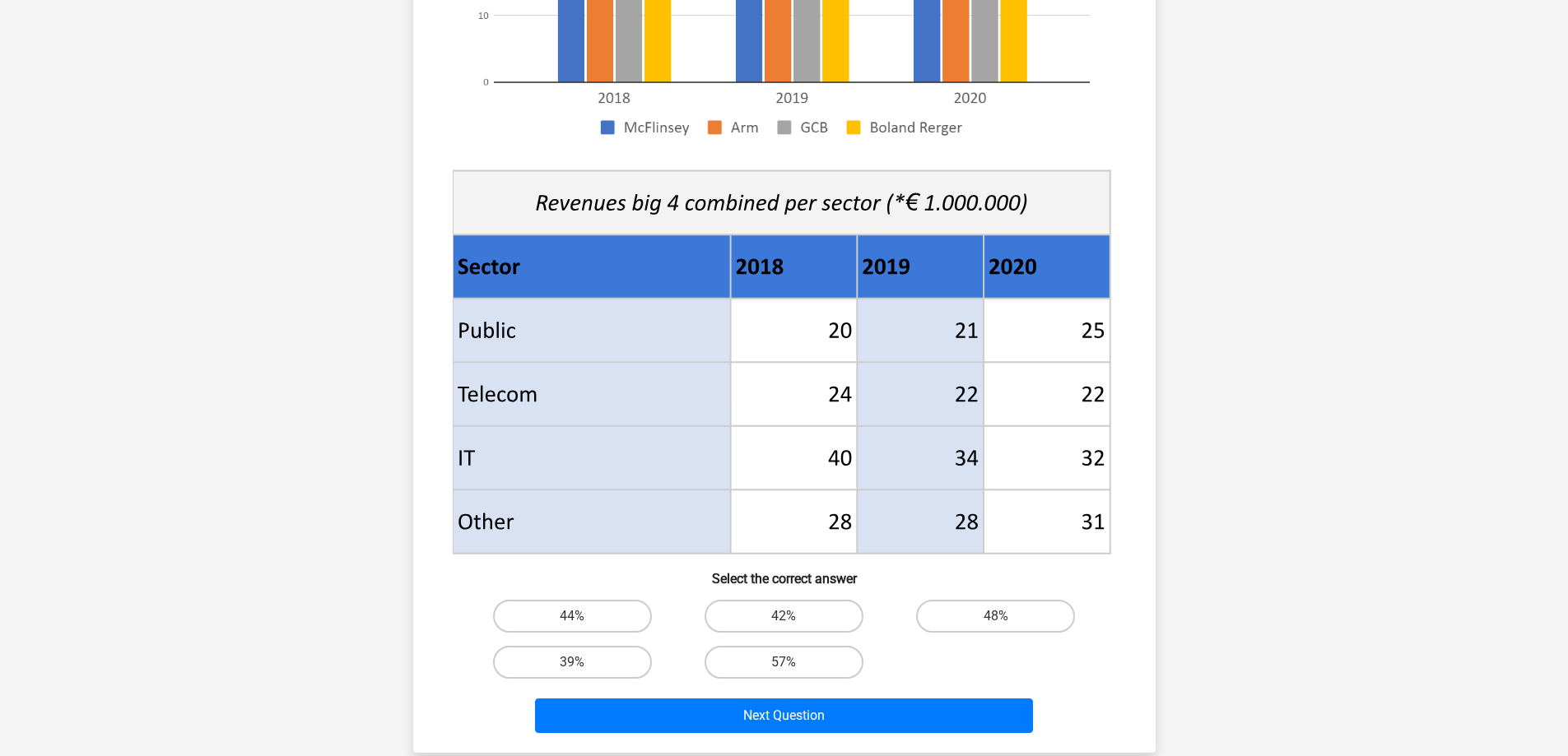
scroll to position [465, 0]
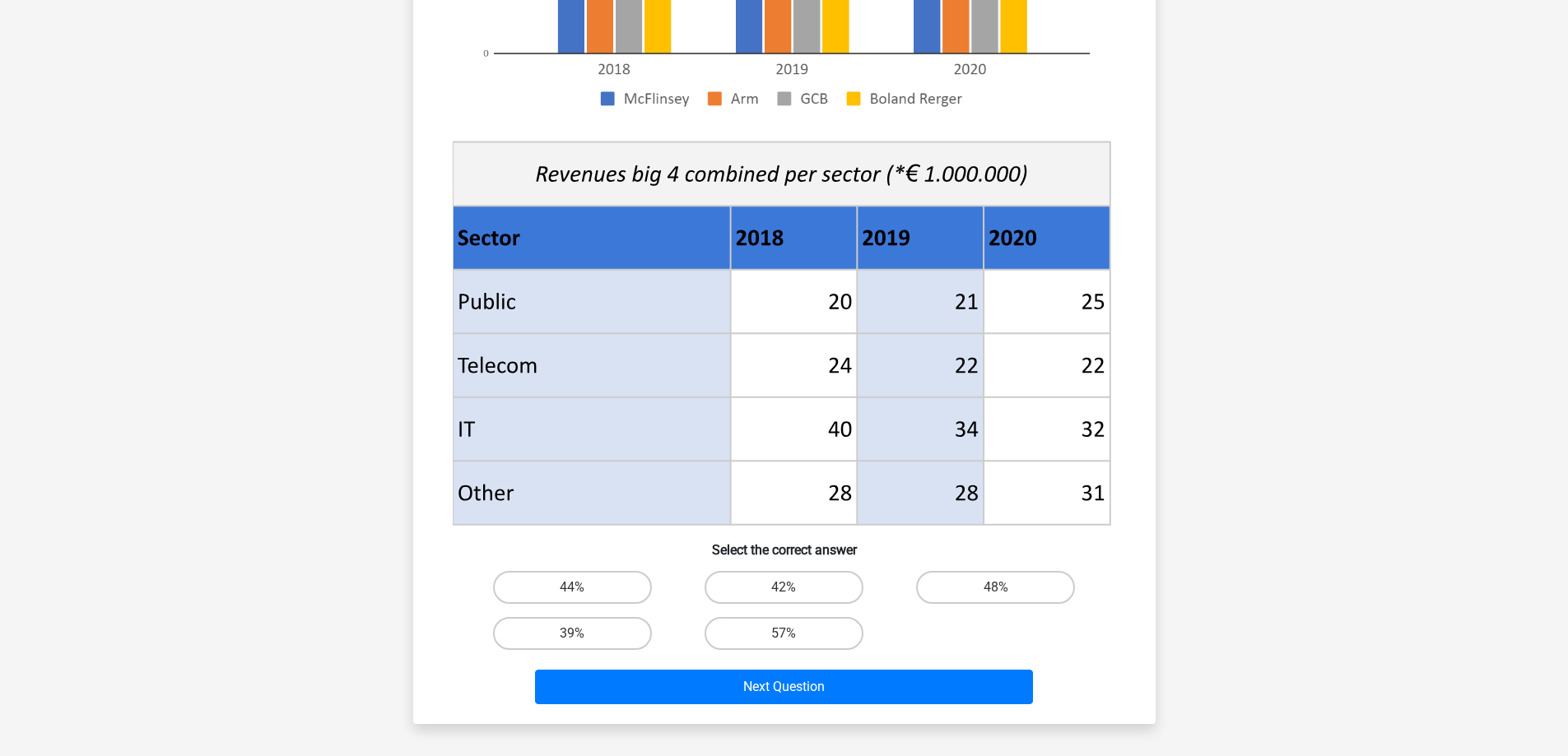
drag, startPoint x: 563, startPoint y: 176, endPoint x: 1156, endPoint y: 297, distance: 605.2
click at [1097, 270] on g at bounding box center [784, 127] width 664 height 803
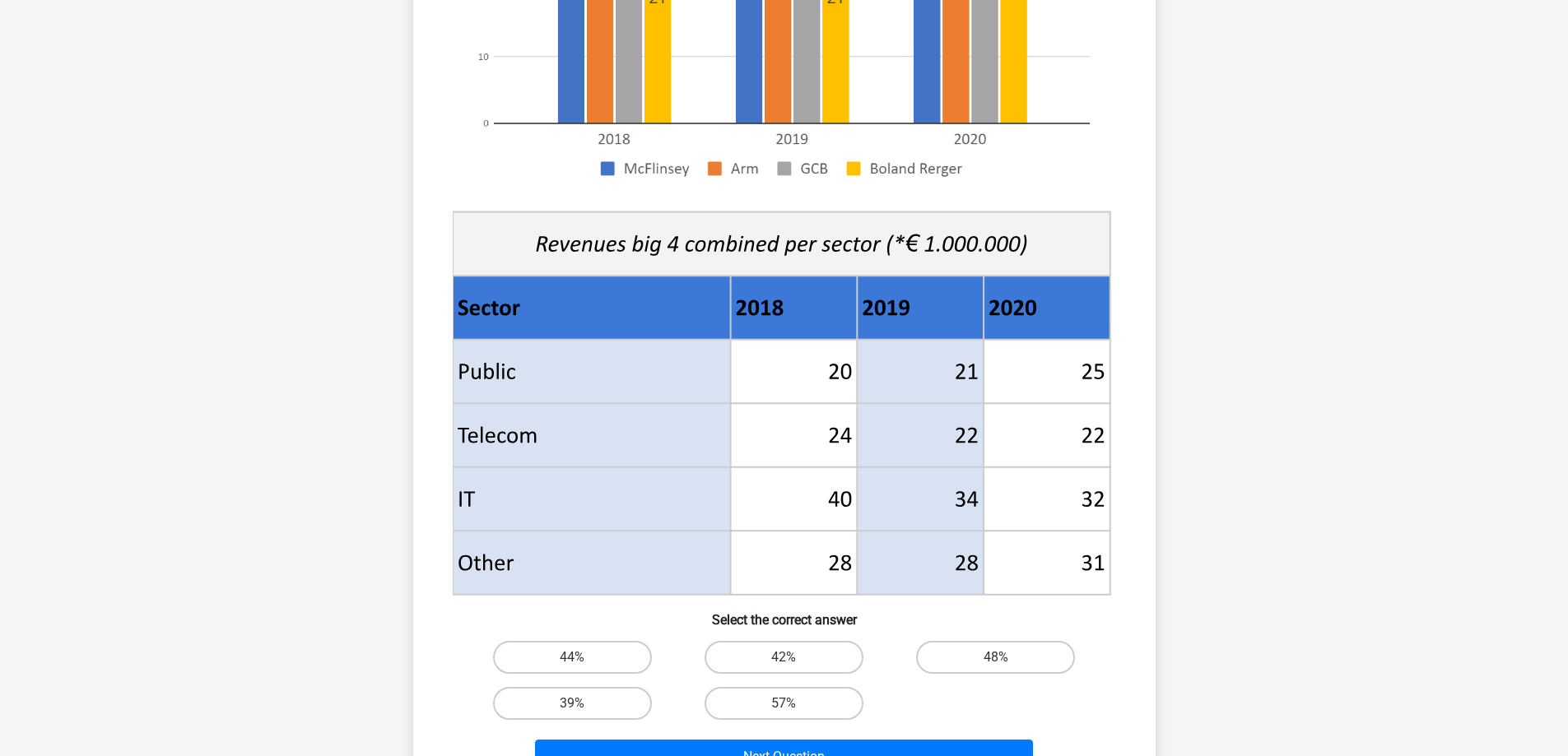
scroll to position [383, 0]
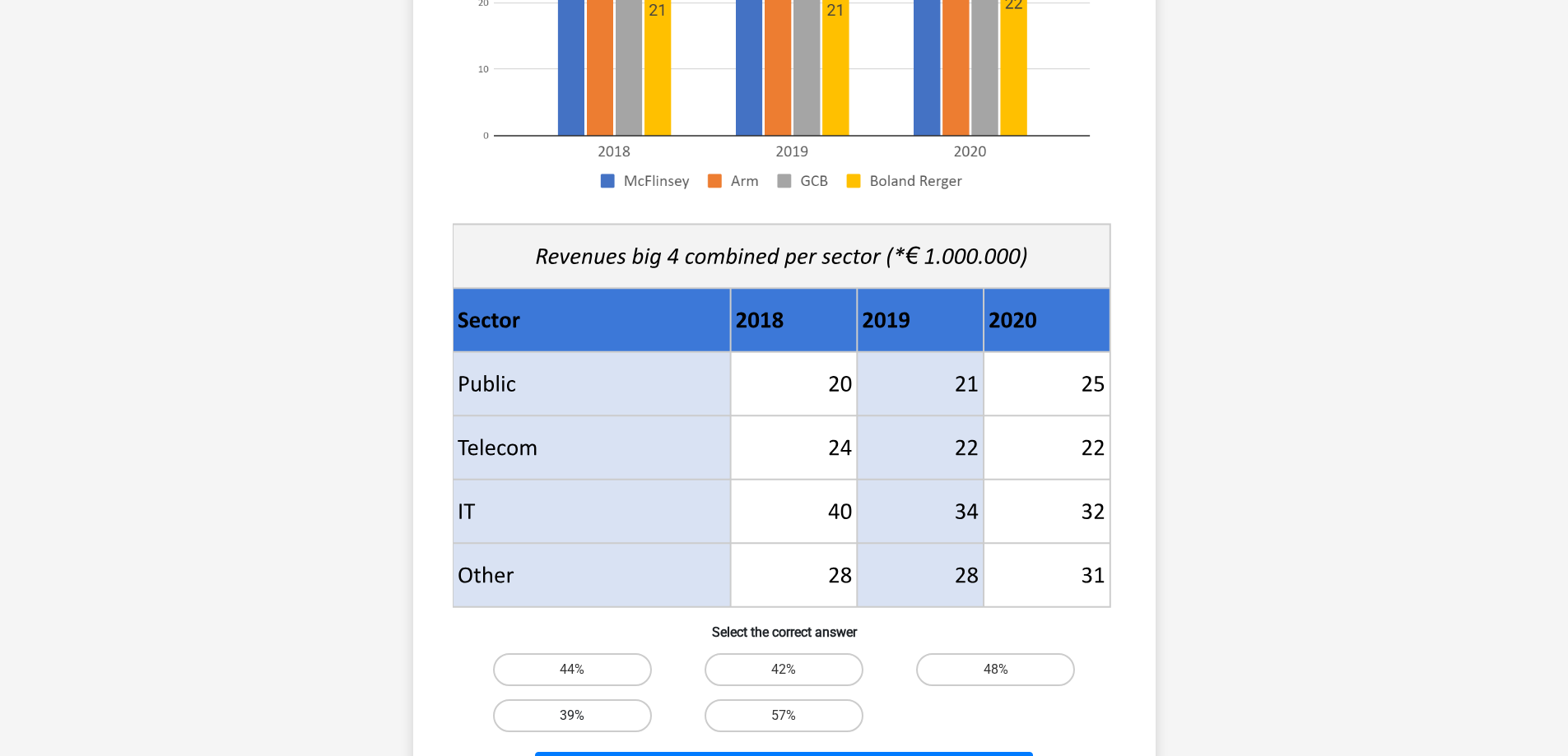
click at [603, 715] on label "39%" at bounding box center [572, 716] width 159 height 33
click at [583, 716] on input "39%" at bounding box center [577, 721] width 11 height 11
radio input "true"
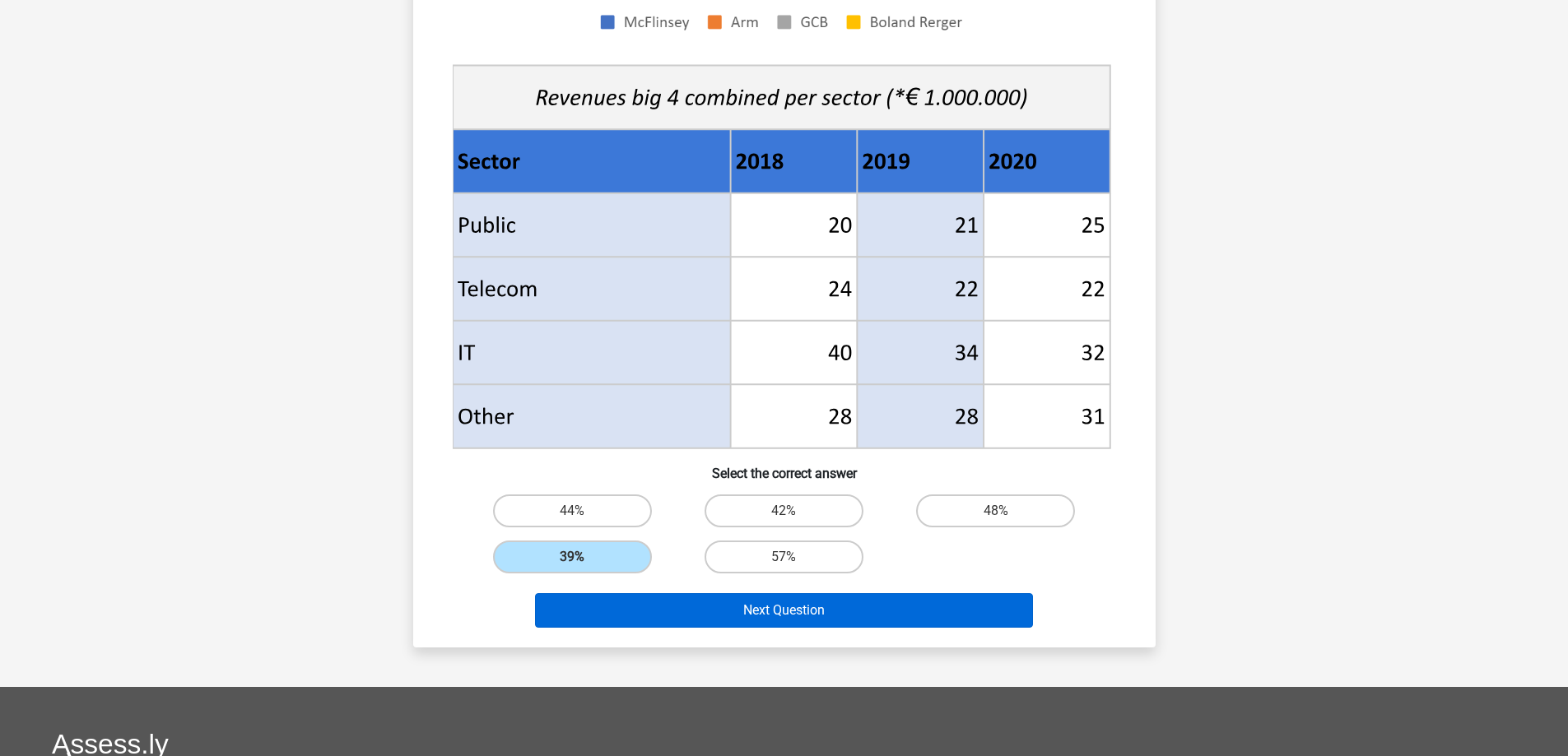
scroll to position [547, 0]
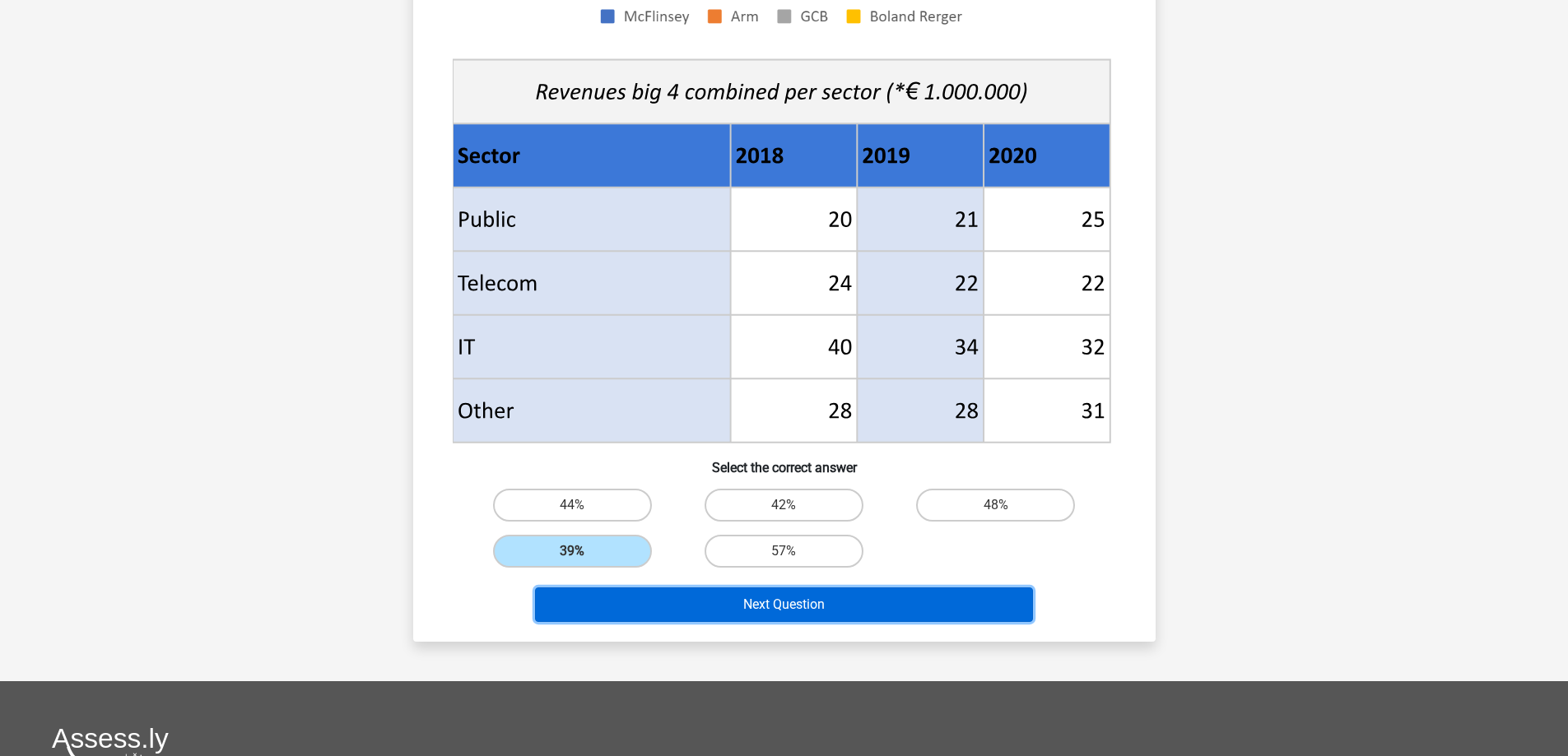
click at [742, 602] on button "Next Question" at bounding box center [784, 605] width 498 height 34
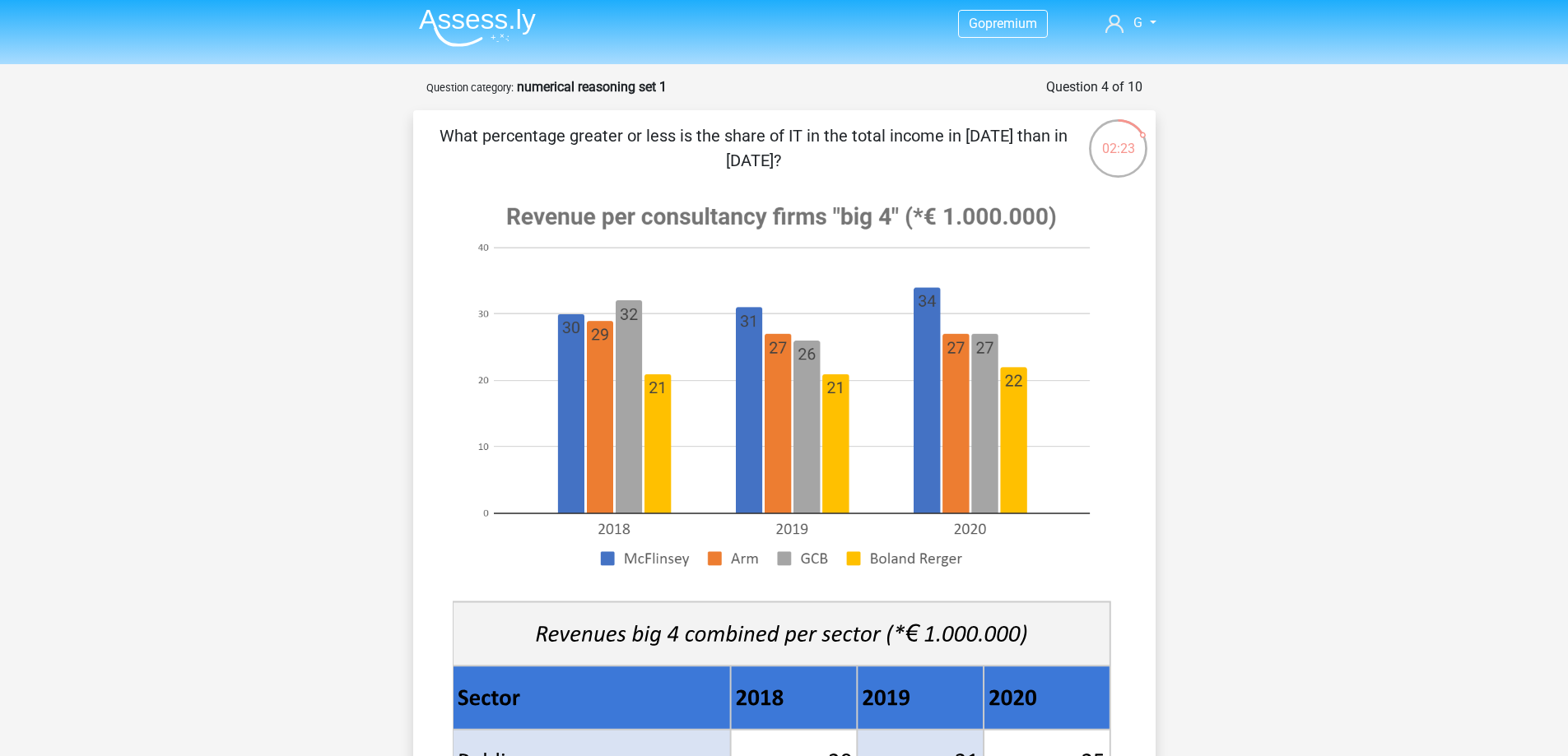
scroll to position [0, 0]
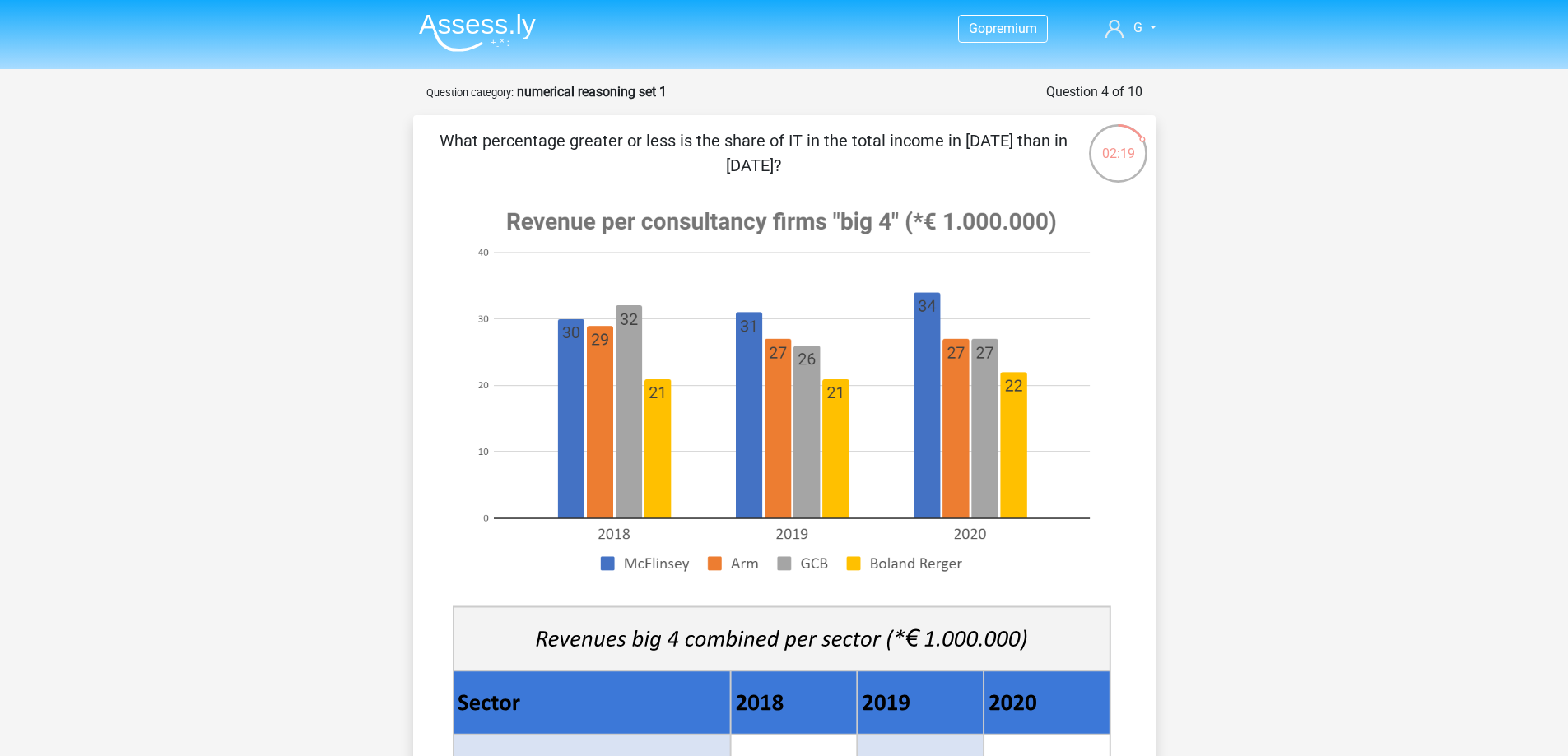
drag, startPoint x: 448, startPoint y: 143, endPoint x: 817, endPoint y: 167, distance: 369.8
click at [817, 167] on p "What percentage greater or less is the share of IT in the total income in 2020 …" at bounding box center [753, 153] width 628 height 50
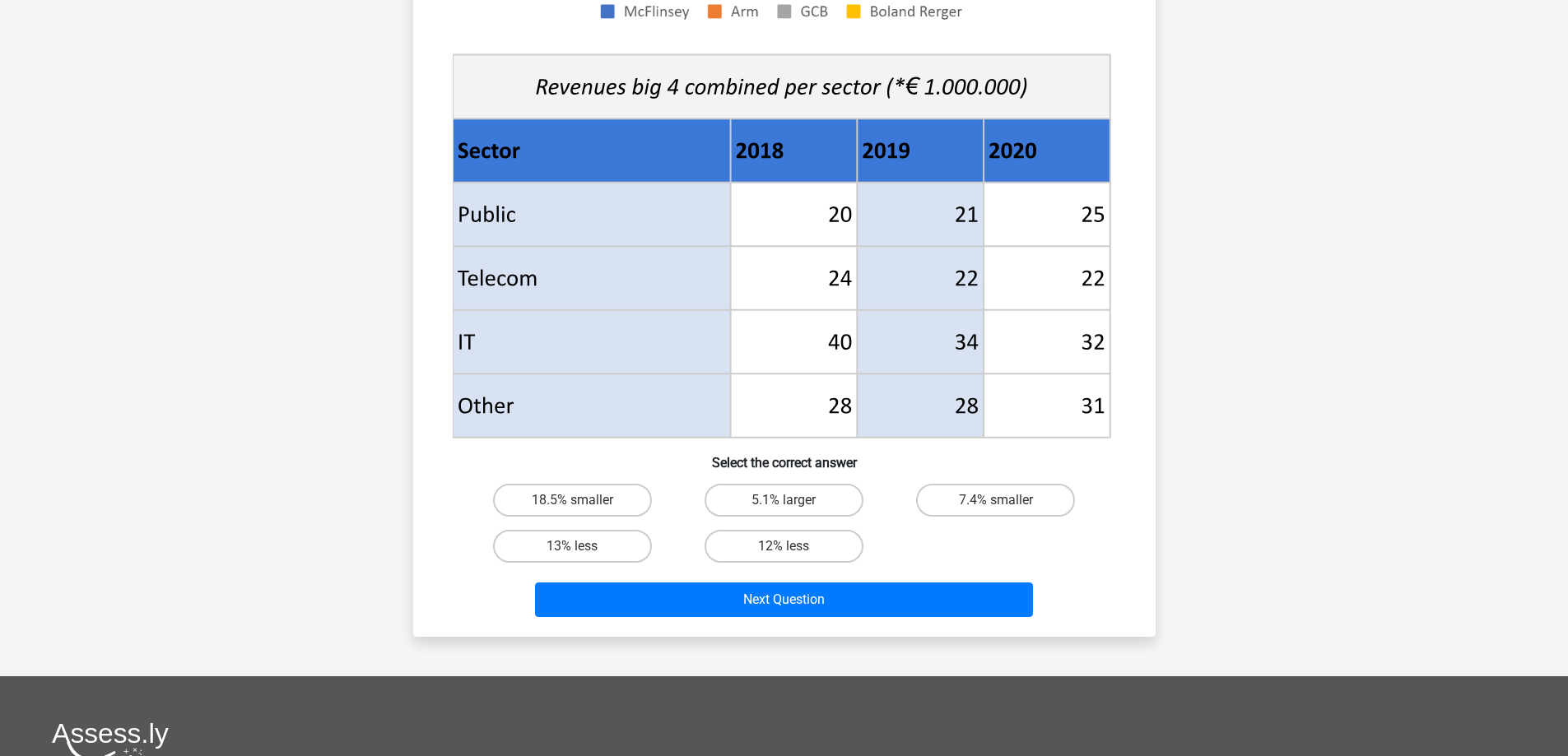
scroll to position [576, 0]
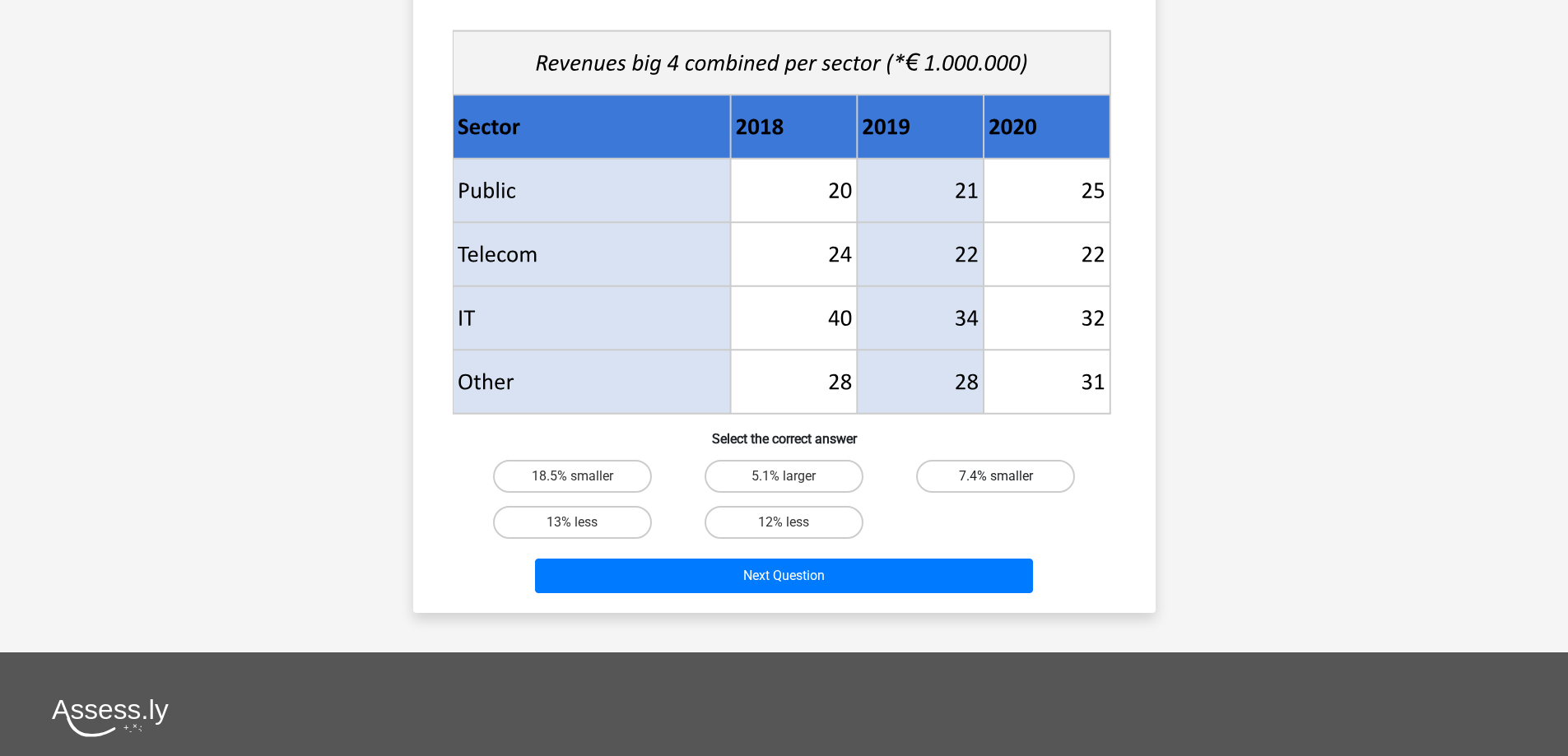
click at [1020, 479] on label "7.4% smaller" at bounding box center [996, 477] width 159 height 33
click at [1007, 479] on input "7.4% smaller" at bounding box center [1001, 481] width 11 height 11
radio input "true"
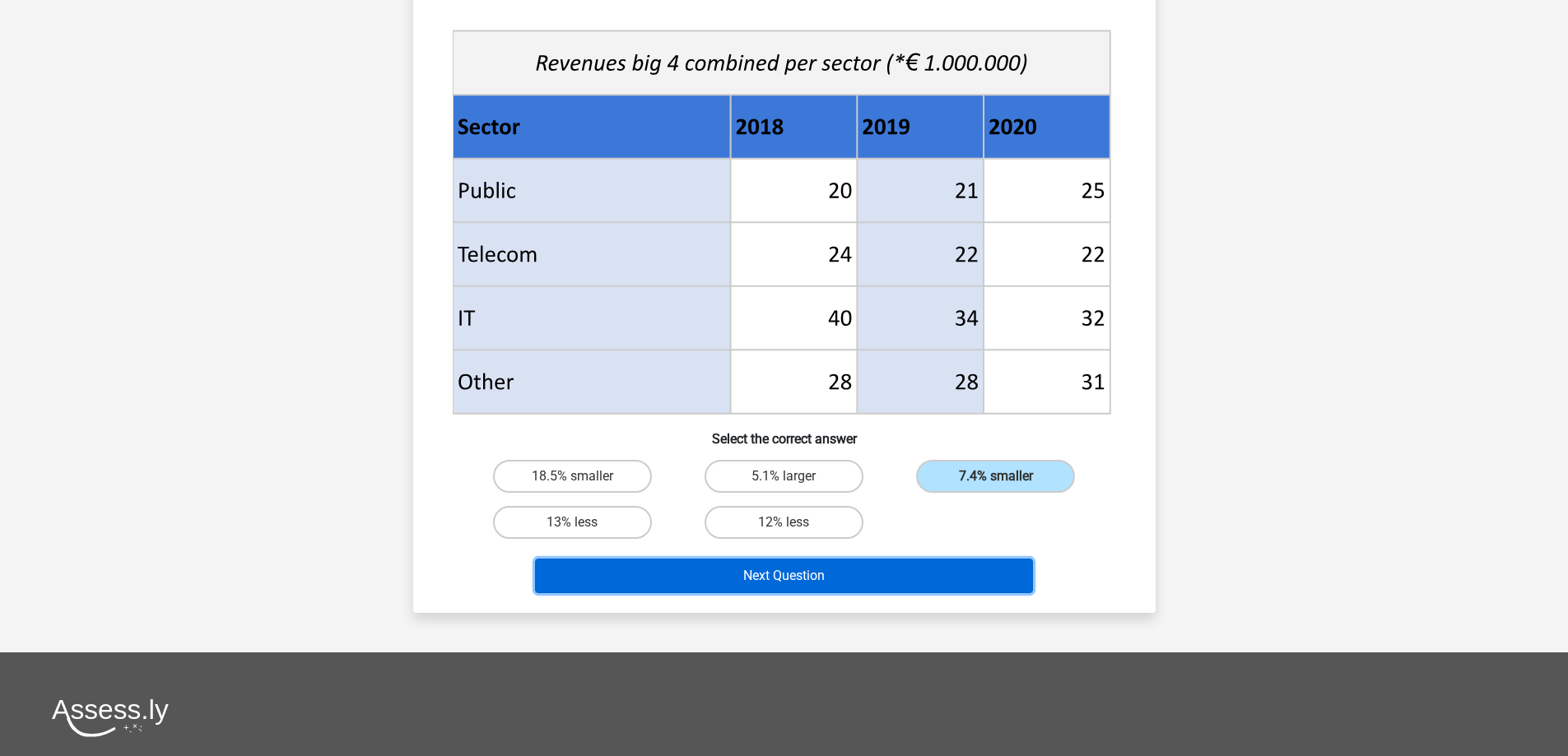
click at [791, 575] on button "Next Question" at bounding box center [784, 576] width 498 height 34
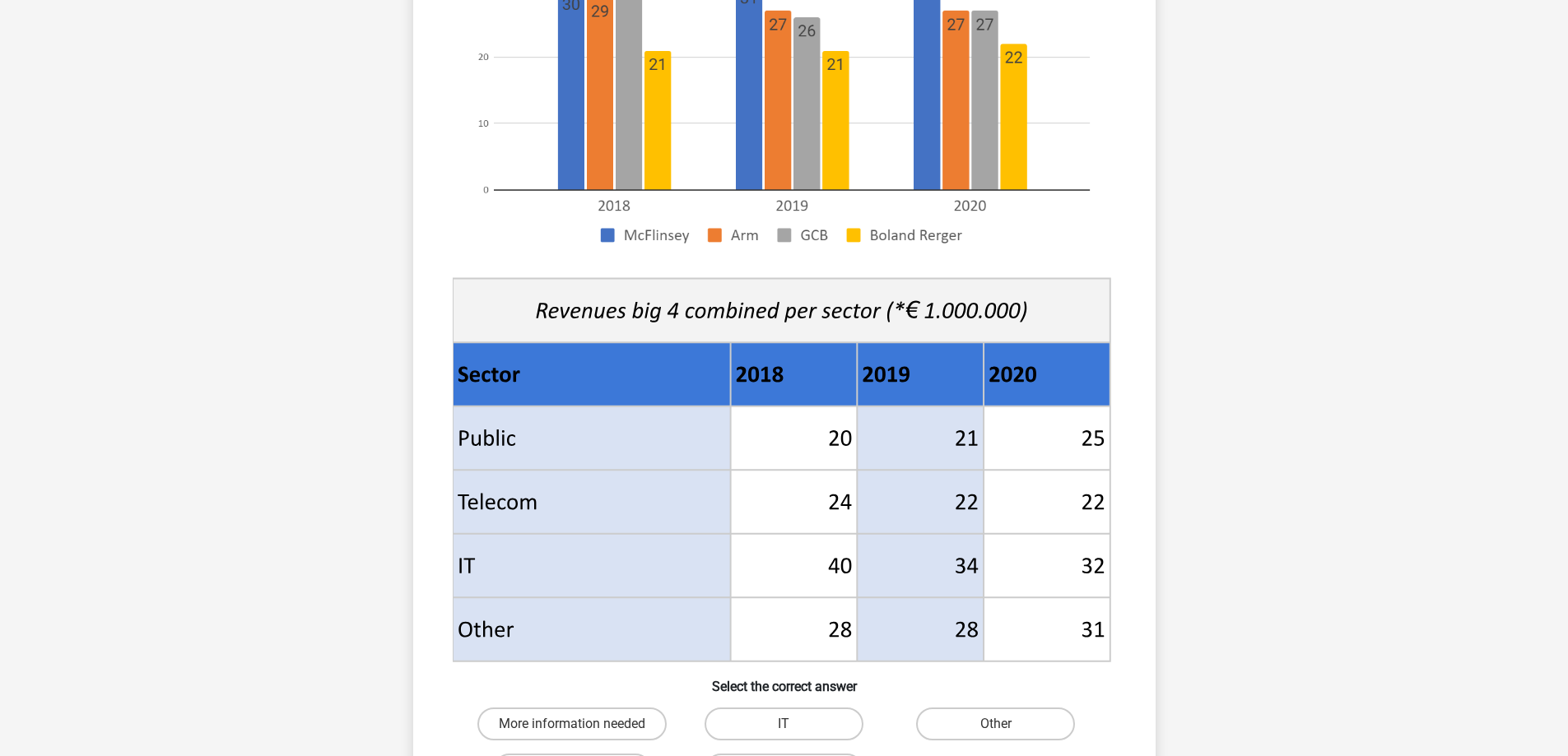
scroll to position [329, 0]
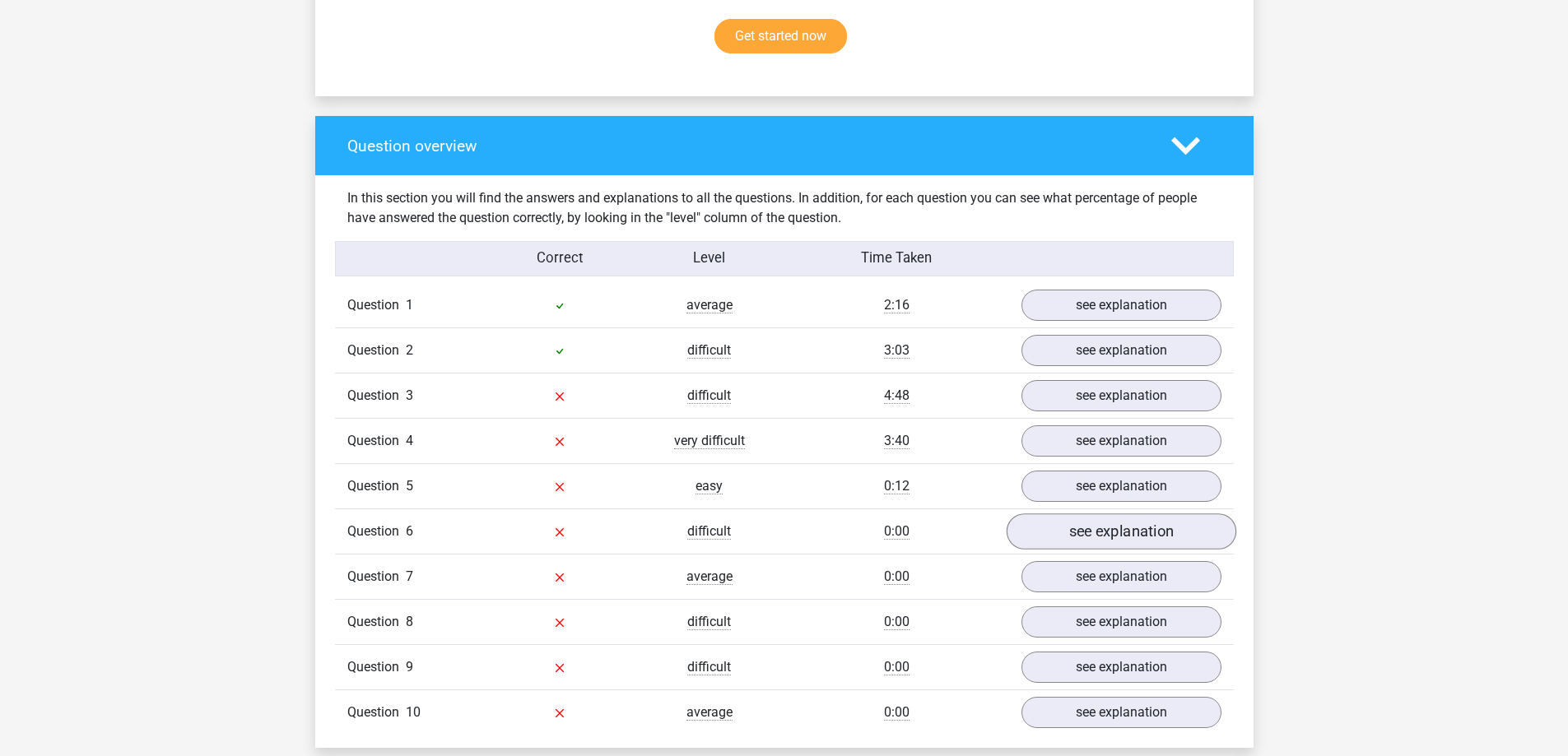
scroll to position [1234, 0]
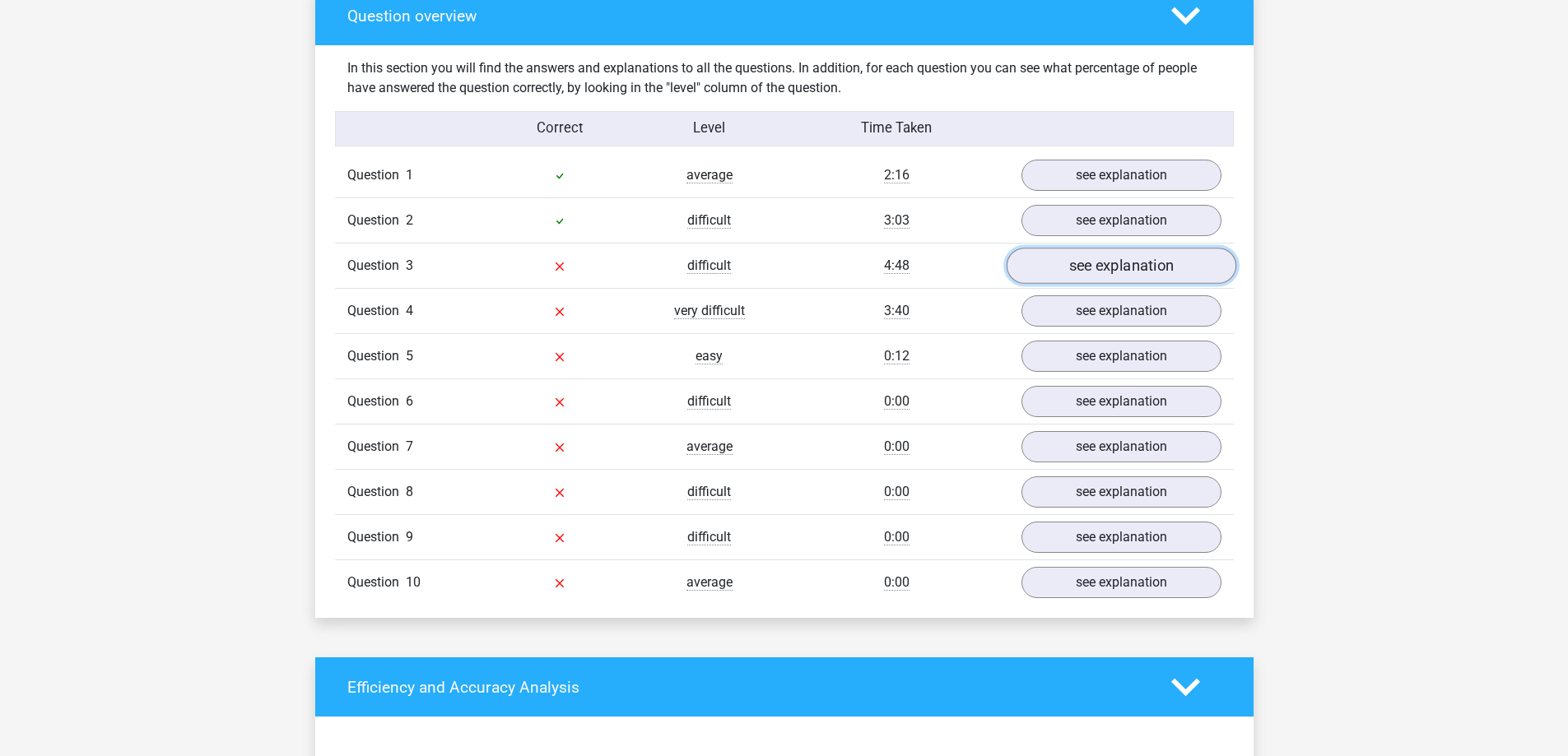
click at [1157, 267] on link "see explanation" at bounding box center [1121, 267] width 230 height 36
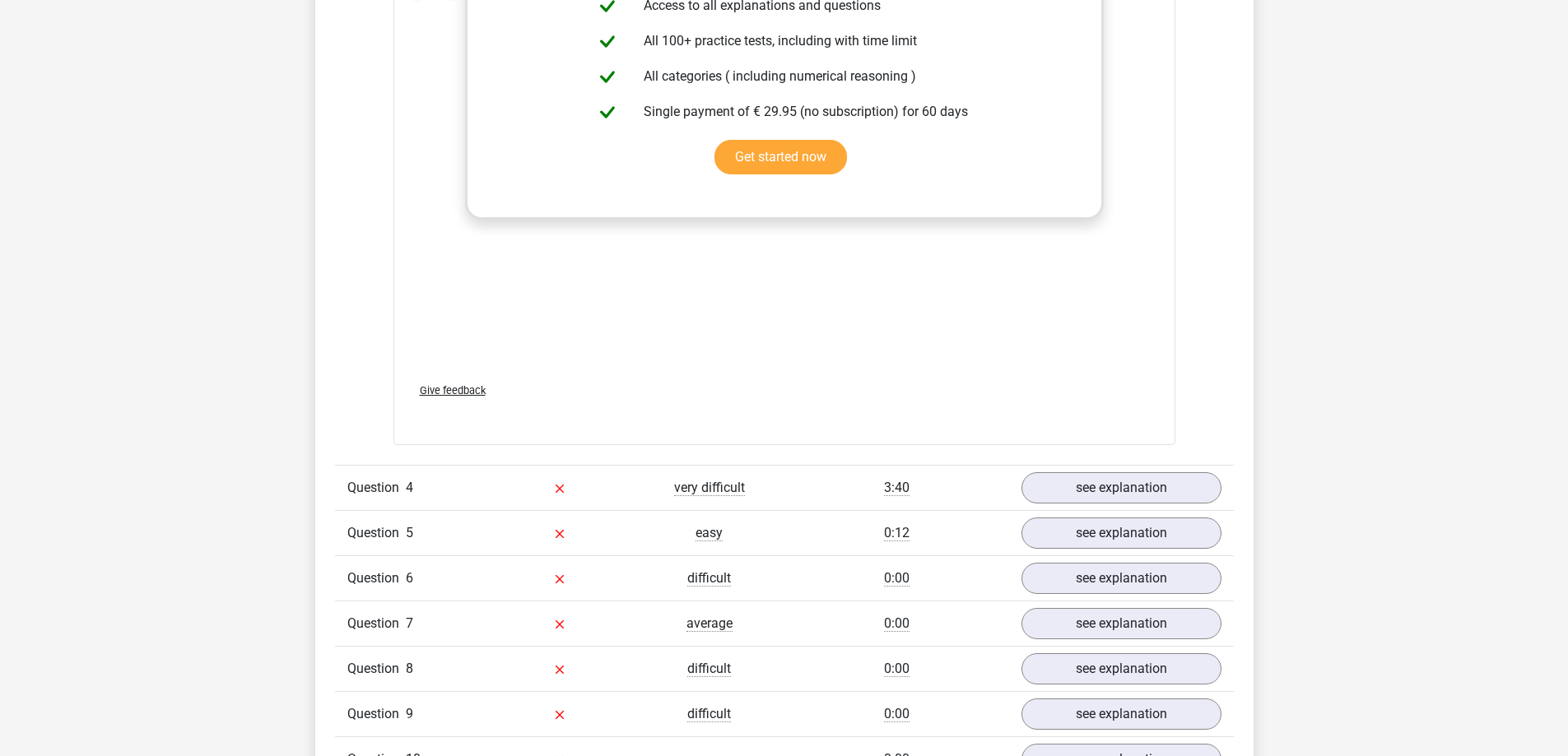
scroll to position [2880, 0]
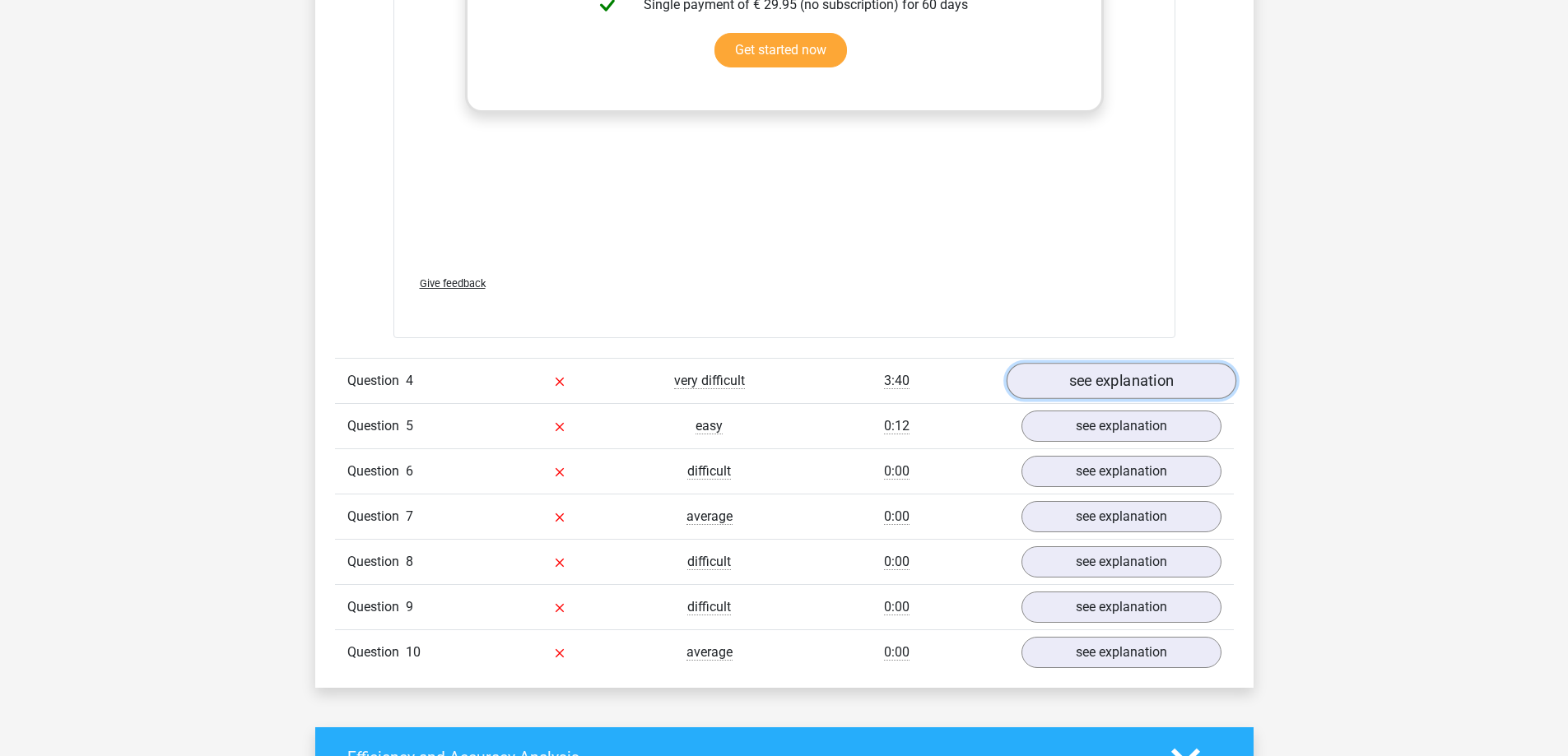
click at [1074, 372] on link "see explanation" at bounding box center [1121, 381] width 230 height 36
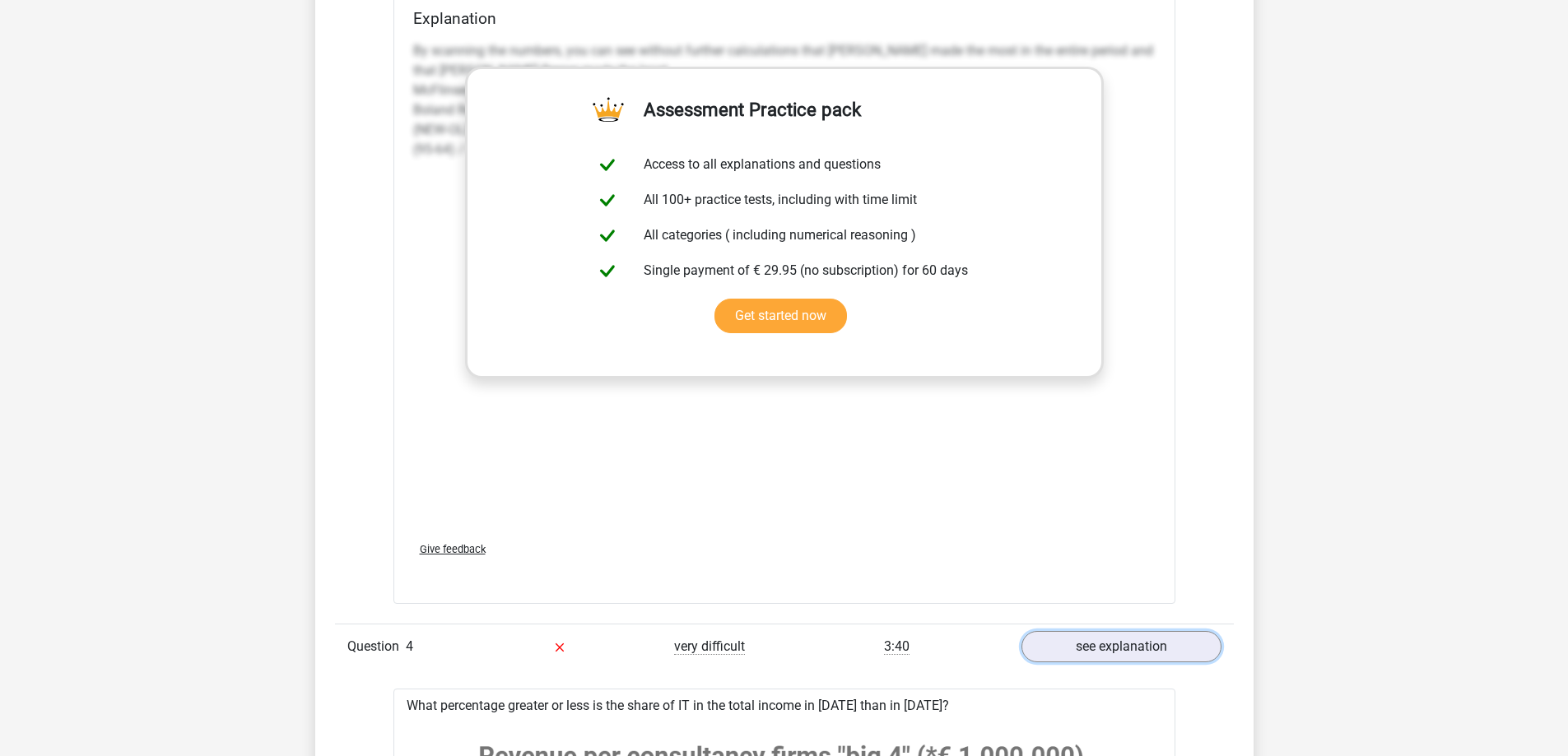
scroll to position [2551, 0]
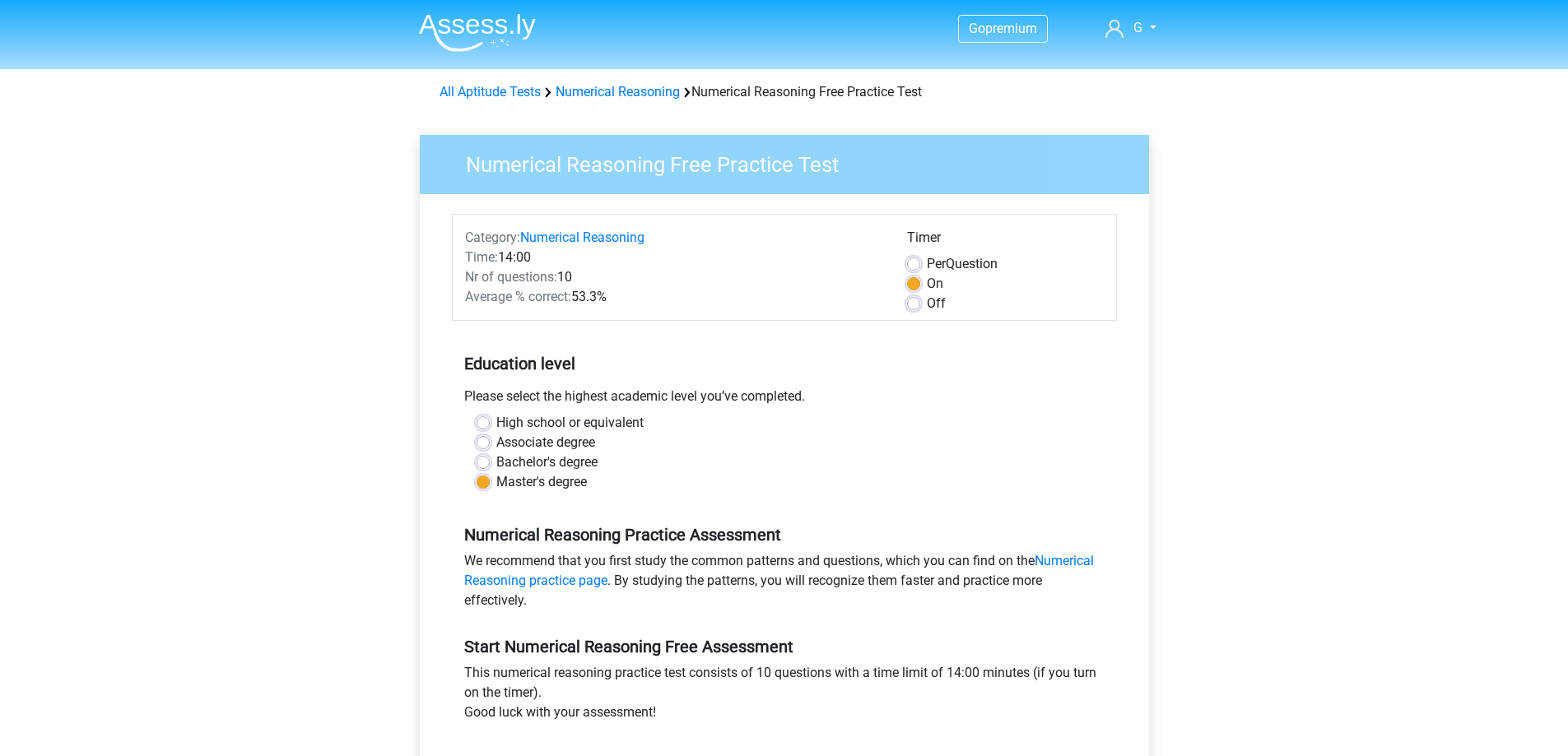
scroll to position [329, 0]
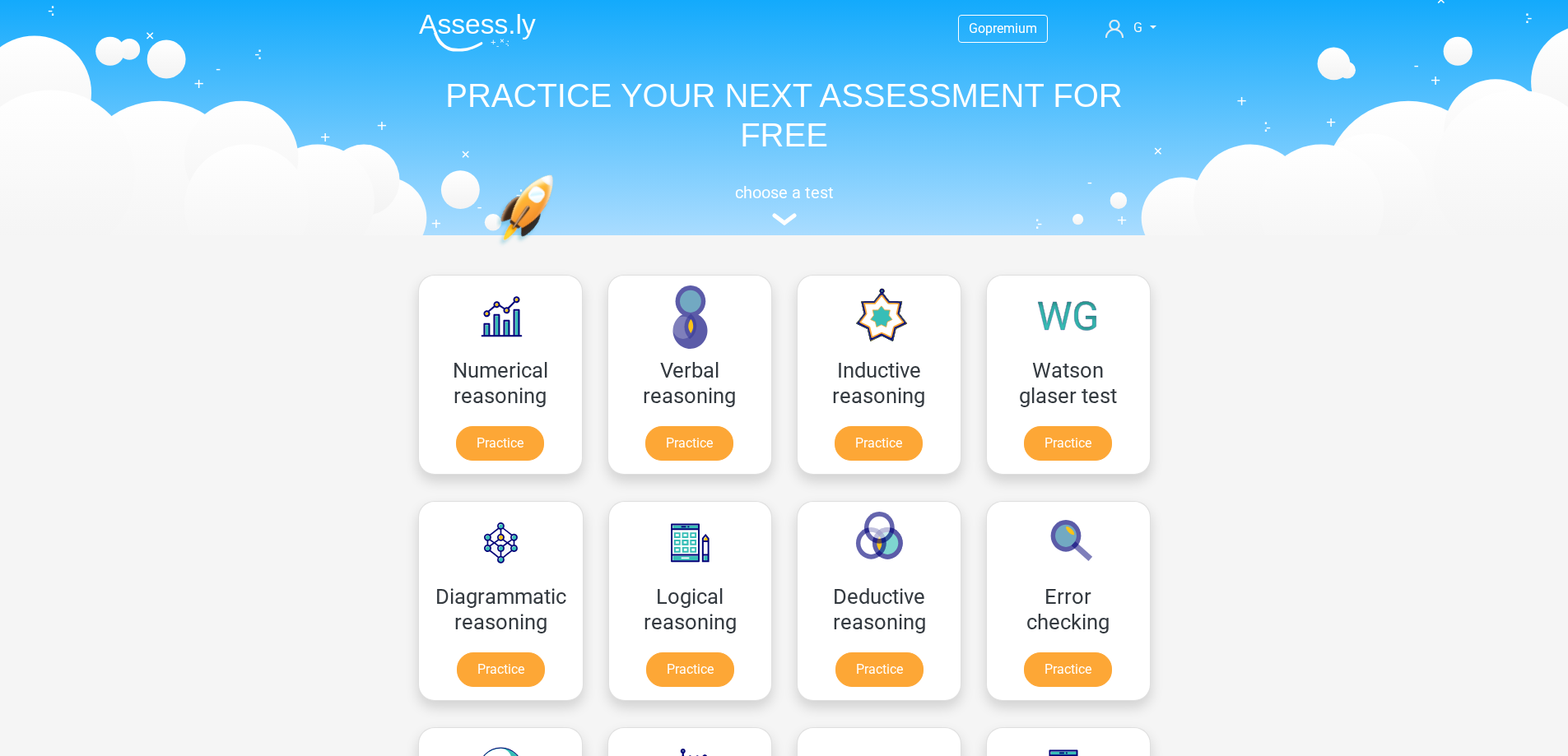
scroll to position [261, 0]
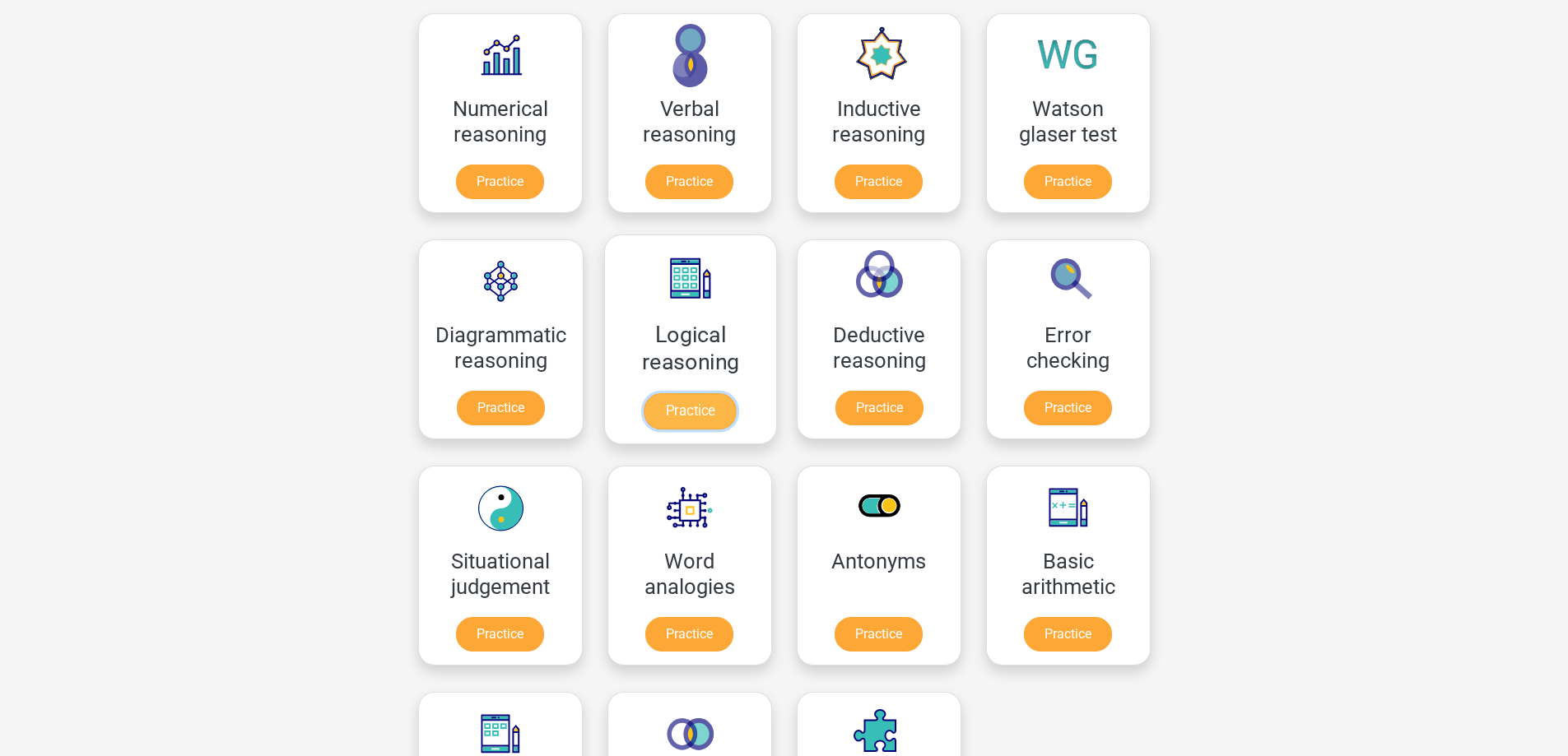
click at [680, 412] on link "Practice" at bounding box center [690, 411] width 92 height 36
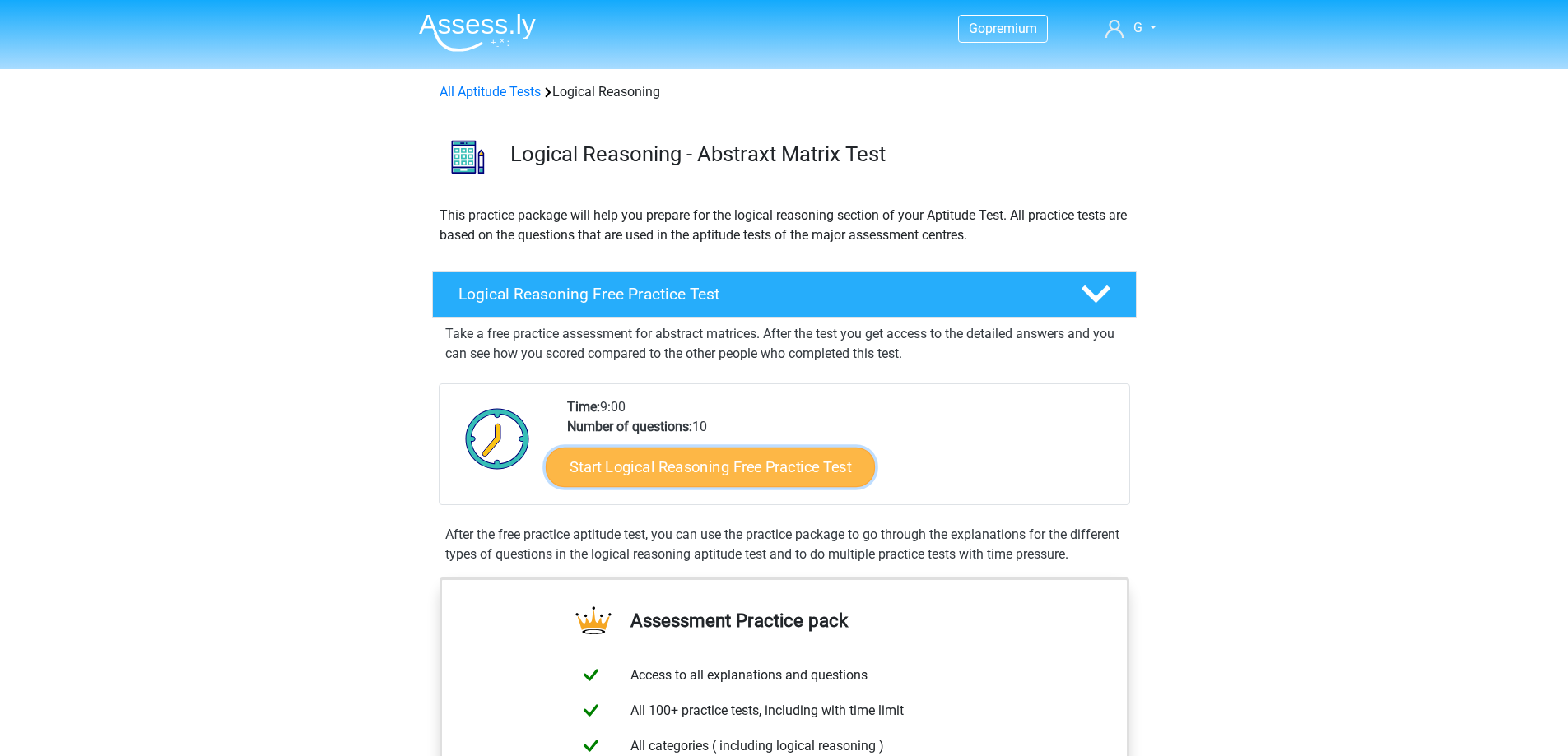
click at [737, 465] on link "Start Logical Reasoning Free Practice Test" at bounding box center [710, 466] width 329 height 39
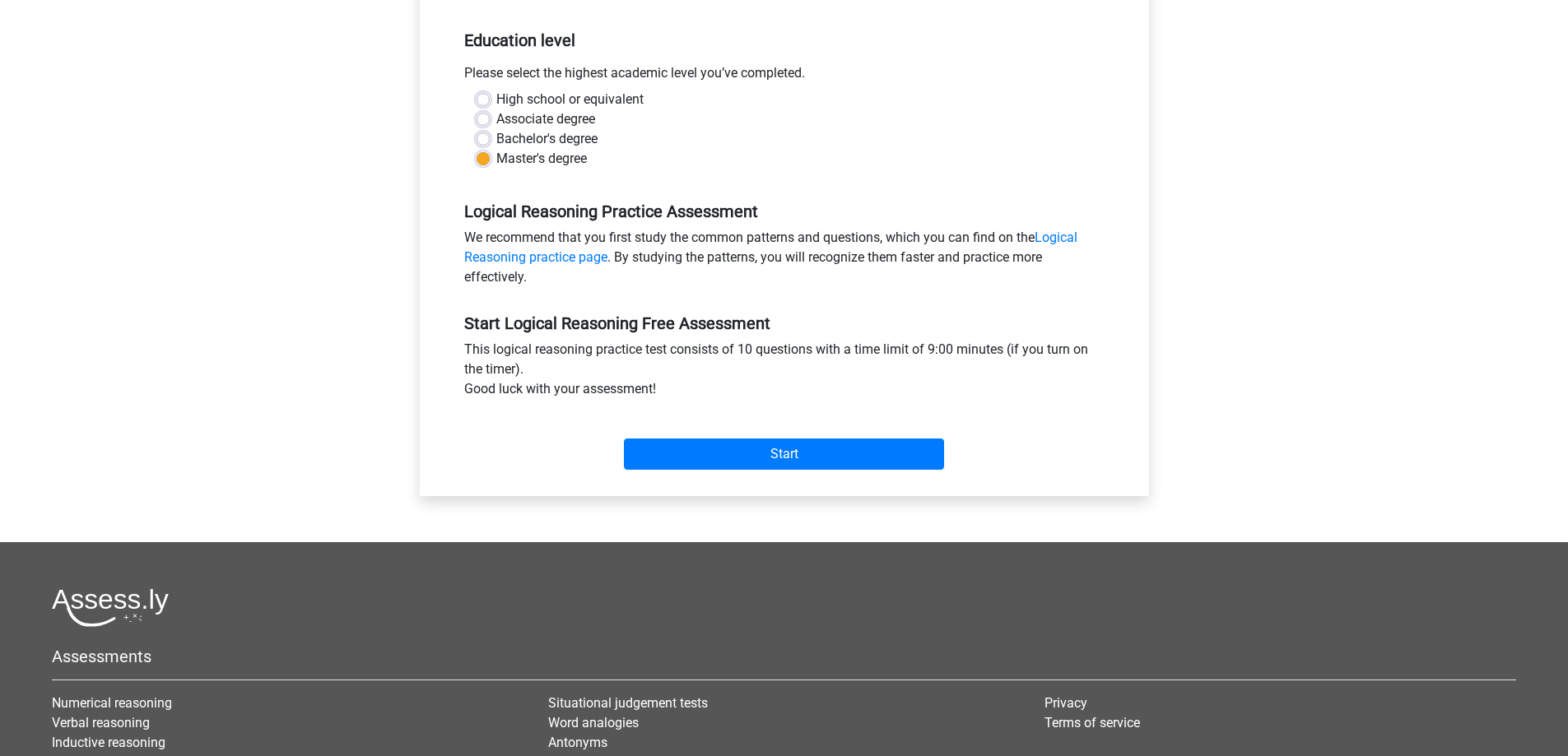
scroll to position [329, 0]
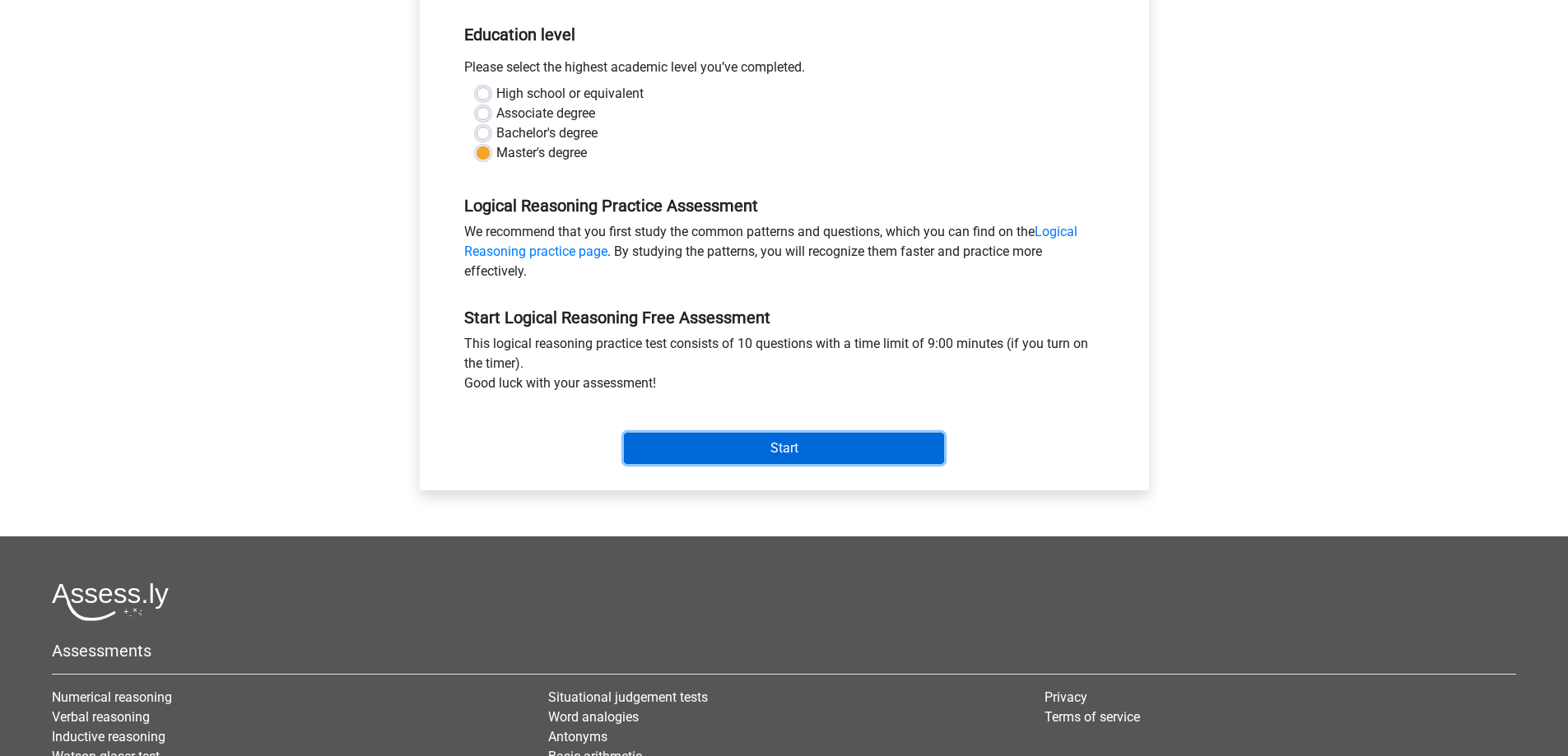
click at [760, 444] on input "Start" at bounding box center [784, 448] width 321 height 32
